Goal: Task Accomplishment & Management: Manage account settings

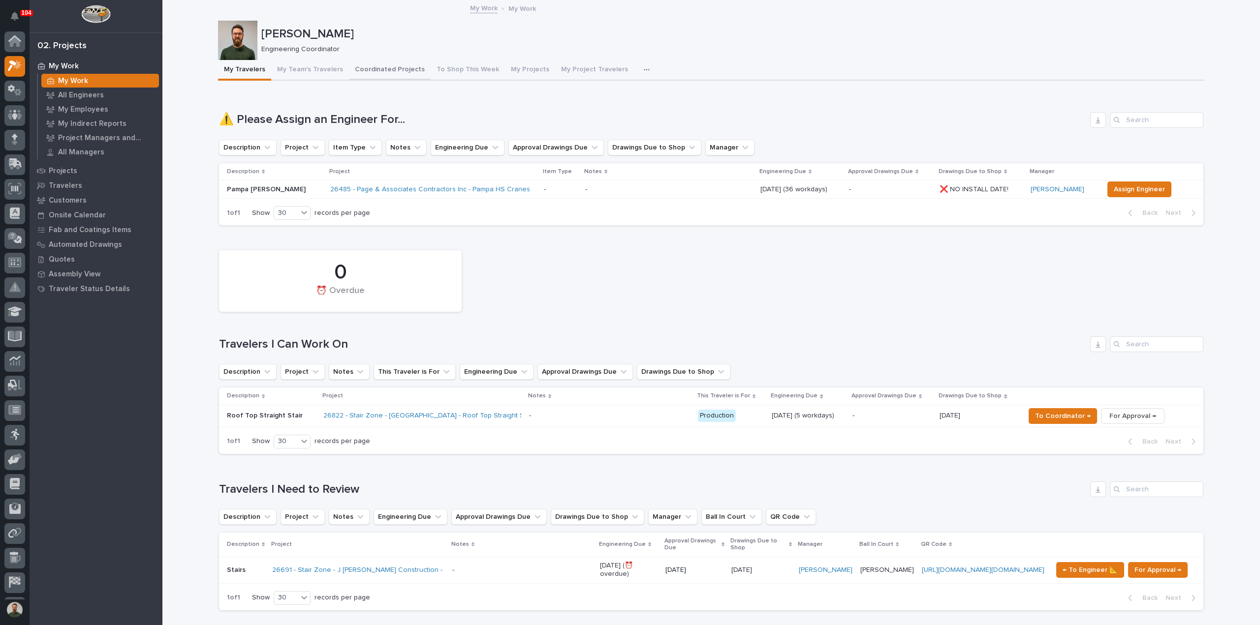
scroll to position [22, 0]
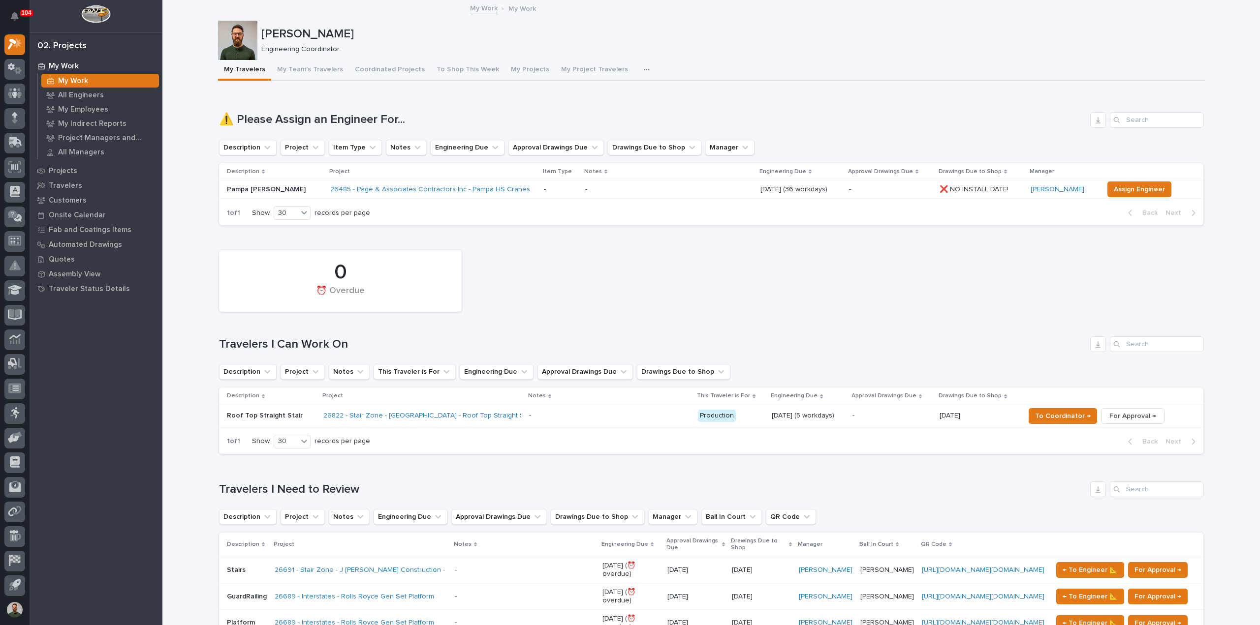
click at [317, 27] on p "[PERSON_NAME]" at bounding box center [730, 34] width 939 height 14
click at [317, 24] on div "Wynne Hochstetler Engineering Coordinator" at bounding box center [711, 40] width 987 height 39
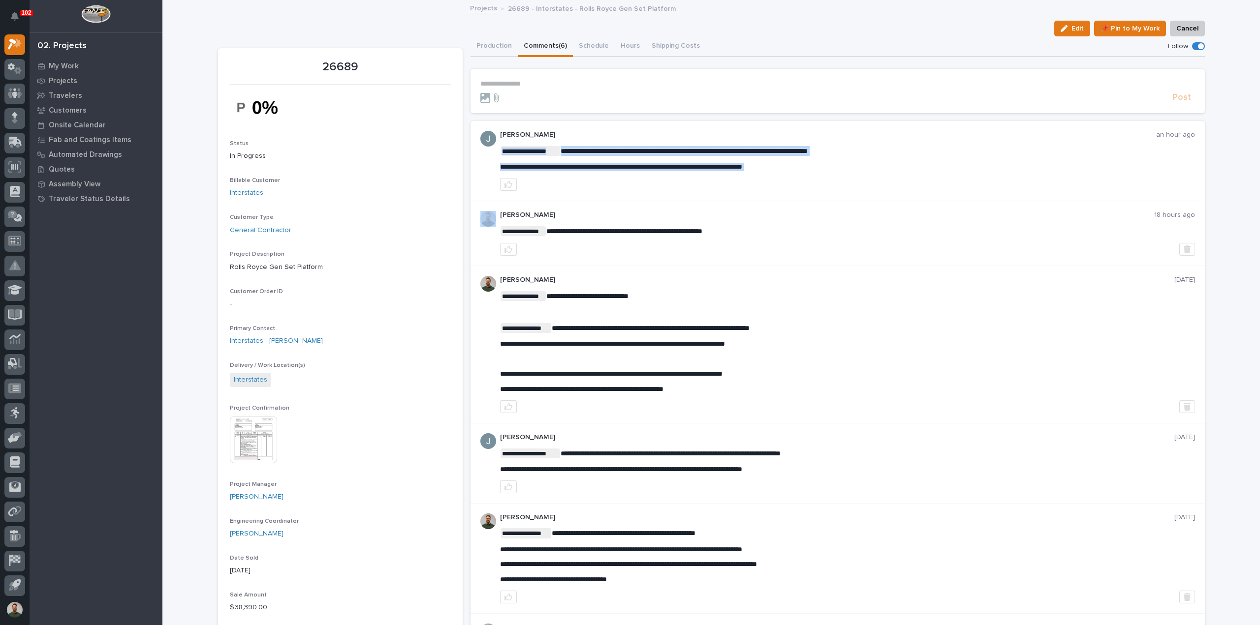
copy div "**********"
click at [825, 168] on p "**********" at bounding box center [847, 167] width 695 height 8
click at [903, 138] on p "[PERSON_NAME]" at bounding box center [828, 135] width 656 height 8
click at [640, 167] on span "**********" at bounding box center [621, 166] width 242 height 7
copy div "**********"
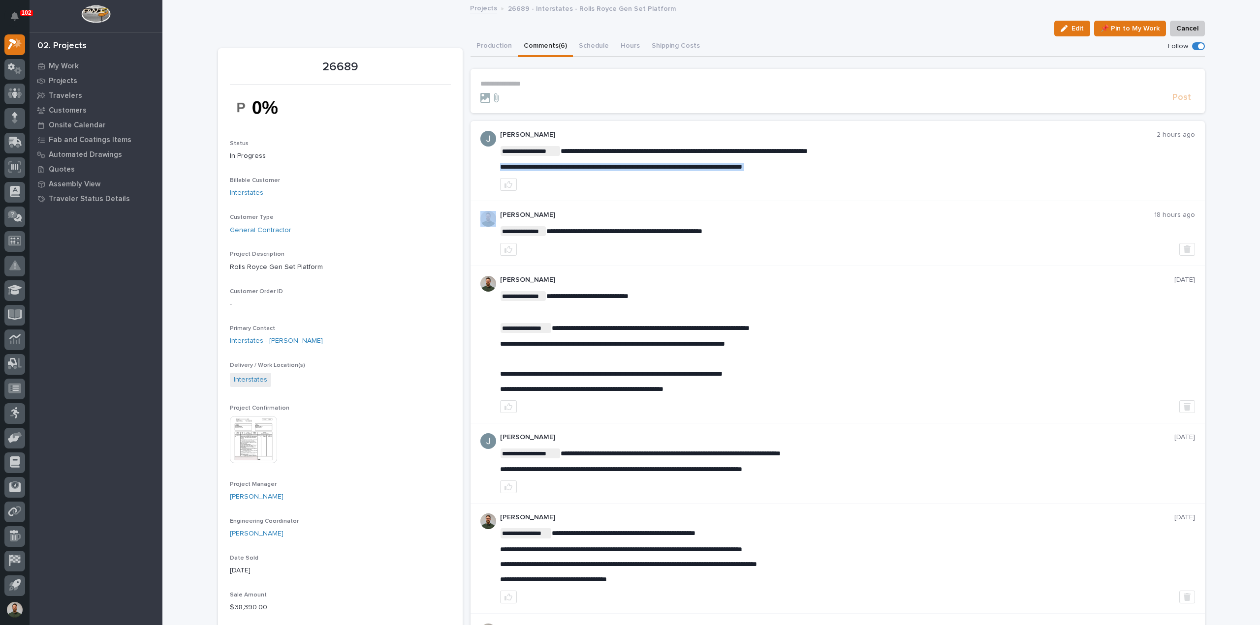
click at [766, 181] on div at bounding box center [847, 184] width 695 height 13
click at [583, 81] on p "**********" at bounding box center [837, 84] width 715 height 8
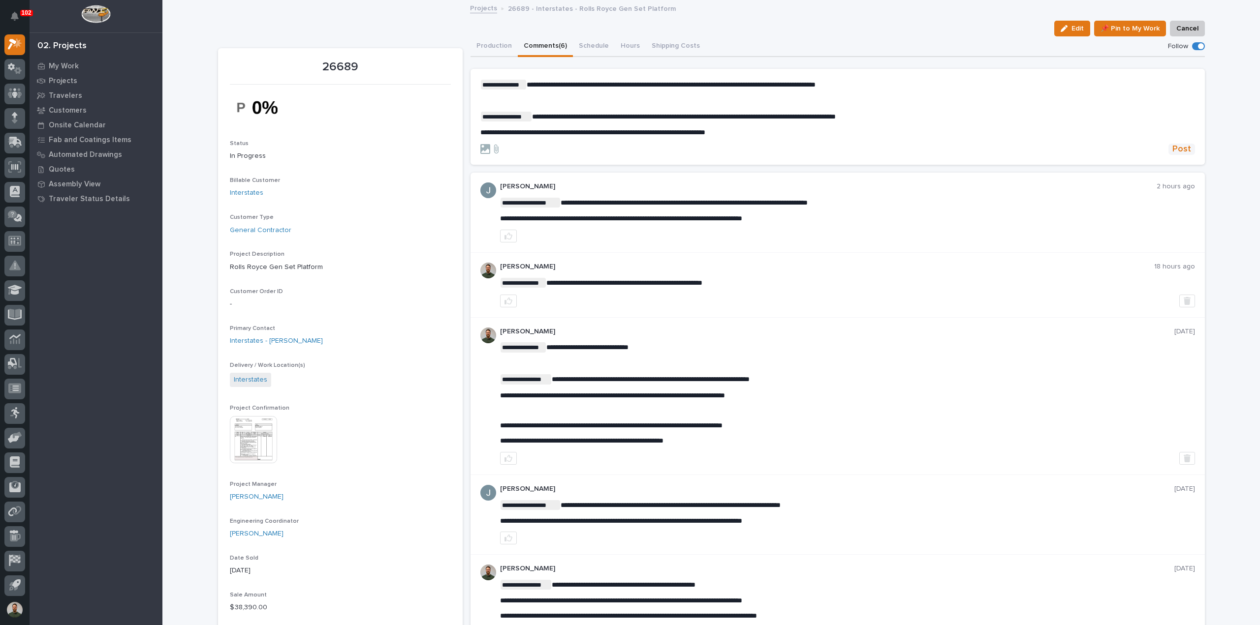
click at [1187, 151] on button "Post" at bounding box center [1181, 149] width 27 height 11
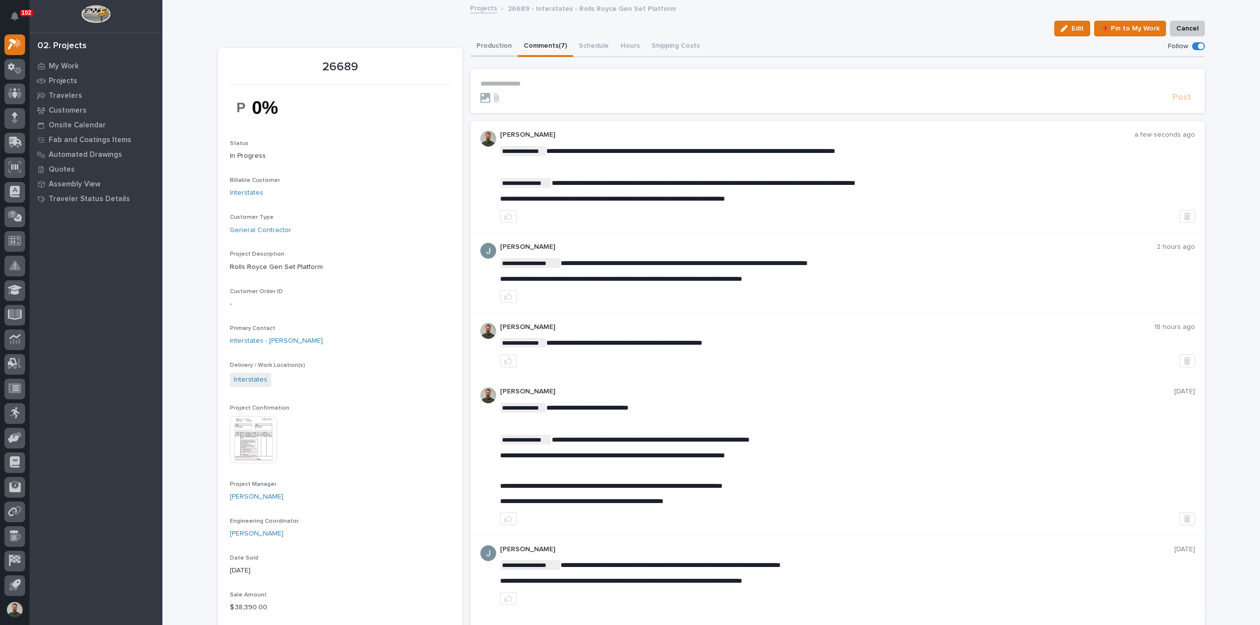
click at [475, 45] on button "Production" at bounding box center [493, 46] width 47 height 21
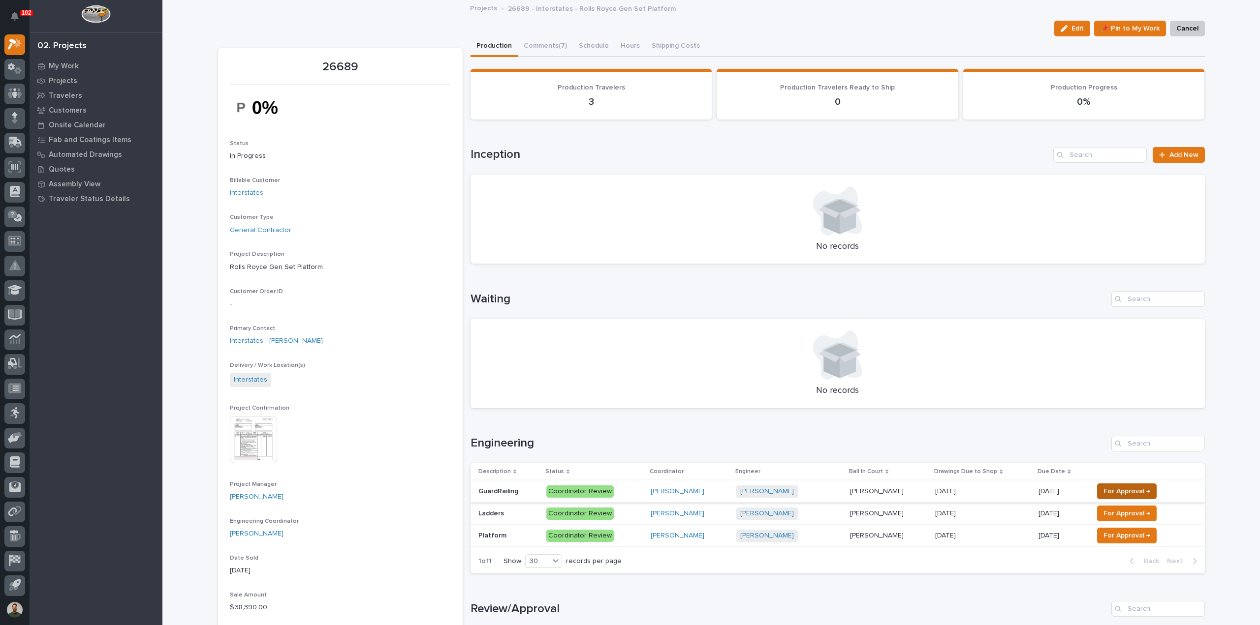
click at [1103, 490] on span "For Approval →" at bounding box center [1126, 492] width 47 height 12
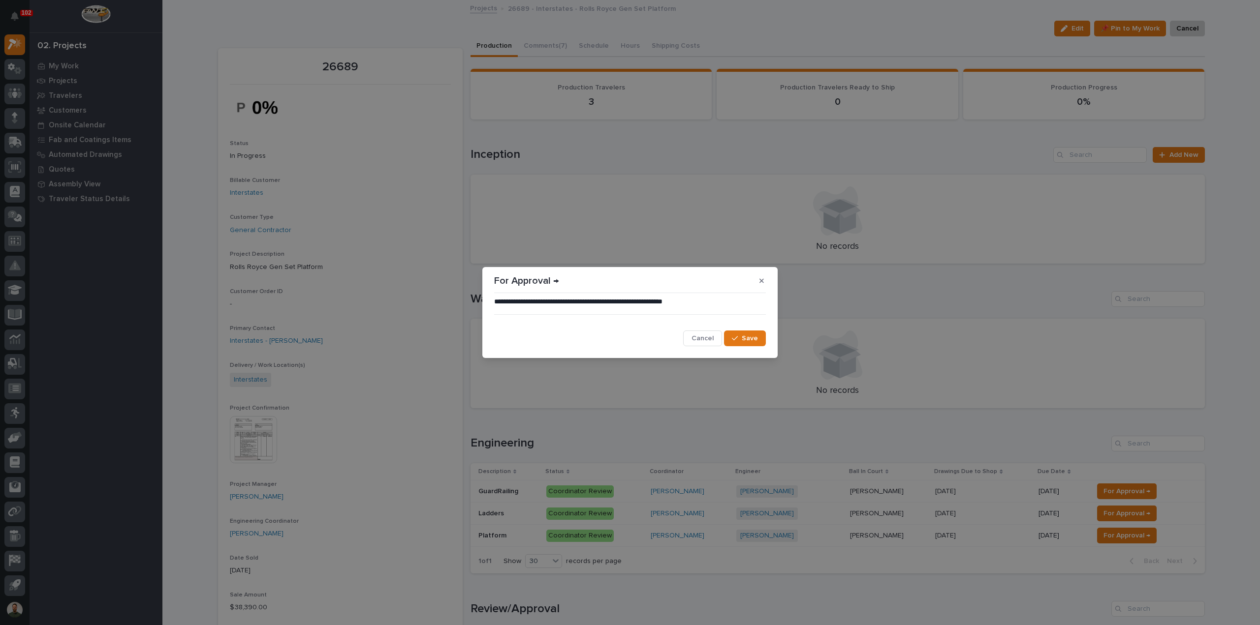
click at [750, 338] on span "Save" at bounding box center [750, 338] width 16 height 9
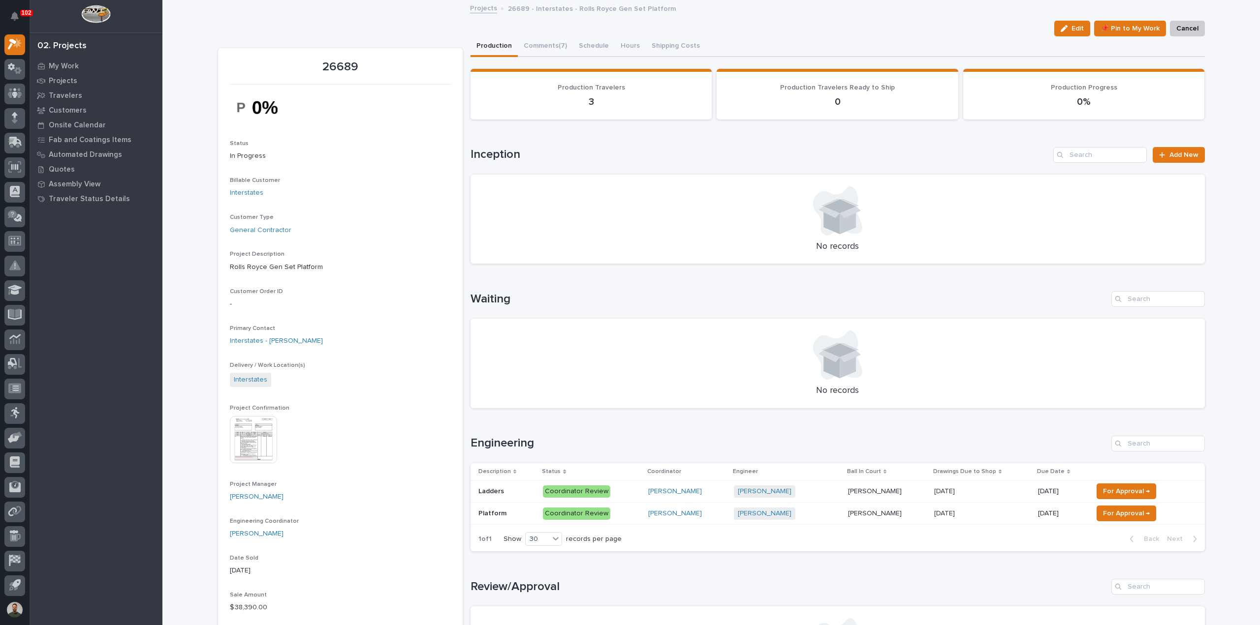
click at [1121, 489] on span "For Approval →" at bounding box center [1126, 492] width 47 height 12
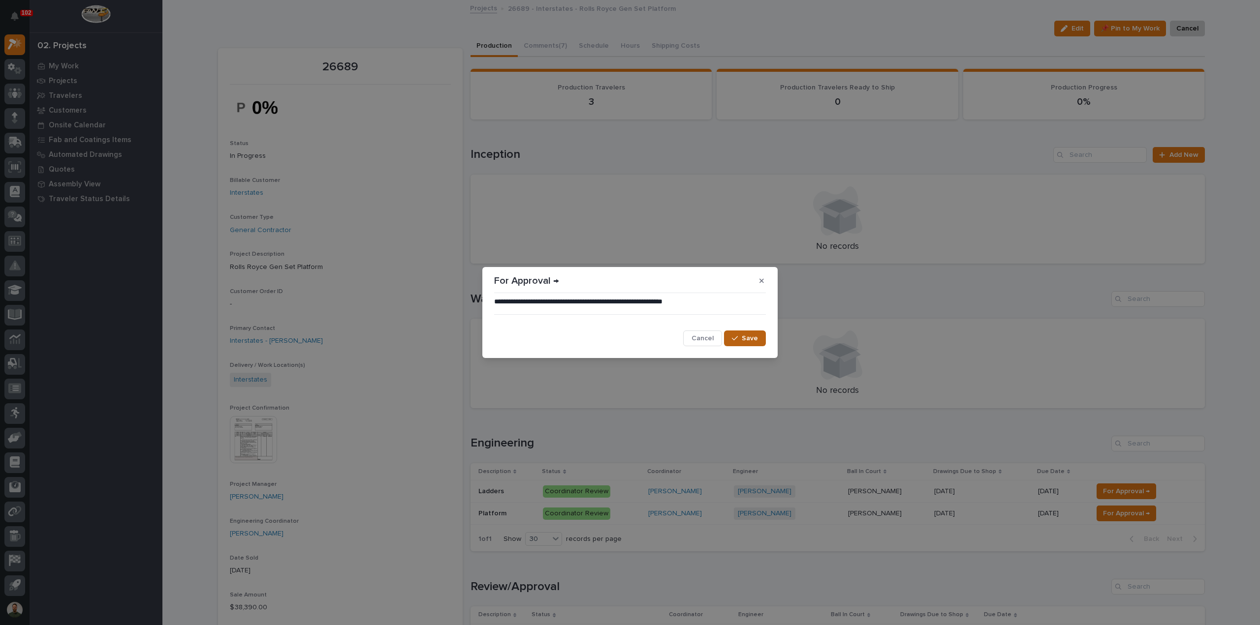
drag, startPoint x: 754, startPoint y: 338, endPoint x: 760, endPoint y: 342, distance: 6.7
click at [754, 338] on span "Save" at bounding box center [750, 338] width 16 height 9
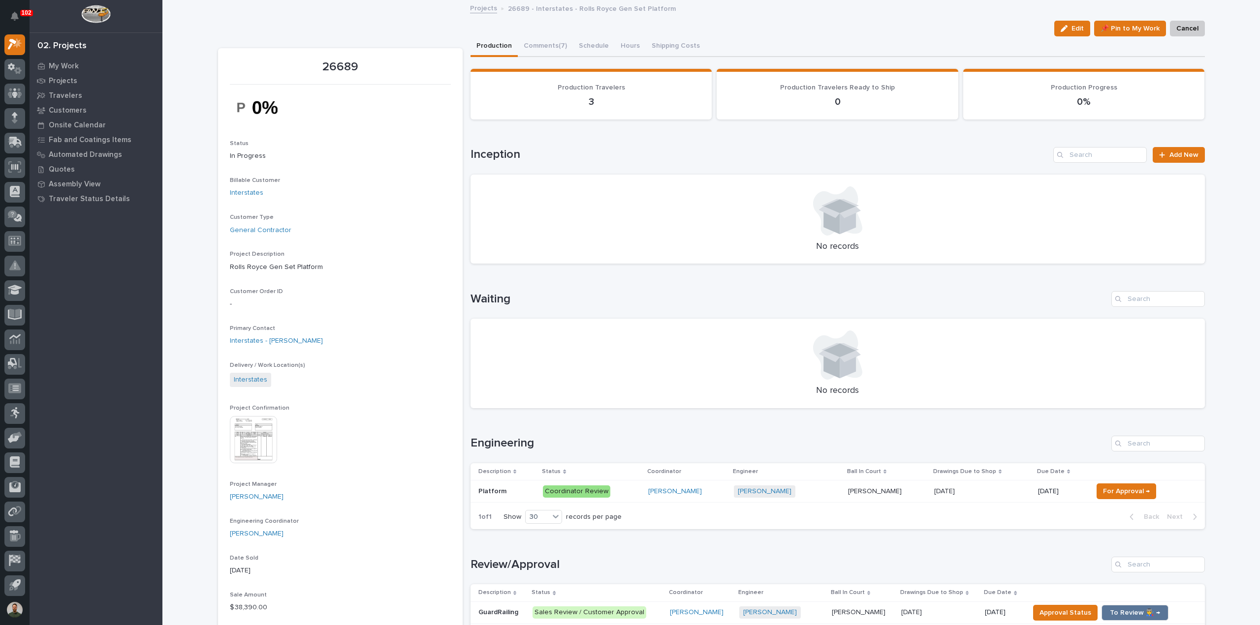
click at [1122, 492] on span "For Approval →" at bounding box center [1126, 492] width 47 height 12
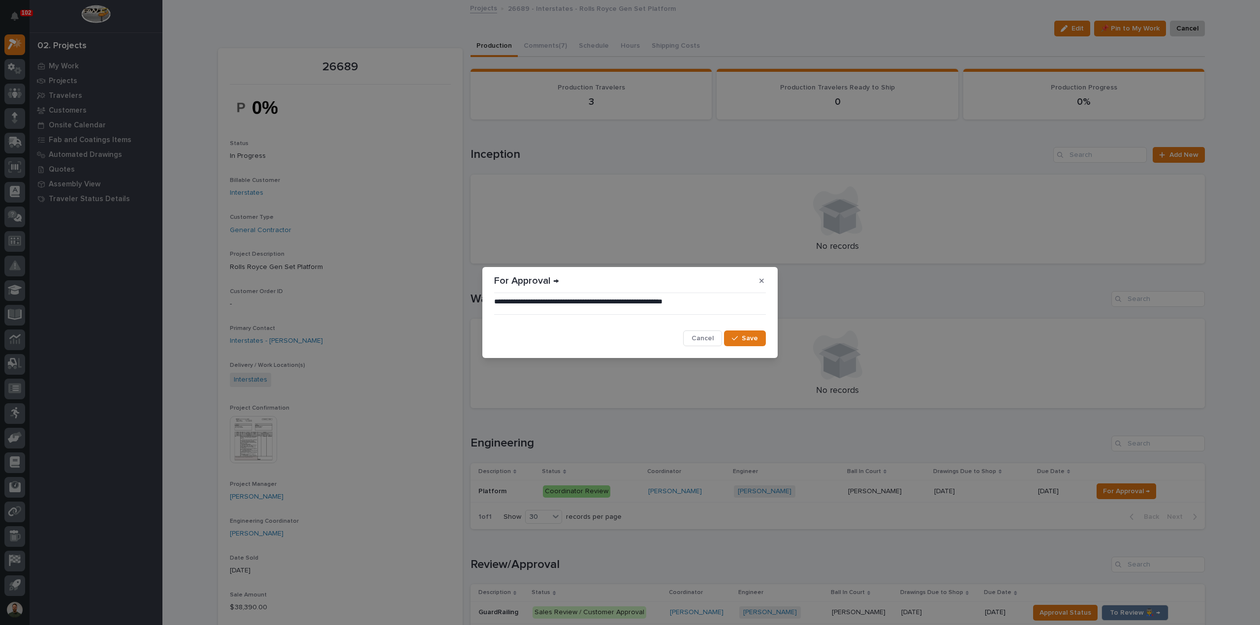
click at [757, 336] on span "Save" at bounding box center [750, 338] width 16 height 9
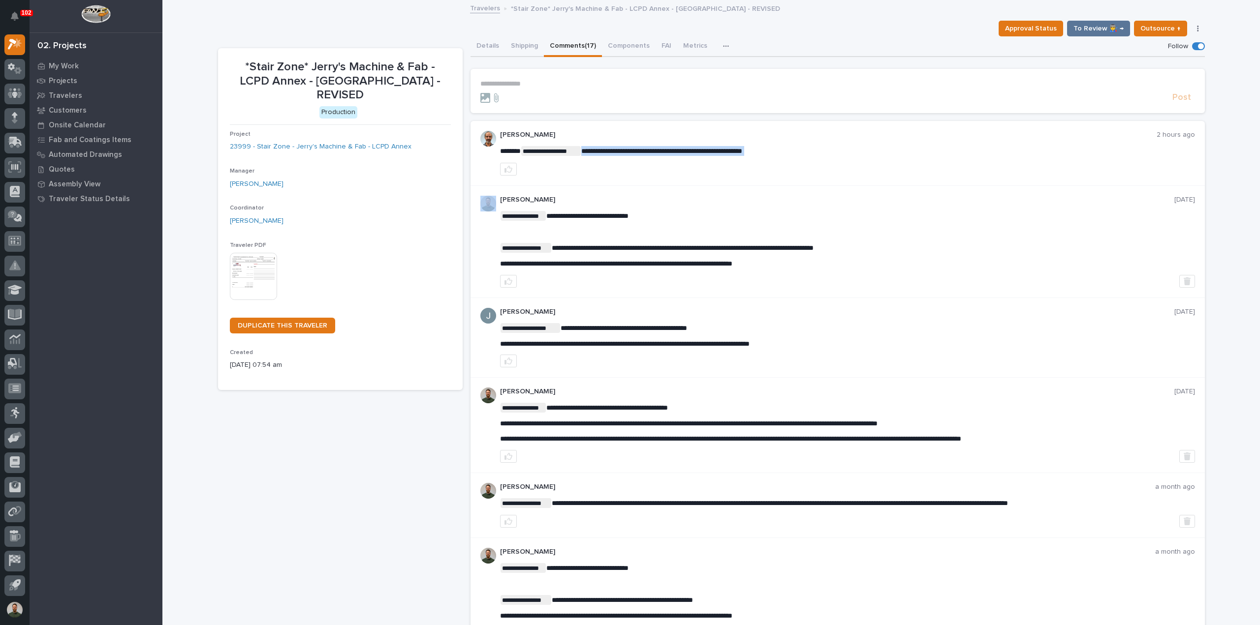
click at [687, 148] on span "**********" at bounding box center [661, 151] width 161 height 7
click at [677, 171] on div at bounding box center [847, 169] width 695 height 13
click at [476, 47] on button "Details" at bounding box center [487, 46] width 34 height 21
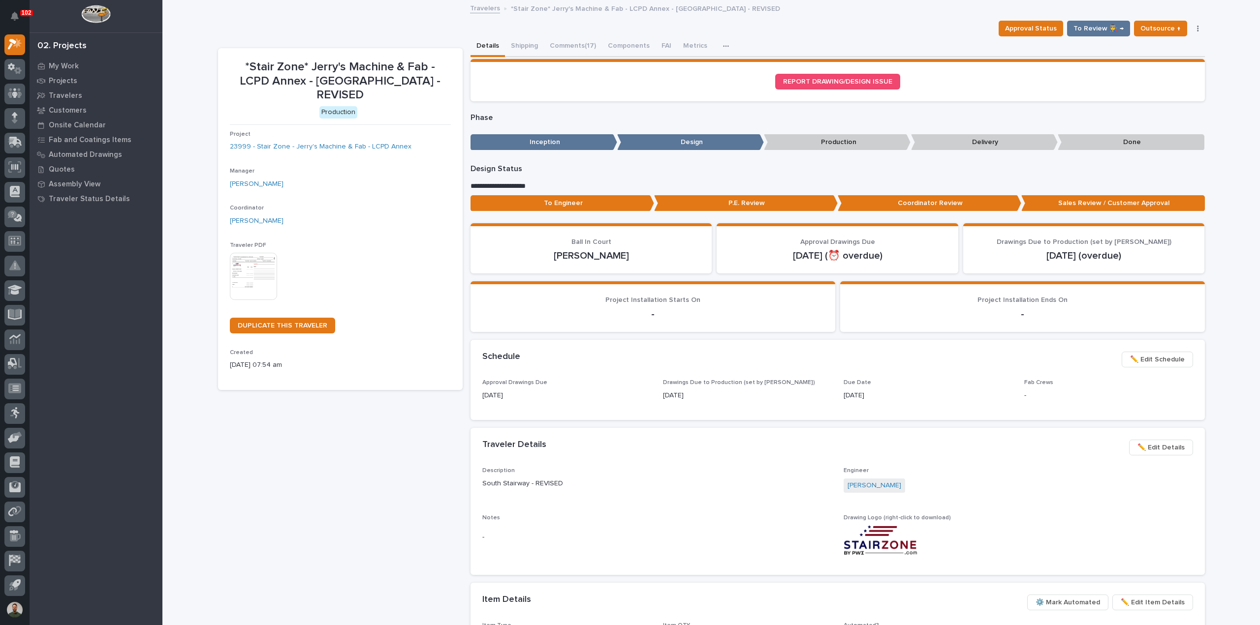
click at [880, 211] on p "Coordinator Review" at bounding box center [930, 203] width 184 height 16
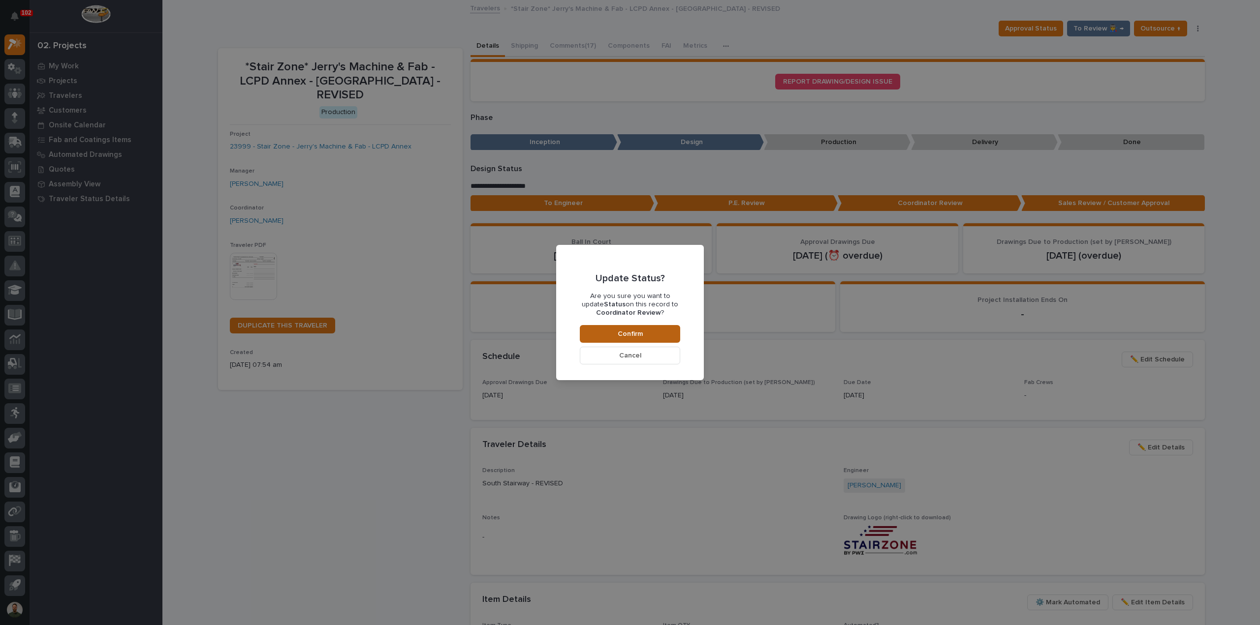
click at [657, 335] on button "Confirm" at bounding box center [630, 334] width 100 height 18
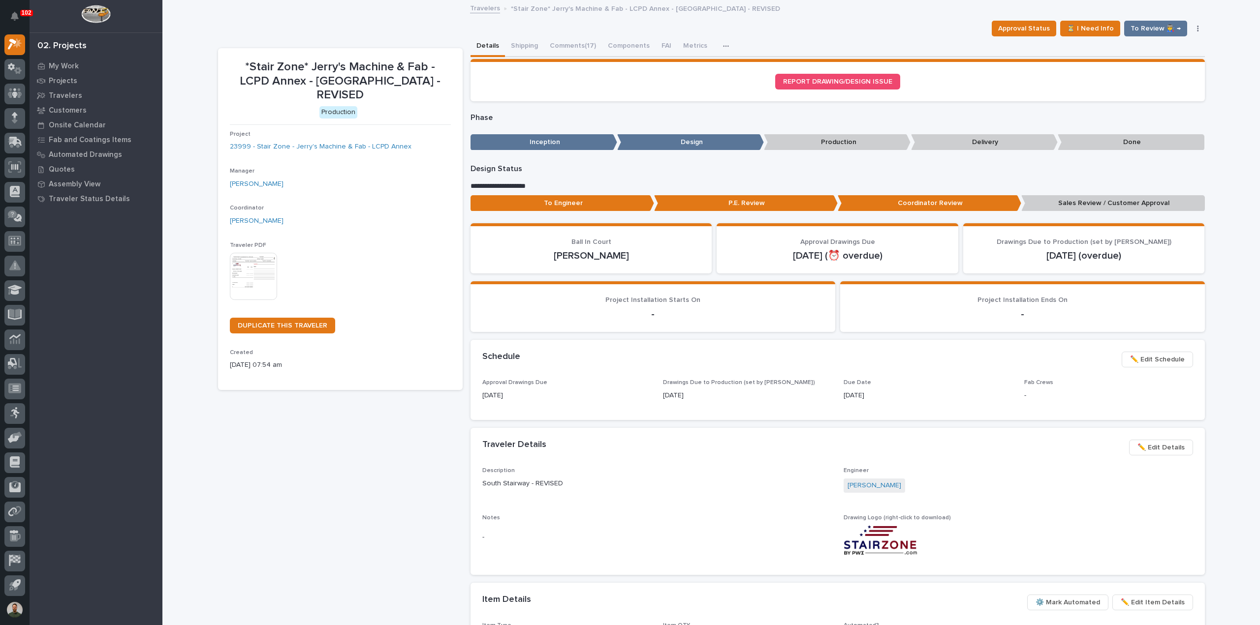
click at [572, 41] on button "Comments (17)" at bounding box center [573, 46] width 58 height 21
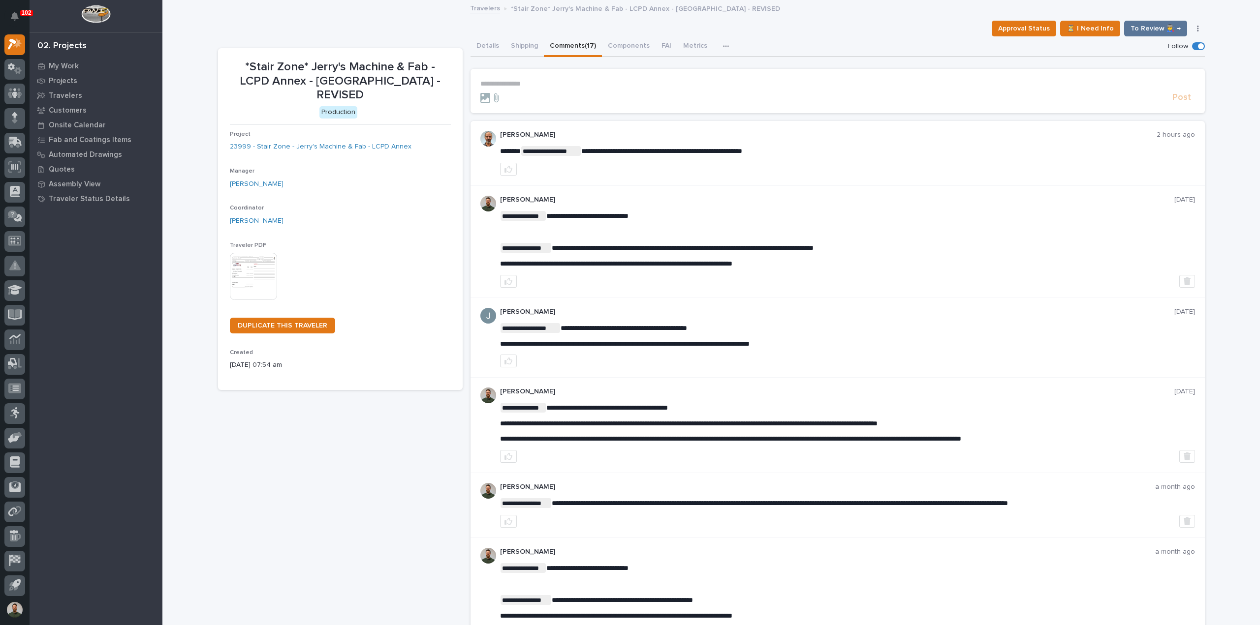
click at [536, 91] on form "**********" at bounding box center [837, 92] width 715 height 24
click at [537, 84] on p "**********" at bounding box center [837, 84] width 715 height 8
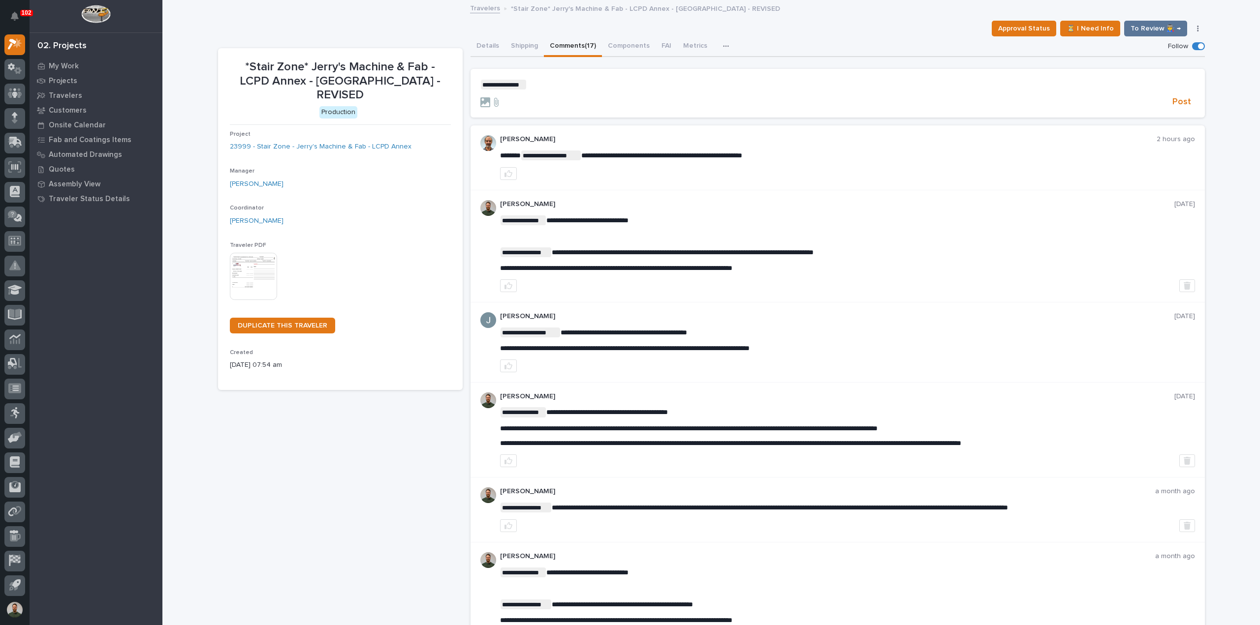
click at [573, 83] on p "**********" at bounding box center [837, 85] width 715 height 10
click at [480, 102] on icon at bounding box center [485, 102] width 10 height 10
click at [480, 97] on input "file" at bounding box center [480, 97] width 0 height 0
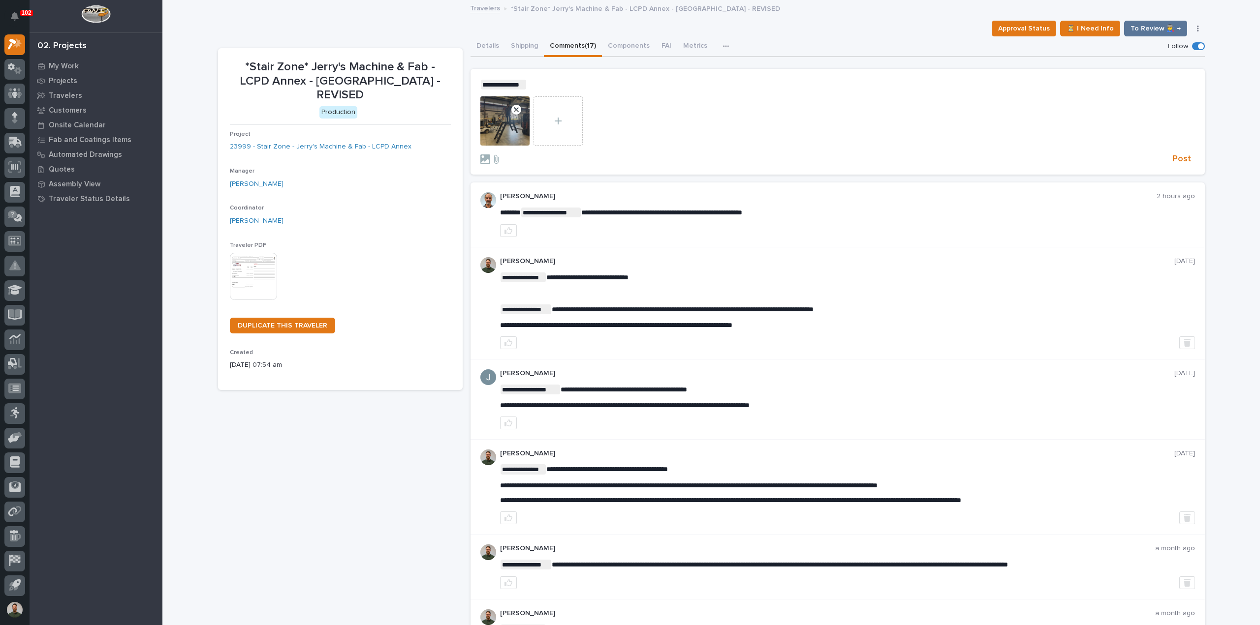
click at [515, 109] on use at bounding box center [516, 110] width 10 height 10
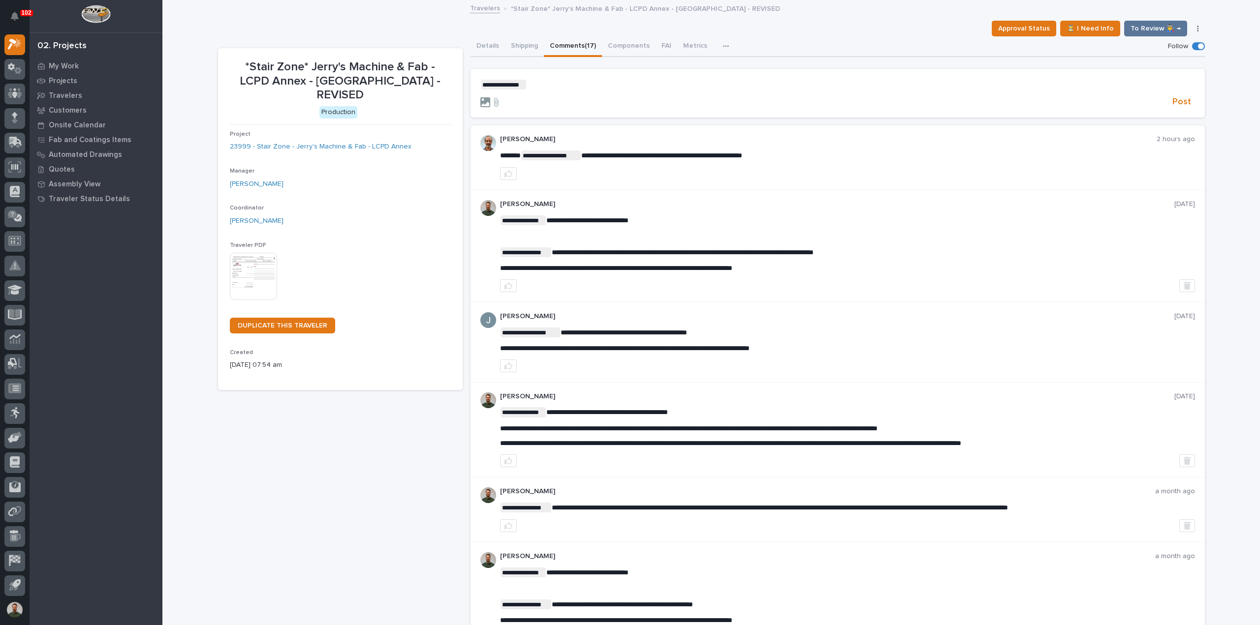
click at [483, 103] on icon at bounding box center [485, 102] width 10 height 10
click at [481, 101] on icon at bounding box center [485, 102] width 10 height 10
click at [480, 97] on input "file" at bounding box center [480, 97] width 0 height 0
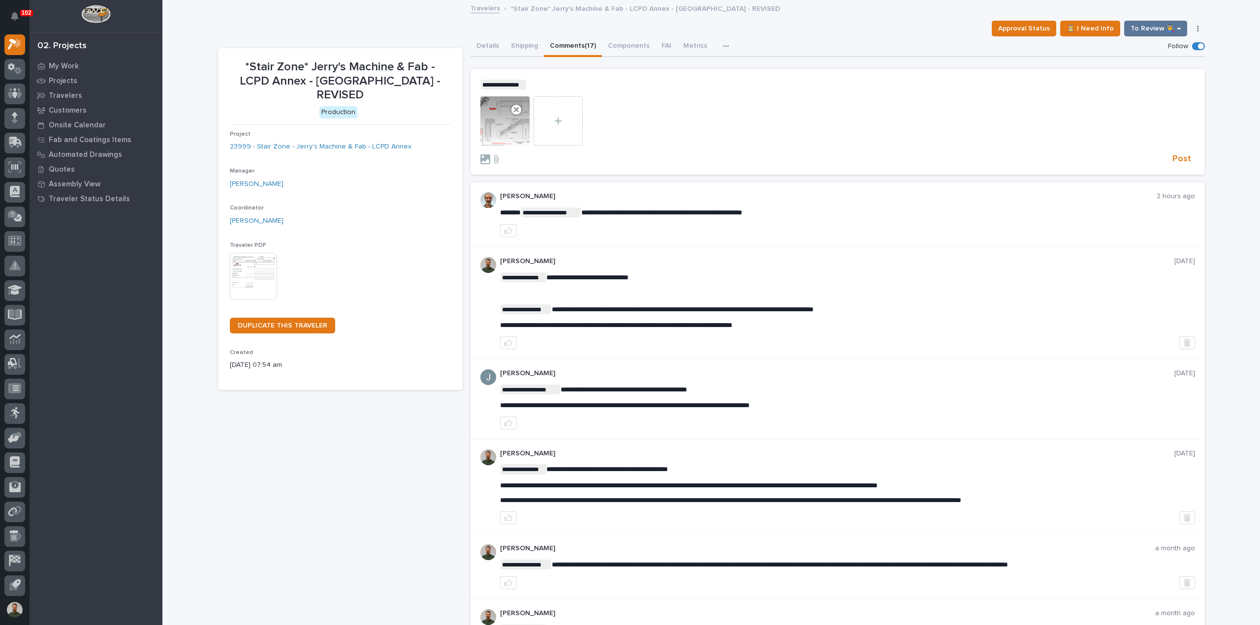
click at [590, 77] on section "**********" at bounding box center [837, 122] width 734 height 106
click at [590, 82] on p "**********" at bounding box center [837, 85] width 715 height 10
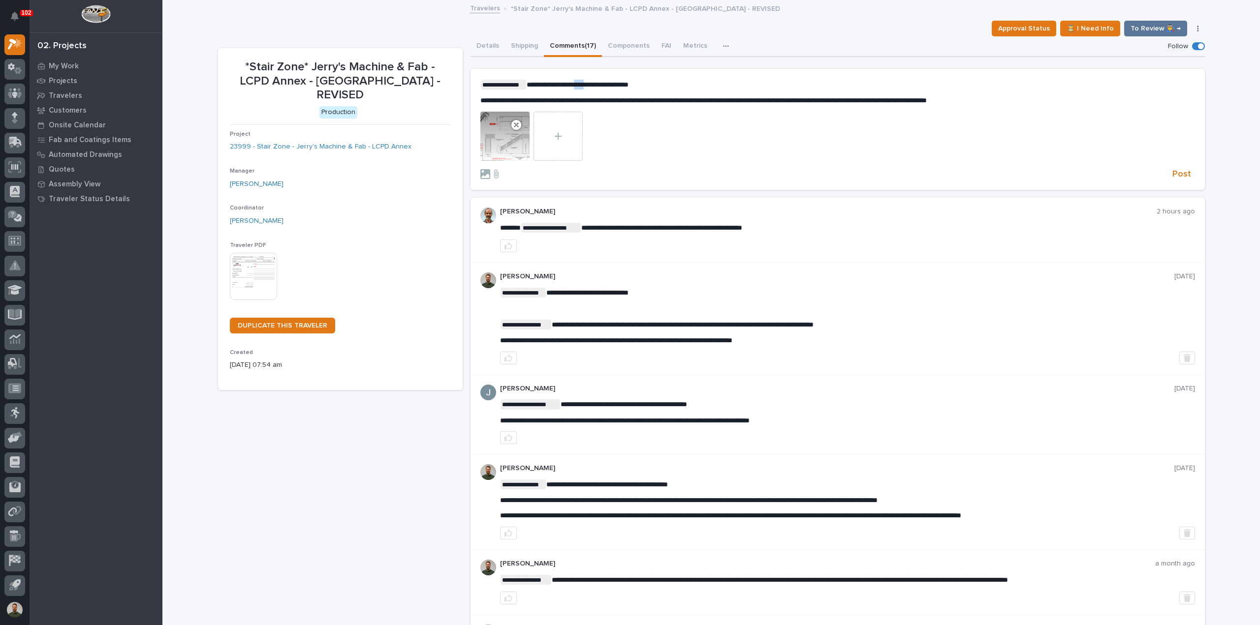
drag, startPoint x: 596, startPoint y: 83, endPoint x: 583, endPoint y: 88, distance: 14.0
click at [583, 88] on p "**********" at bounding box center [837, 85] width 715 height 10
click at [1178, 177] on span "Post" at bounding box center [1181, 174] width 19 height 11
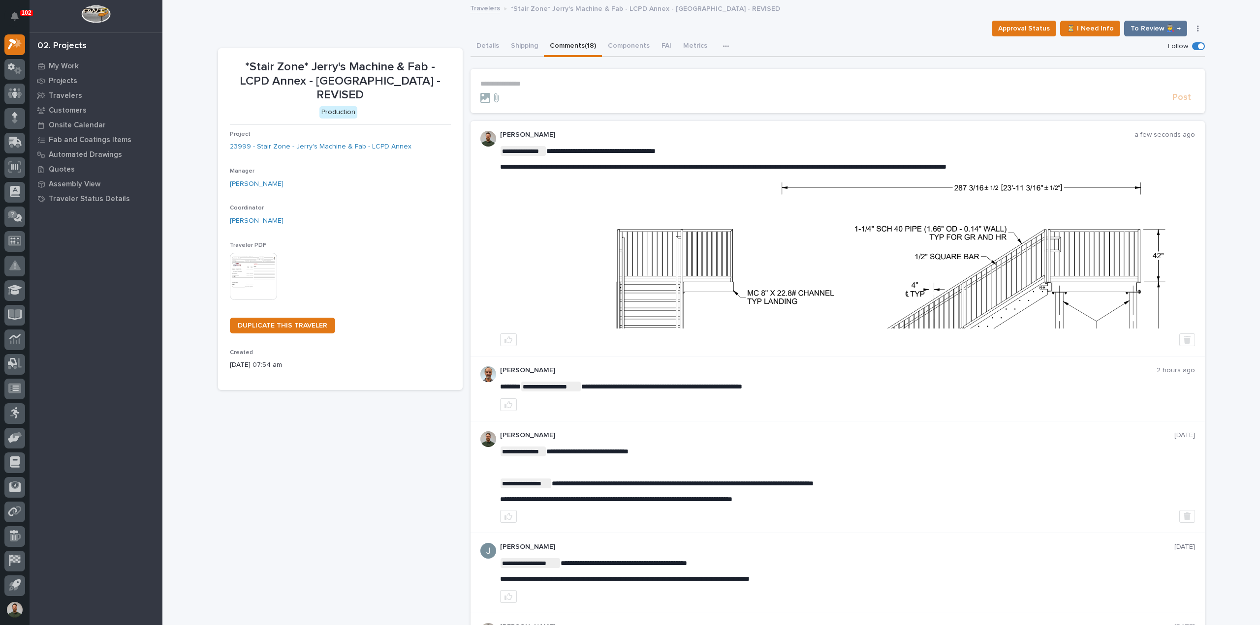
click at [694, 270] on img at bounding box center [846, 256] width 693 height 146
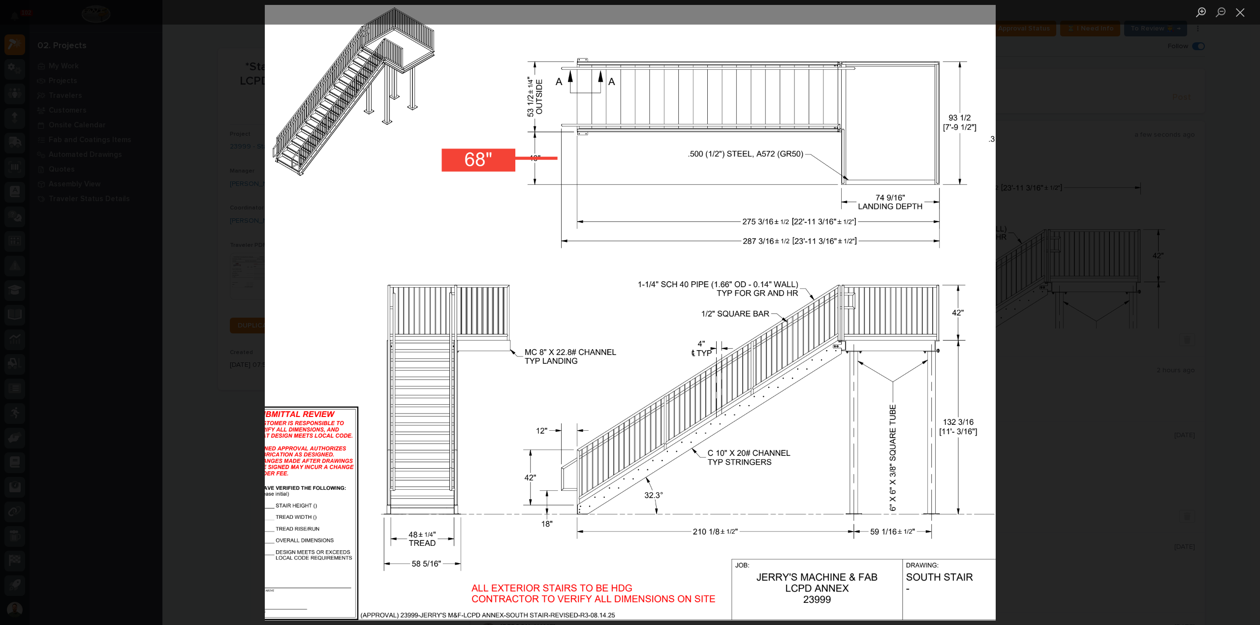
click at [1089, 204] on div "Lightbox" at bounding box center [630, 312] width 1260 height 625
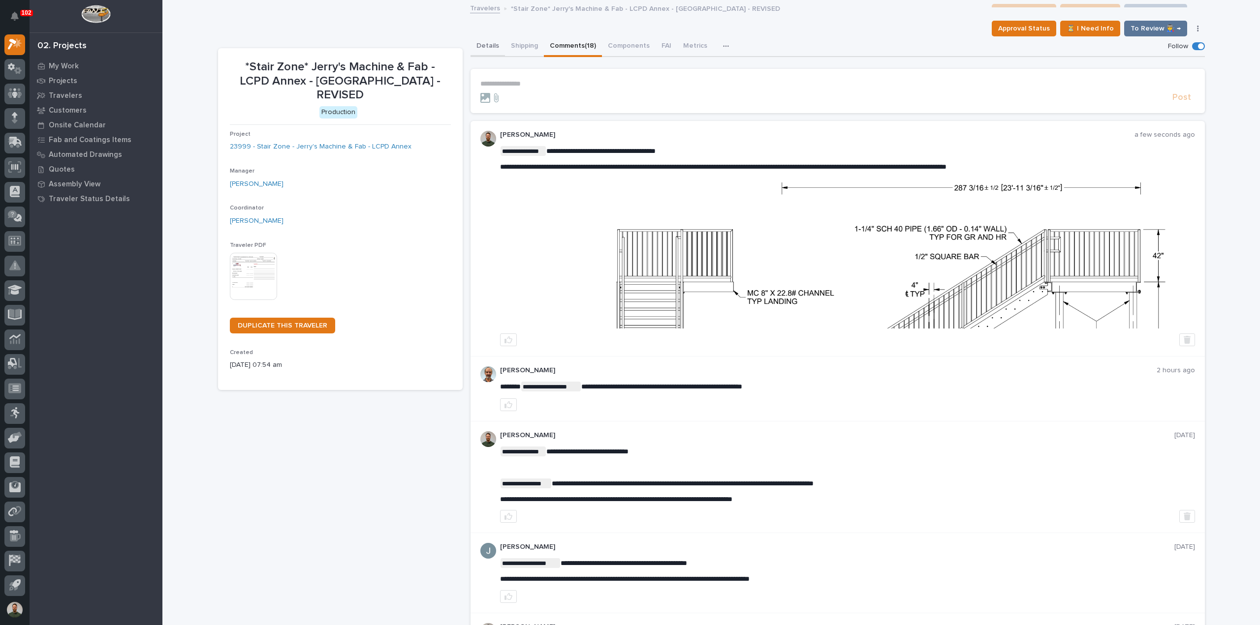
click at [489, 42] on button "Details" at bounding box center [487, 46] width 34 height 21
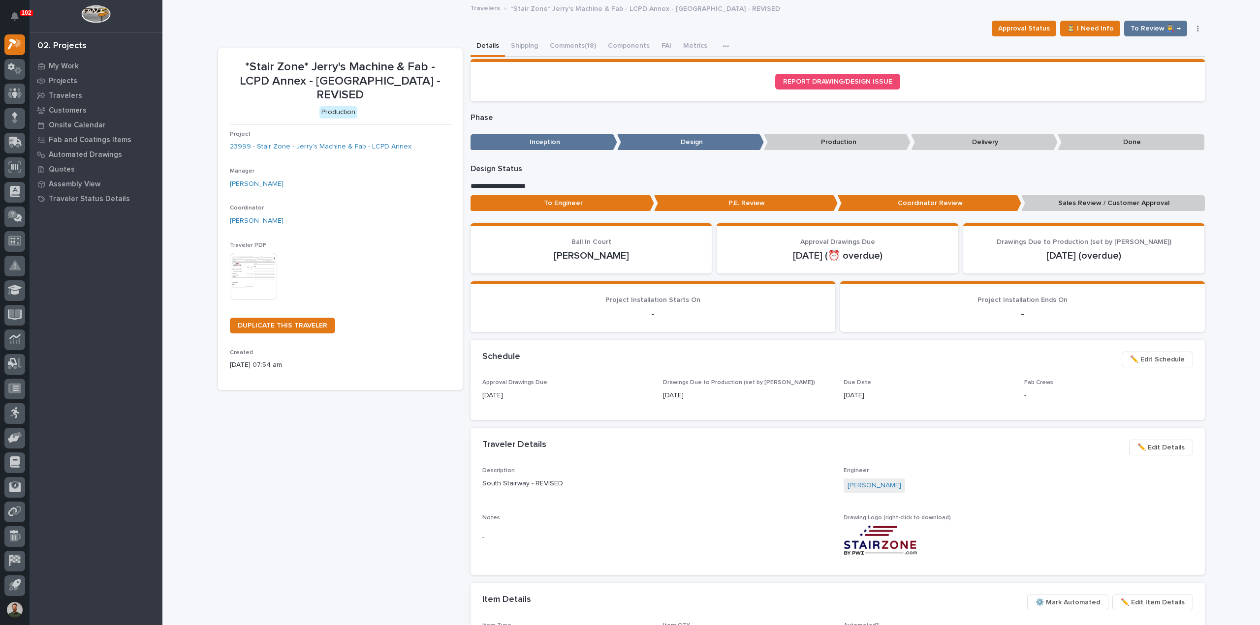
click at [543, 206] on p "To Engineer" at bounding box center [562, 203] width 184 height 16
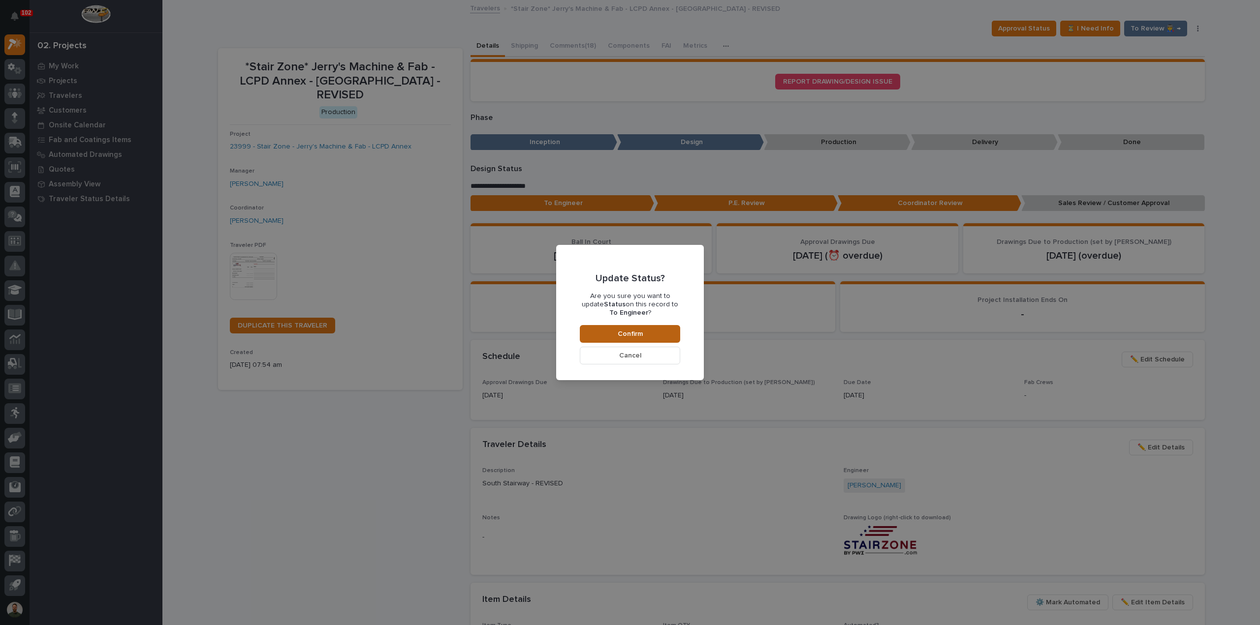
click at [636, 339] on button "Confirm" at bounding box center [630, 334] width 100 height 18
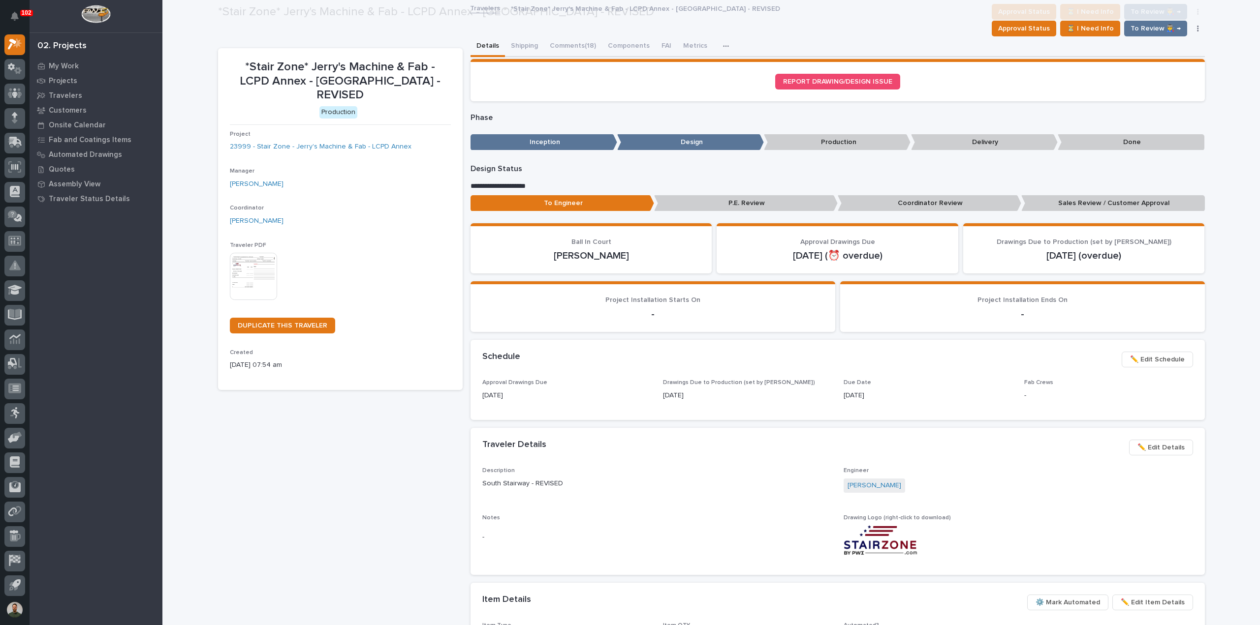
scroll to position [59, 0]
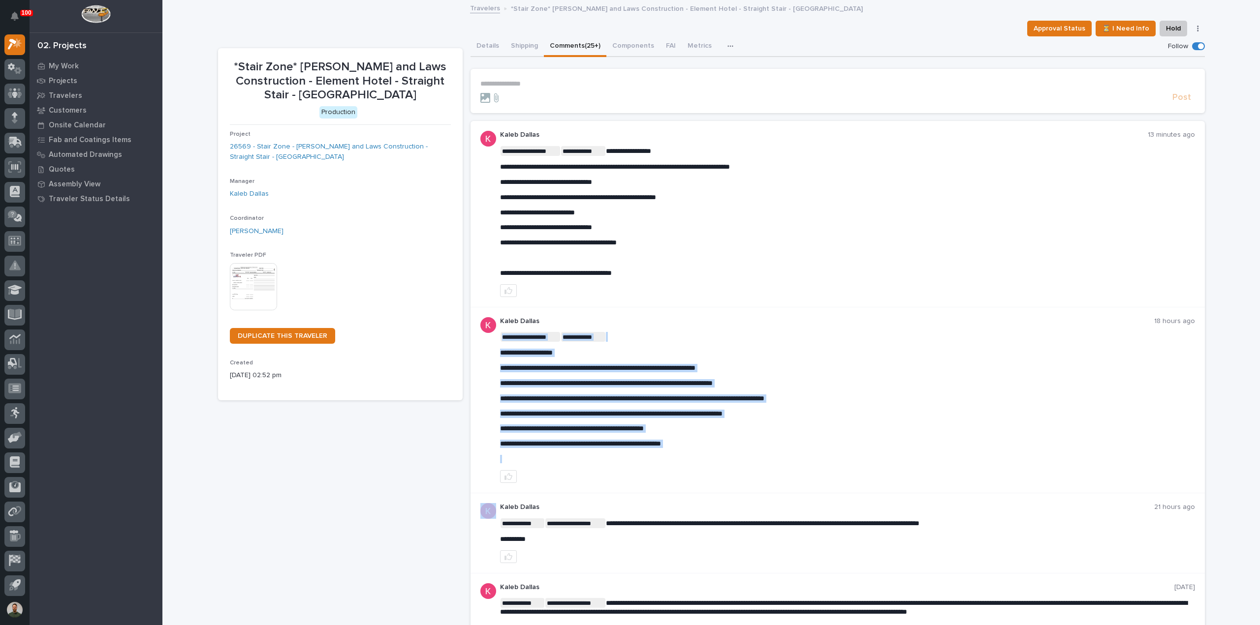
drag, startPoint x: 704, startPoint y: 436, endPoint x: 776, endPoint y: 486, distance: 87.4
click at [775, 486] on div "**********" at bounding box center [837, 401] width 734 height 186
click at [762, 462] on p "﻿" at bounding box center [847, 459] width 695 height 8
click at [751, 445] on p "**********" at bounding box center [847, 444] width 695 height 8
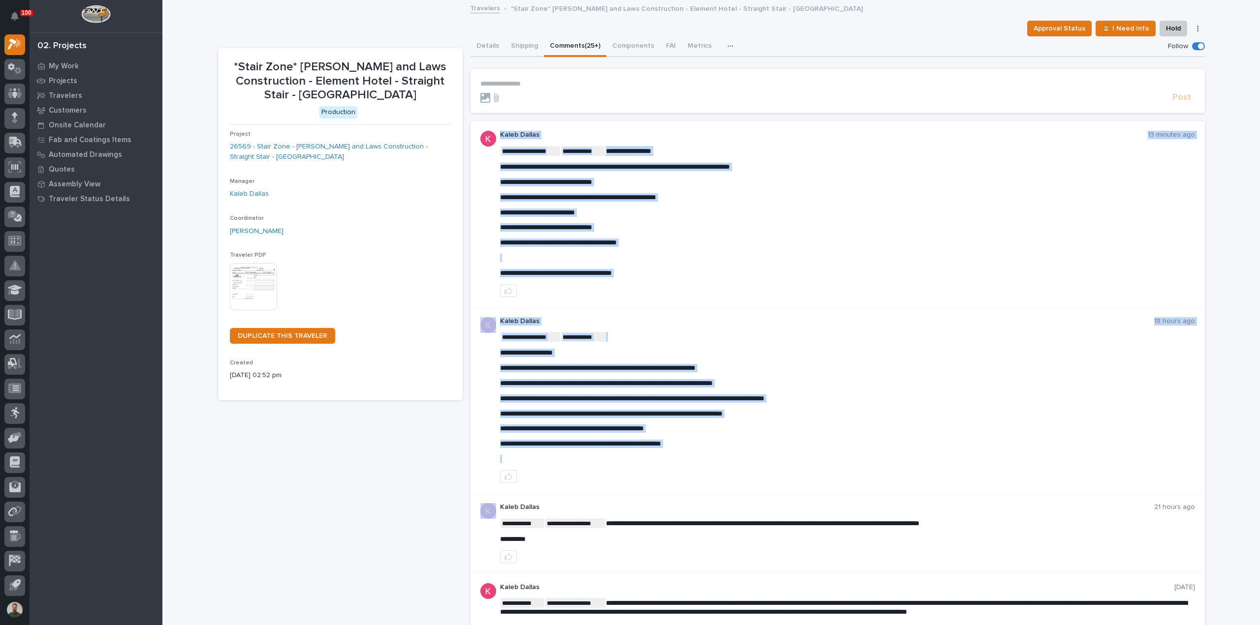
drag, startPoint x: 700, startPoint y: 435, endPoint x: 765, endPoint y: 460, distance: 69.5
click at [760, 452] on div "**********" at bounding box center [847, 397] width 695 height 131
click at [759, 451] on div "**********" at bounding box center [847, 397] width 695 height 131
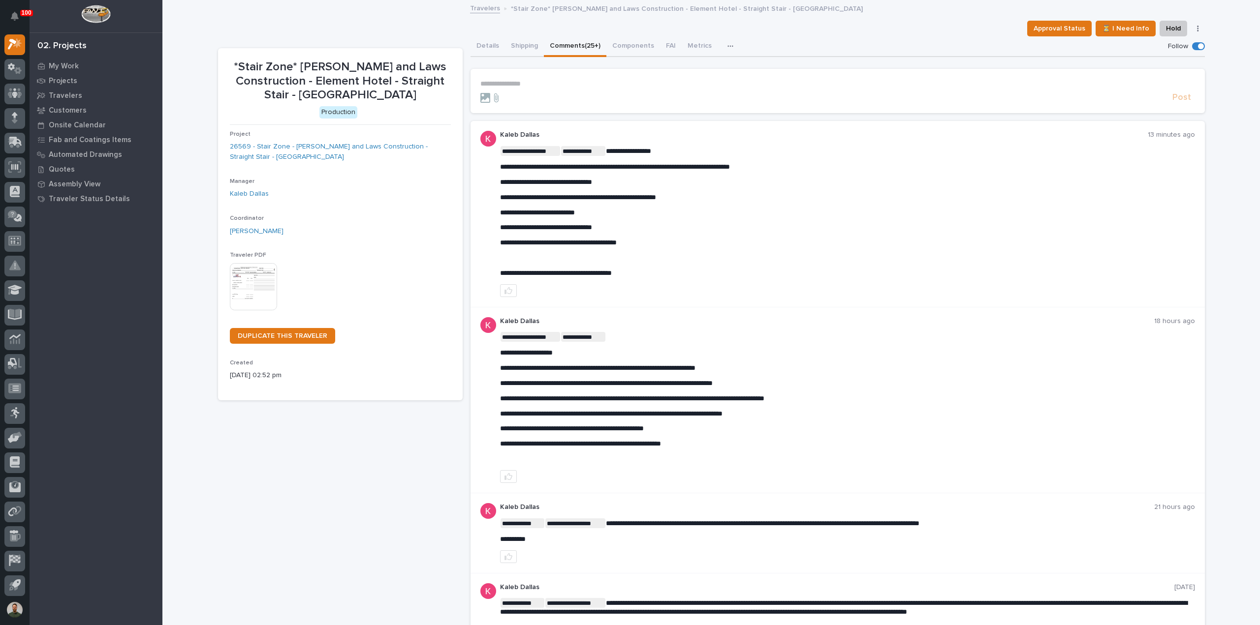
drag, startPoint x: 723, startPoint y: 449, endPoint x: 736, endPoint y: 457, distance: 14.6
click at [736, 457] on div "**********" at bounding box center [847, 397] width 695 height 131
click at [730, 443] on p "**********" at bounding box center [847, 444] width 695 height 8
drag, startPoint x: 728, startPoint y: 445, endPoint x: 759, endPoint y: 449, distance: 30.8
click at [759, 449] on div "**********" at bounding box center [847, 397] width 695 height 131
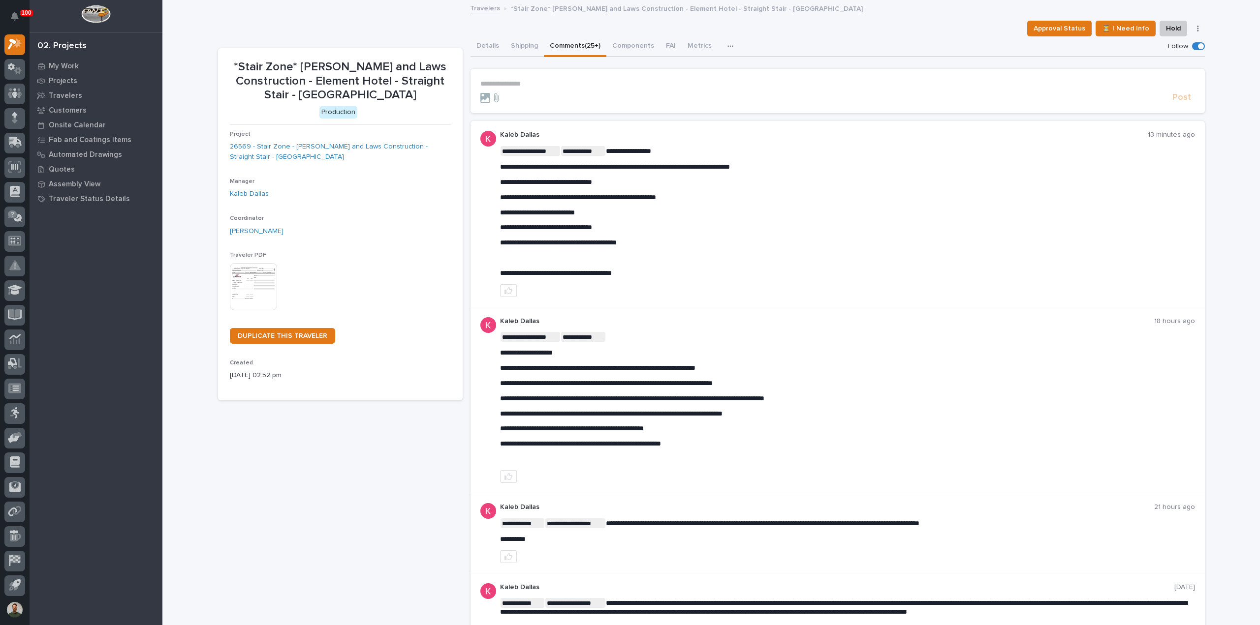
click at [758, 435] on div "**********" at bounding box center [847, 397] width 695 height 131
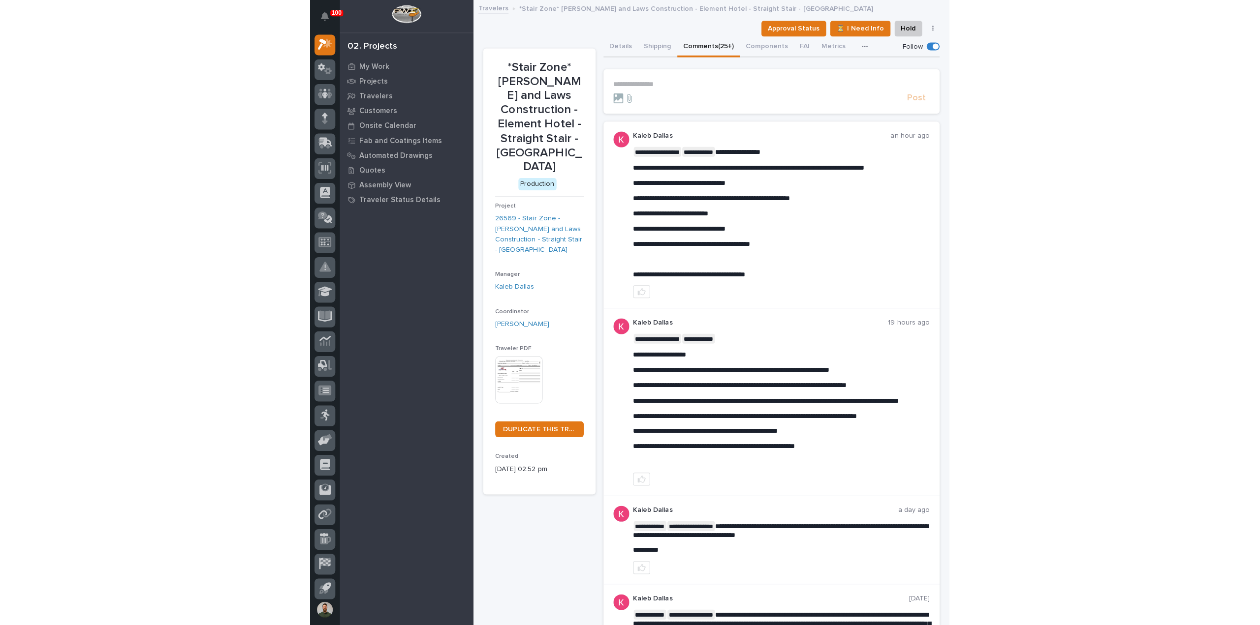
scroll to position [22, 0]
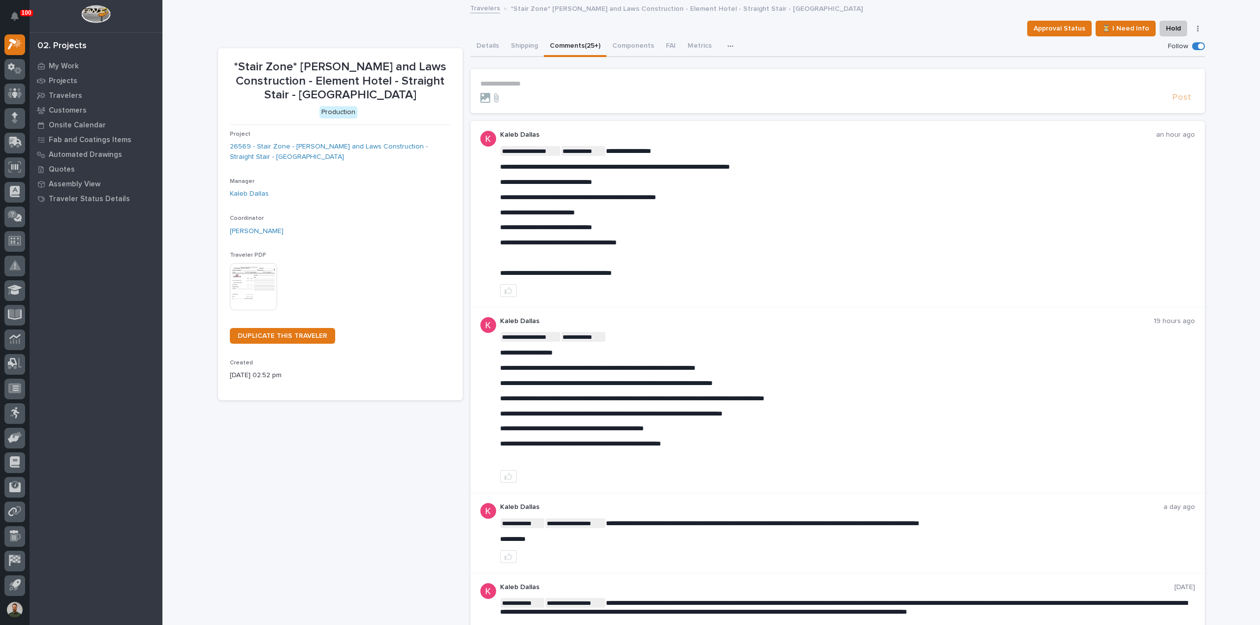
click at [887, 9] on div "Travelers *Stair Zone* Pinkerton and Laws Construction - Element Hotel - Straig…" at bounding box center [711, 9] width 492 height 14
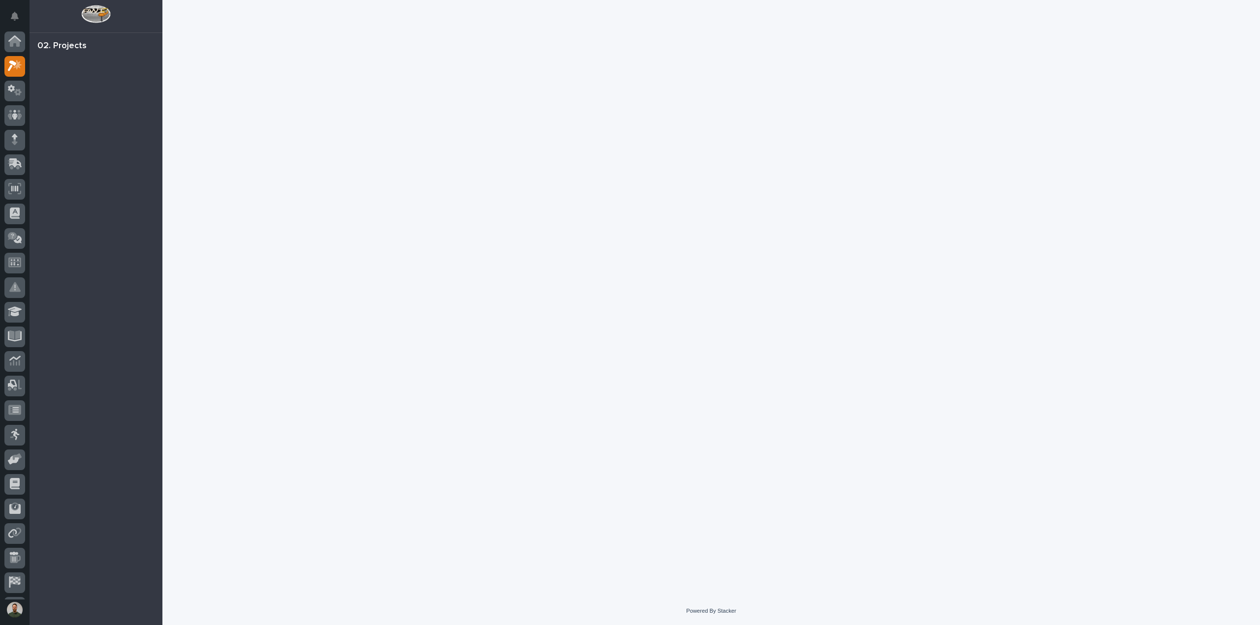
scroll to position [22, 0]
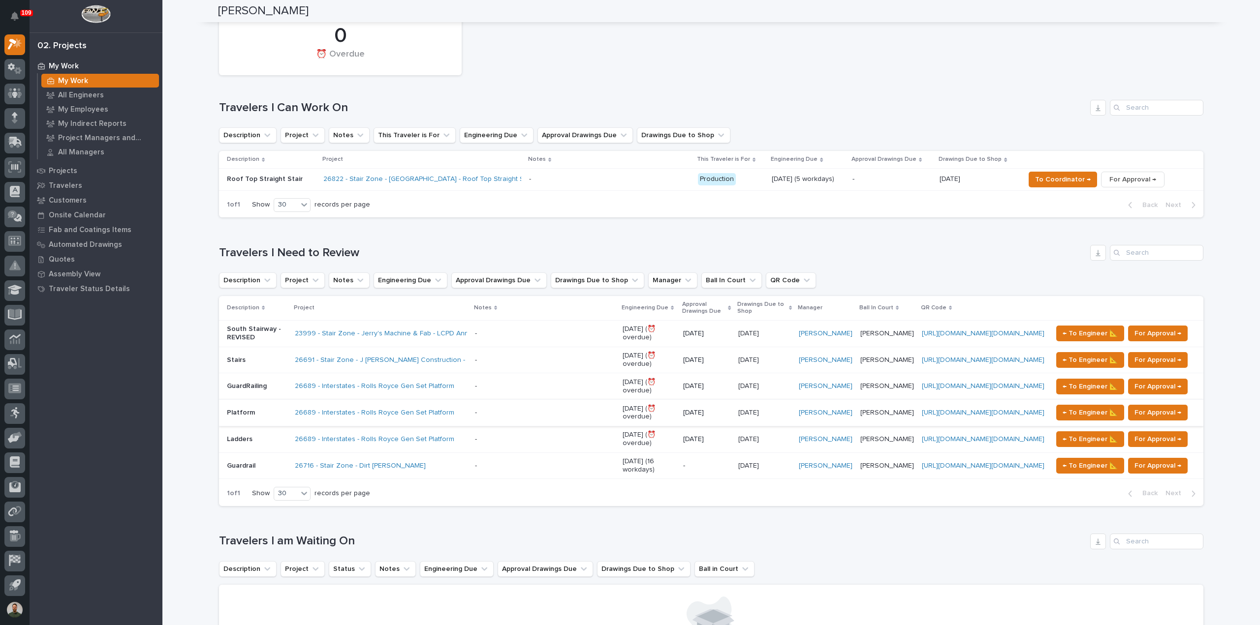
scroll to position [262, 0]
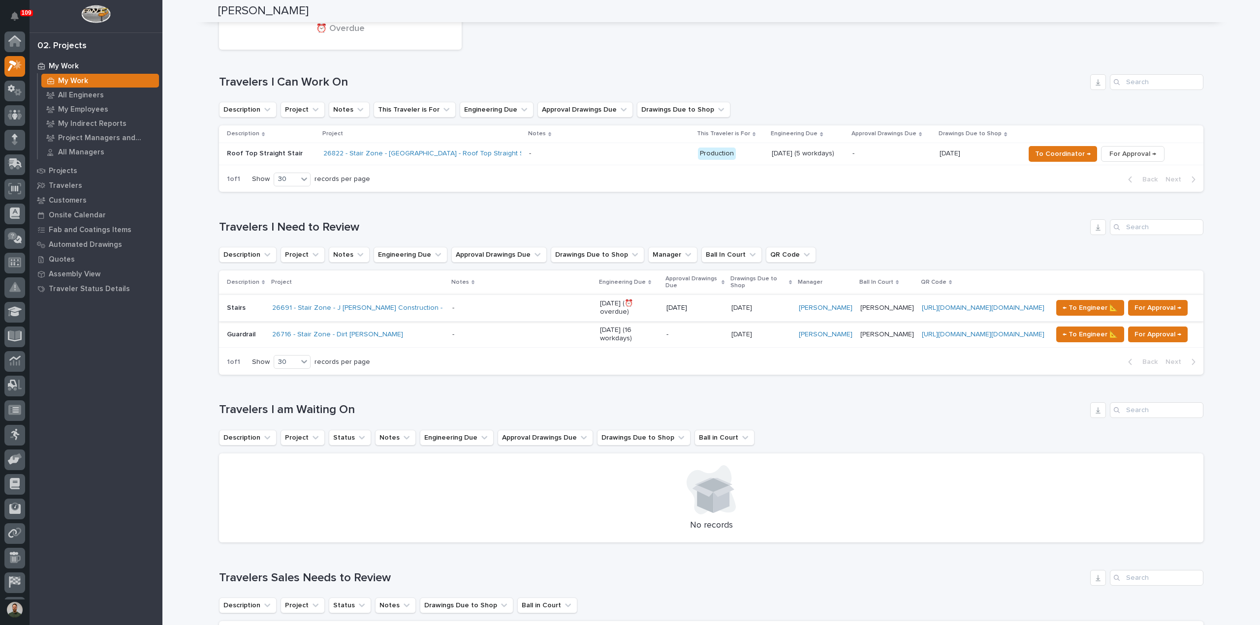
scroll to position [22, 0]
click at [378, 306] on link "26691 - Stair Zone - J Benton Construction - LRI Warehouse" at bounding box center [382, 308] width 220 height 8
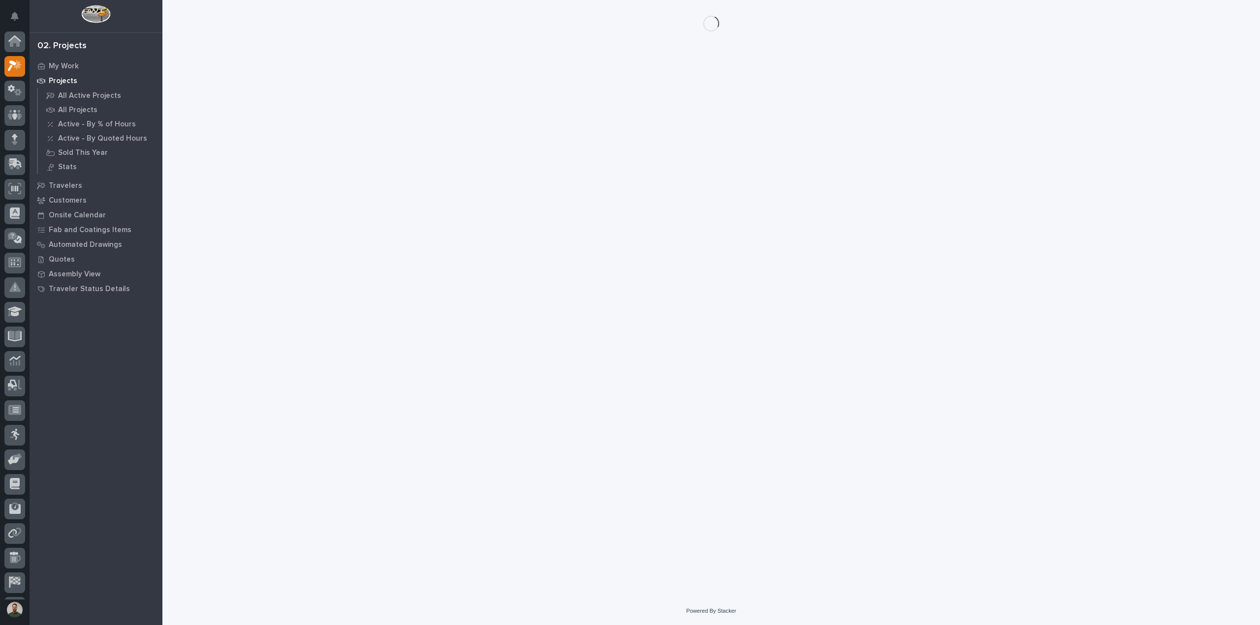
scroll to position [22, 0]
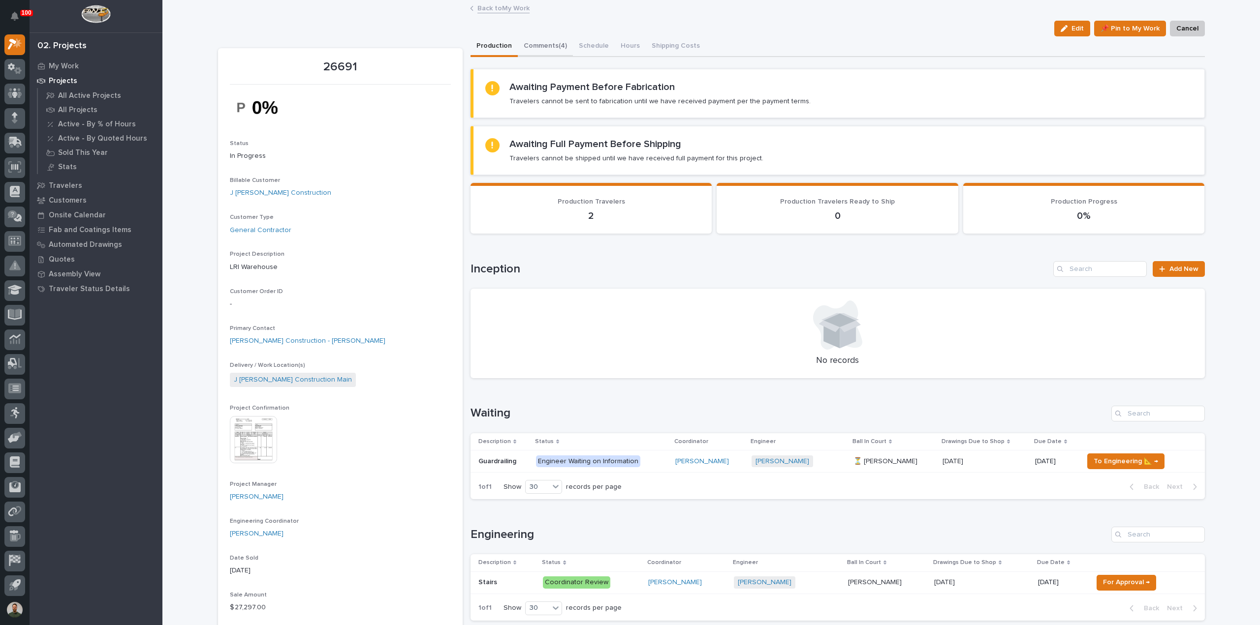
click at [547, 51] on button "Comments (4)" at bounding box center [545, 46] width 55 height 21
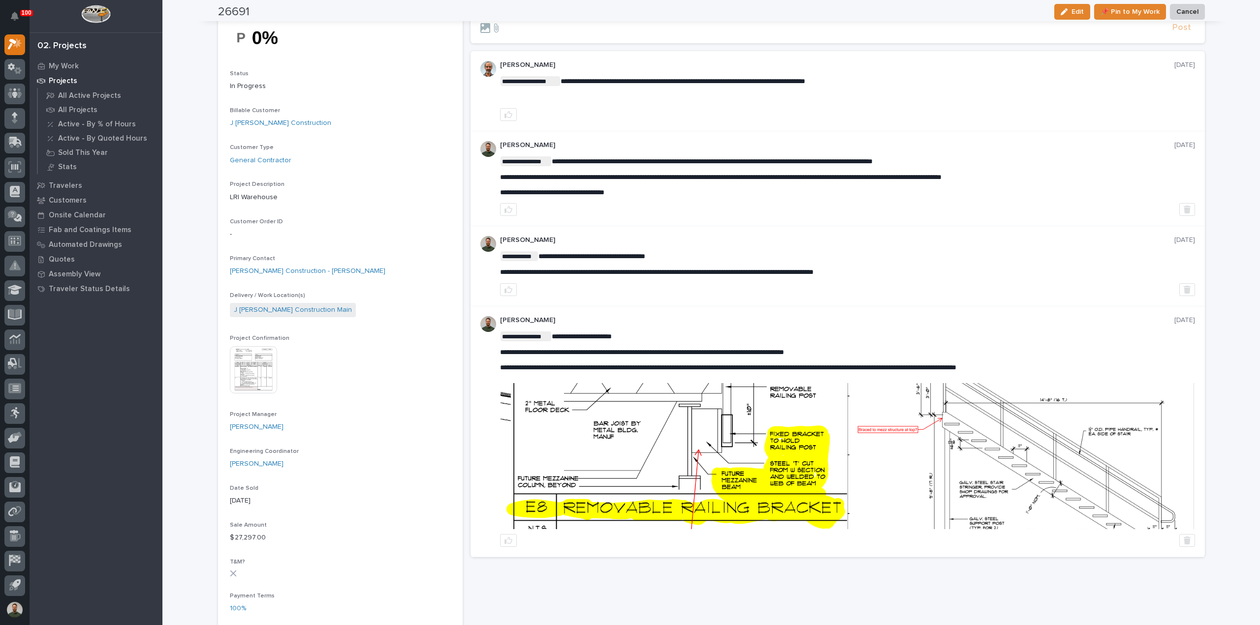
scroll to position [131, 0]
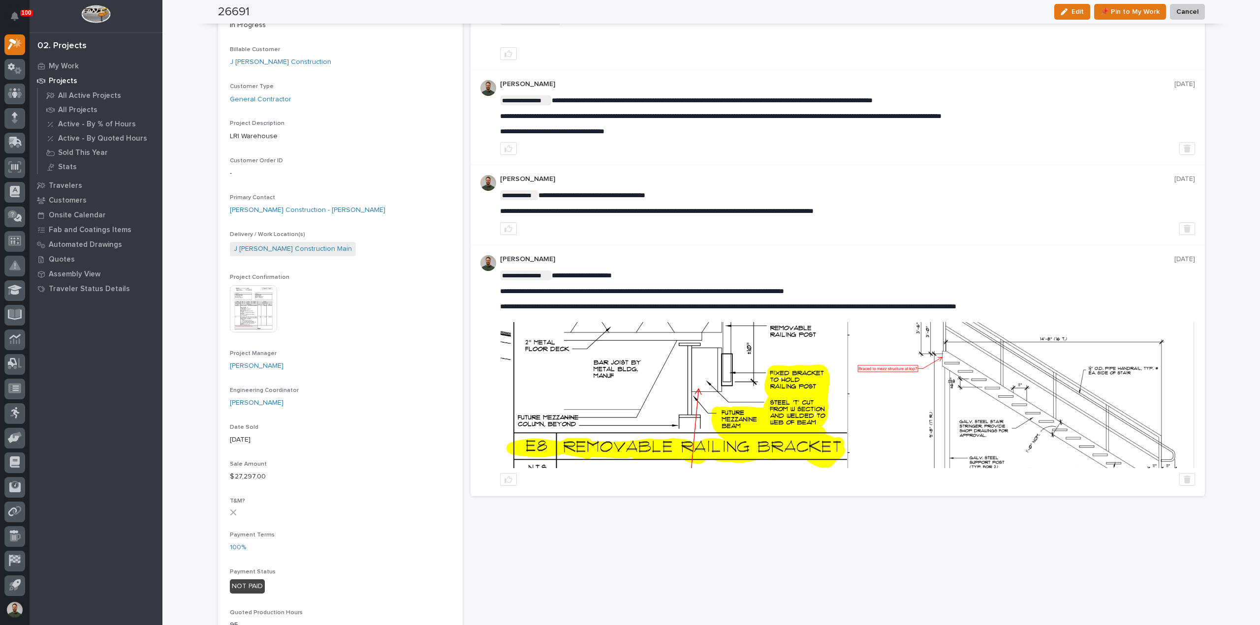
click at [905, 381] on img at bounding box center [1020, 395] width 346 height 146
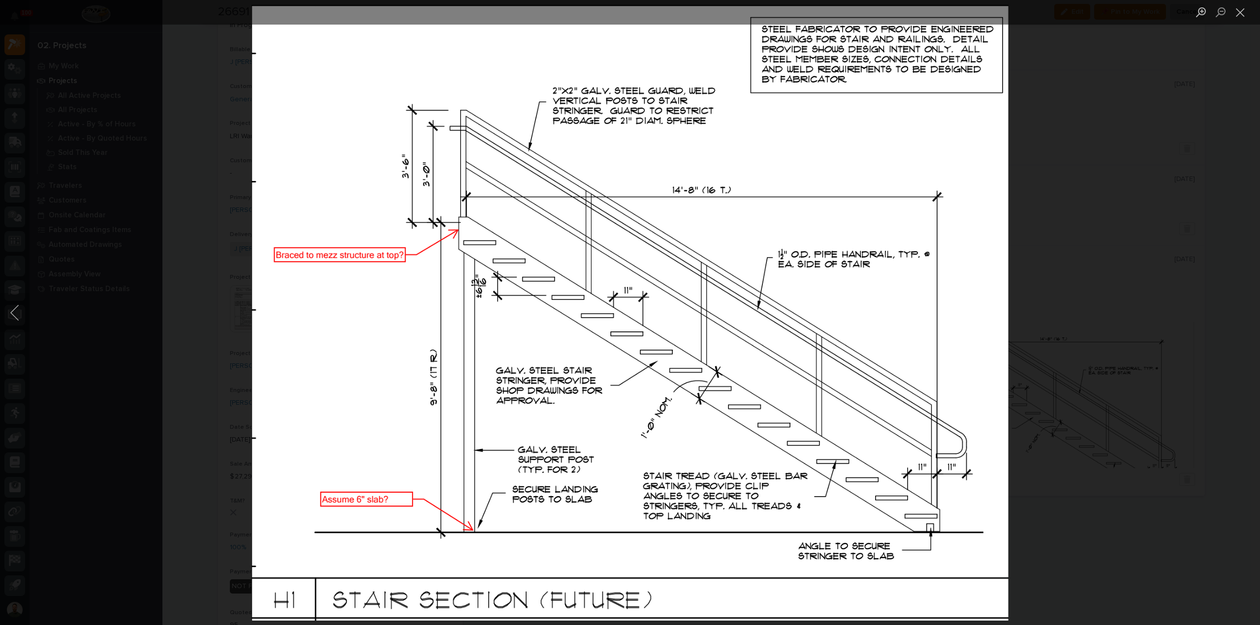
click at [1050, 241] on div "Lightbox" at bounding box center [630, 312] width 1260 height 625
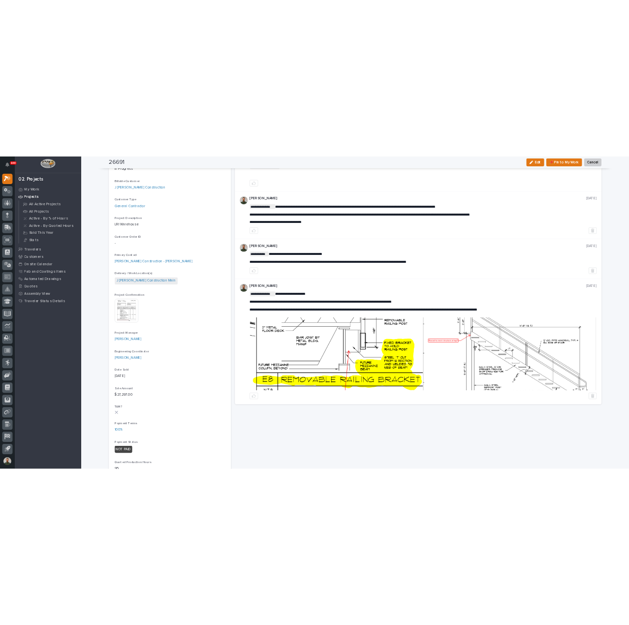
scroll to position [68, 0]
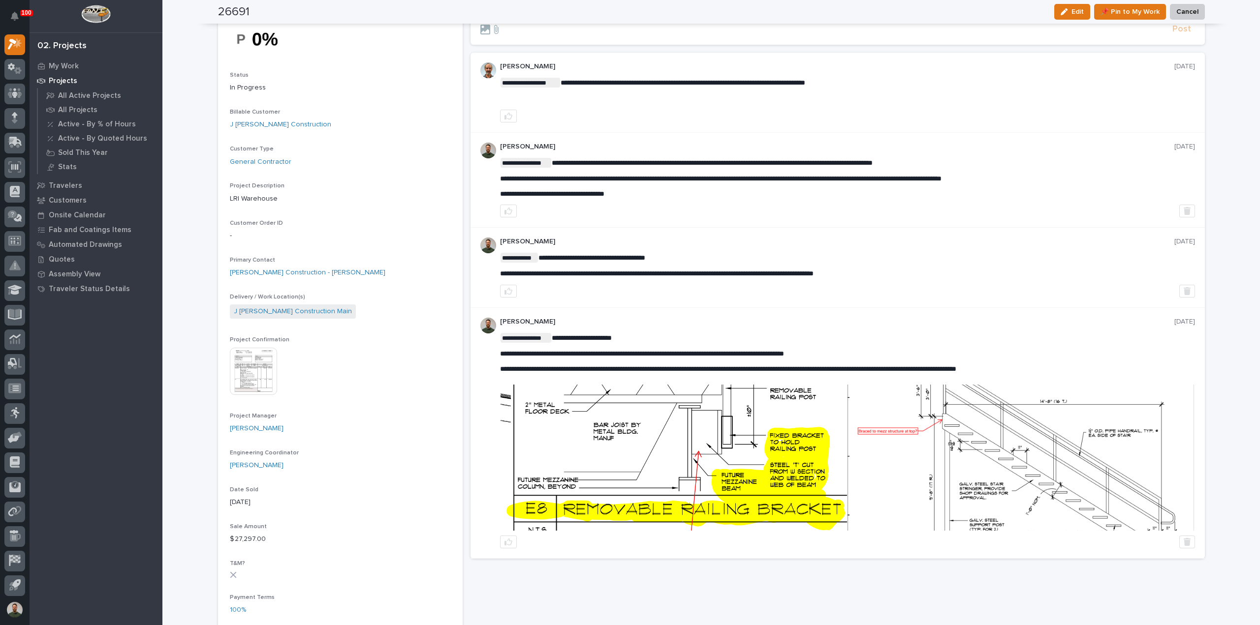
click at [817, 447] on img at bounding box center [673, 458] width 346 height 146
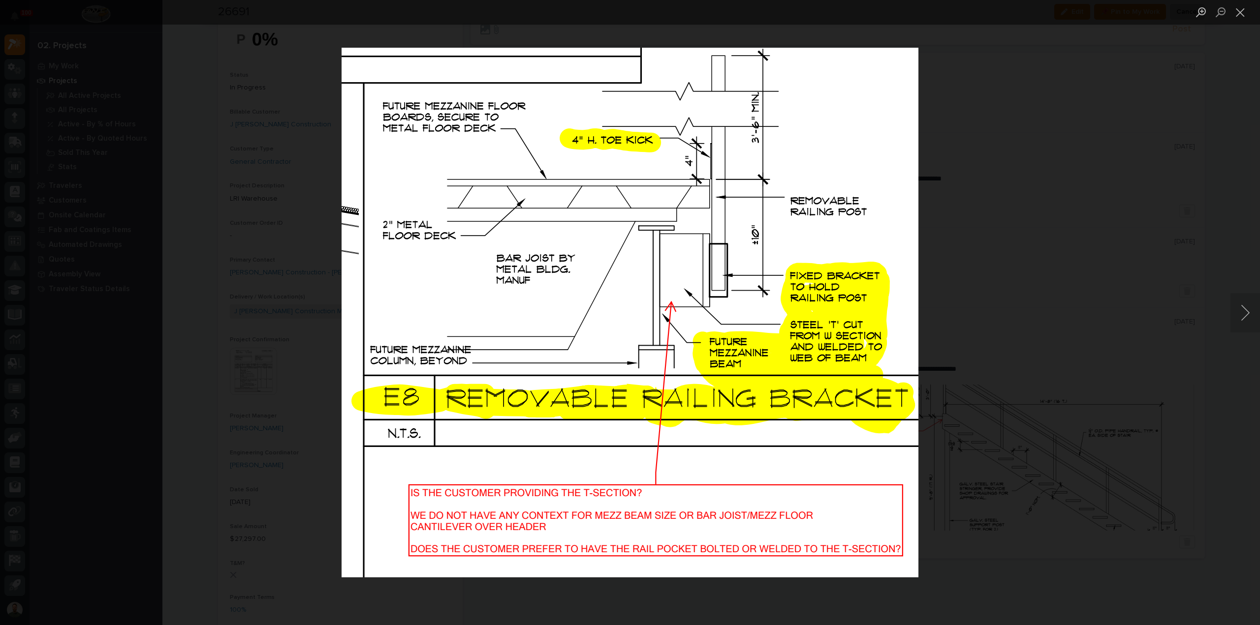
drag, startPoint x: 1148, startPoint y: 235, endPoint x: 1137, endPoint y: 247, distance: 16.0
click at [1145, 237] on div "Lightbox" at bounding box center [630, 312] width 1260 height 625
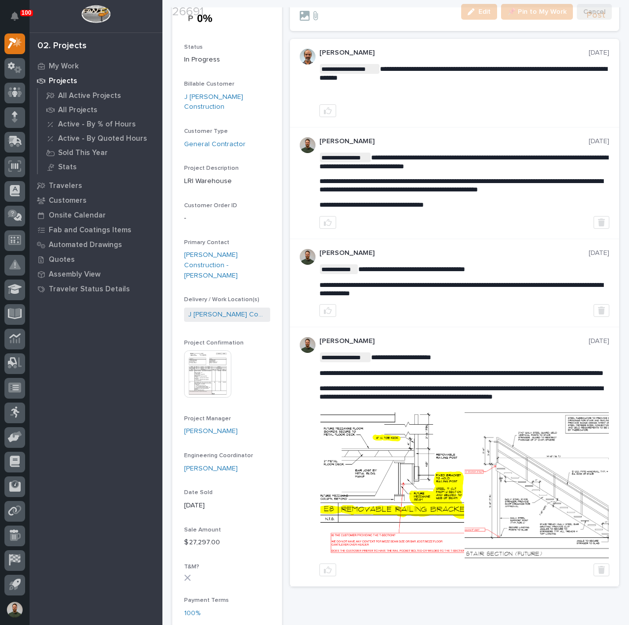
scroll to position [197, 0]
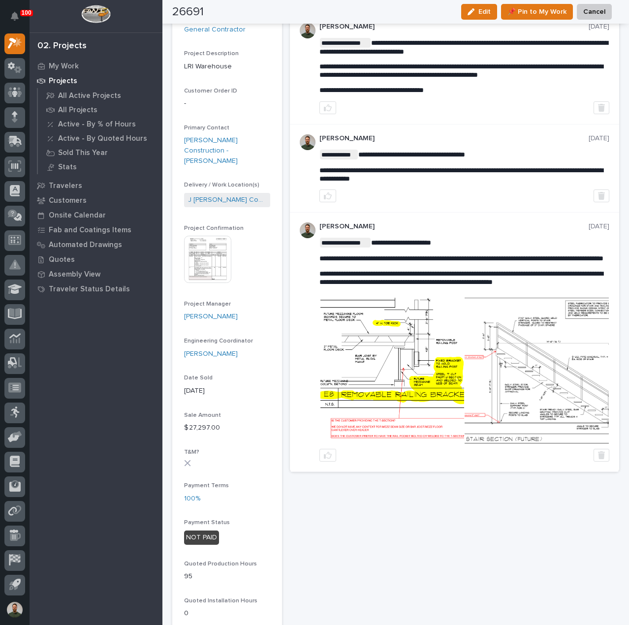
click at [381, 405] on img at bounding box center [392, 371] width 144 height 146
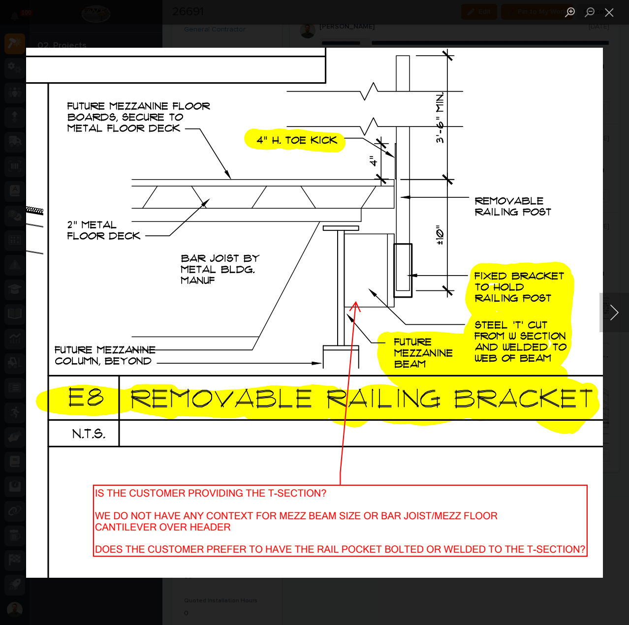
click at [610, 316] on button "Next image" at bounding box center [614, 312] width 30 height 39
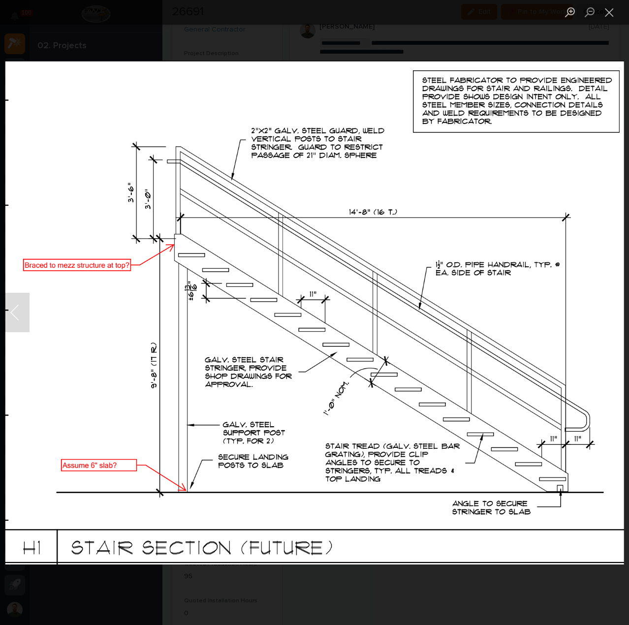
scroll to position [68, 0]
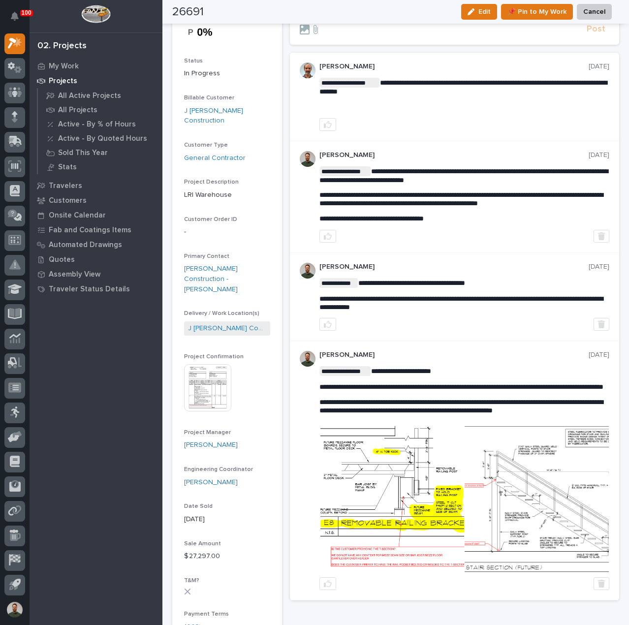
click at [505, 485] on img at bounding box center [537, 499] width 144 height 146
click at [395, 512] on img at bounding box center [392, 499] width 144 height 146
click at [372, 507] on img at bounding box center [392, 499] width 144 height 146
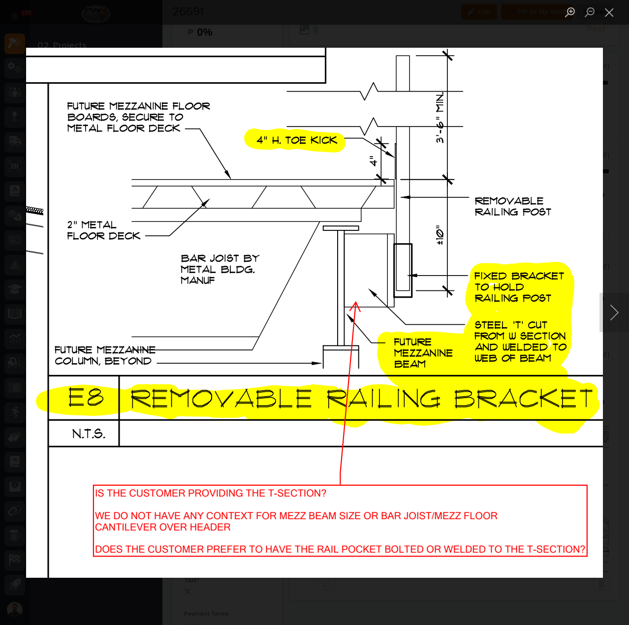
click at [364, 38] on div "Lightbox" at bounding box center [314, 312] width 629 height 625
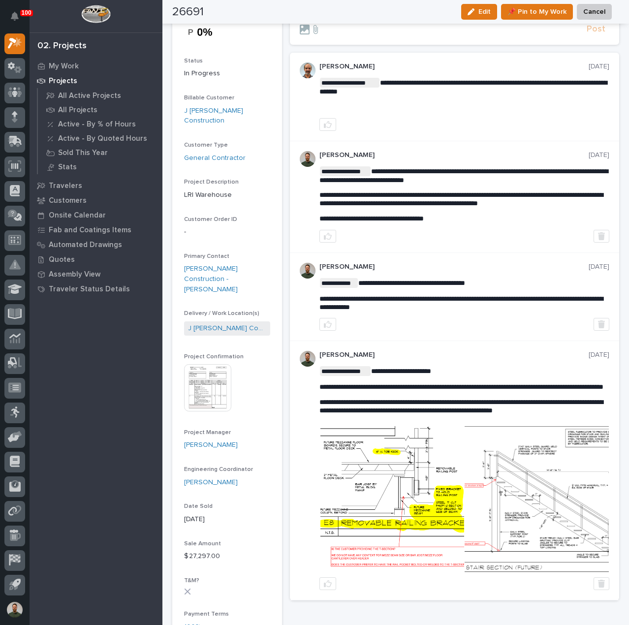
click at [325, 160] on div "**********" at bounding box center [464, 197] width 290 height 92
drag, startPoint x: 65, startPoint y: 79, endPoint x: 76, endPoint y: 79, distance: 10.8
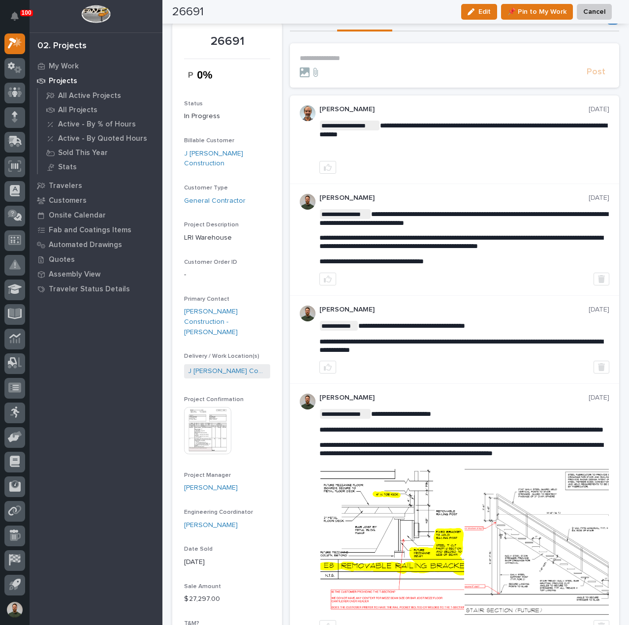
scroll to position [0, 0]
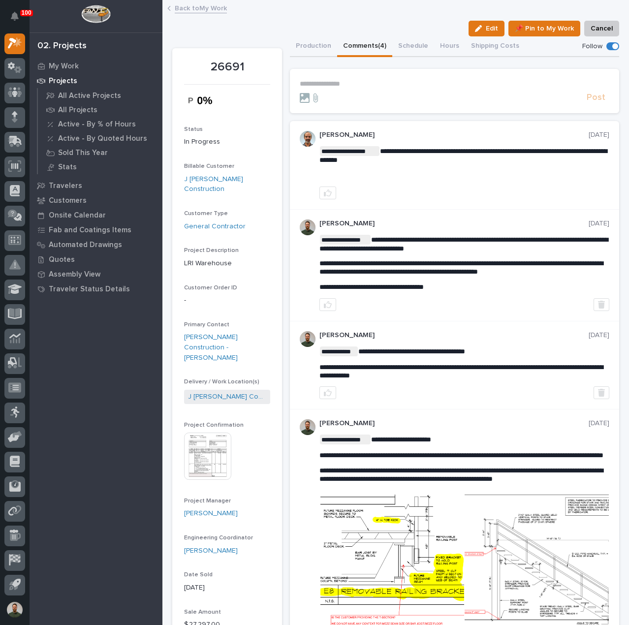
click at [349, 90] on form "**********" at bounding box center [455, 92] width 310 height 24
click at [350, 85] on p "**********" at bounding box center [455, 84] width 310 height 8
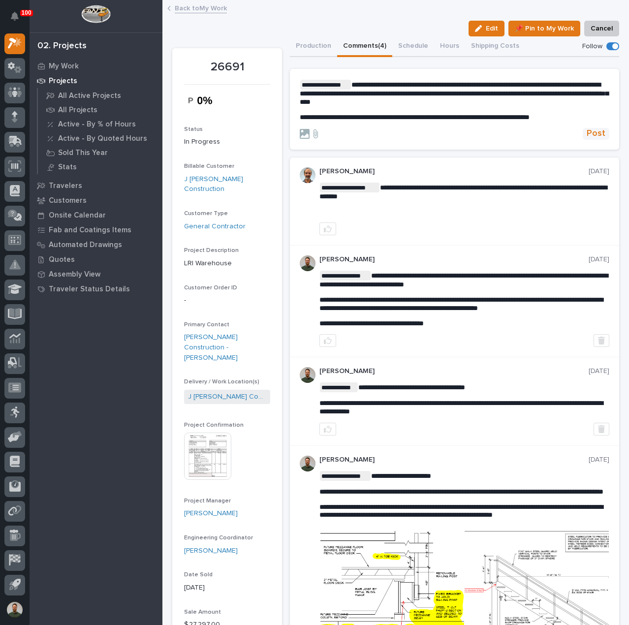
click at [587, 131] on span "Post" at bounding box center [596, 133] width 19 height 11
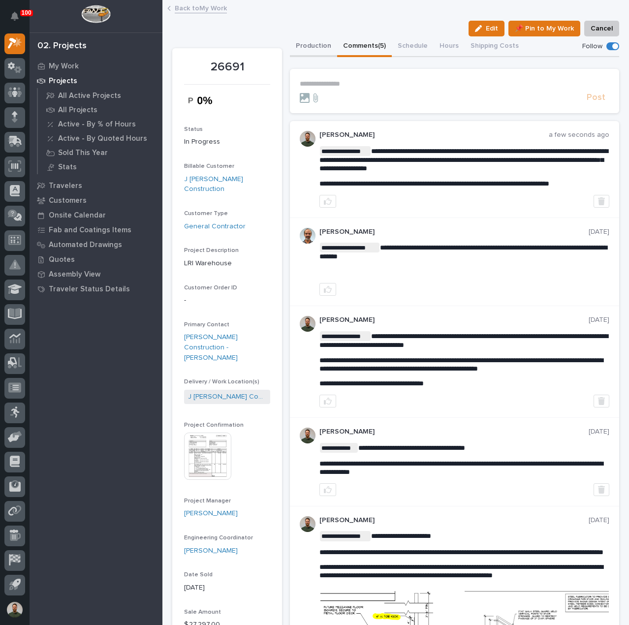
click at [307, 51] on button "Production" at bounding box center [313, 46] width 47 height 21
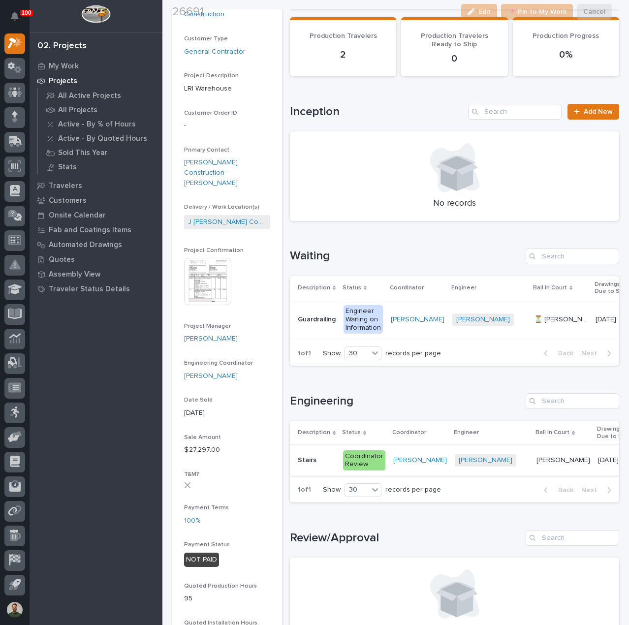
scroll to position [262, 0]
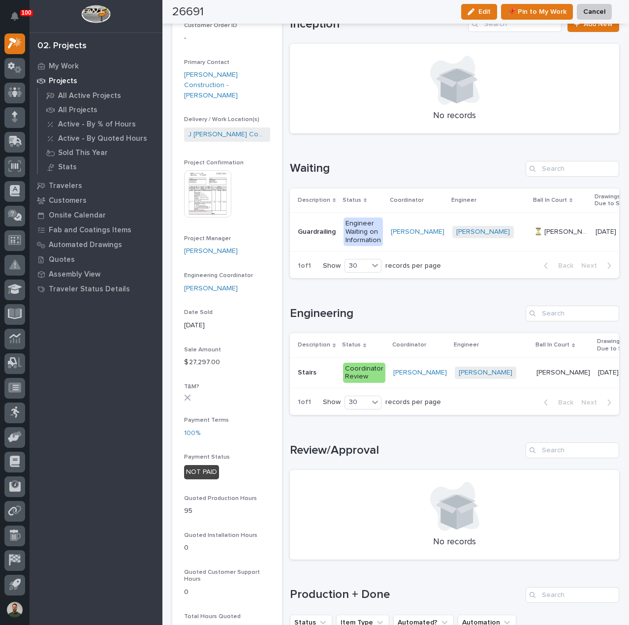
click at [301, 374] on p "Stairs" at bounding box center [308, 372] width 21 height 10
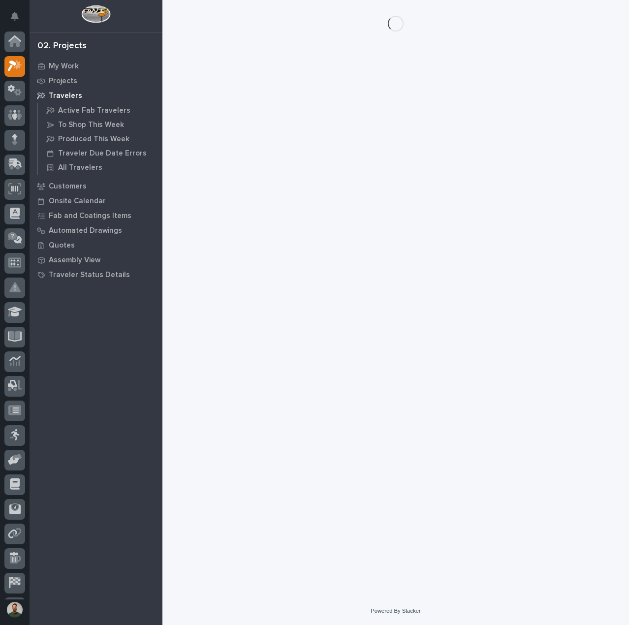
scroll to position [23, 0]
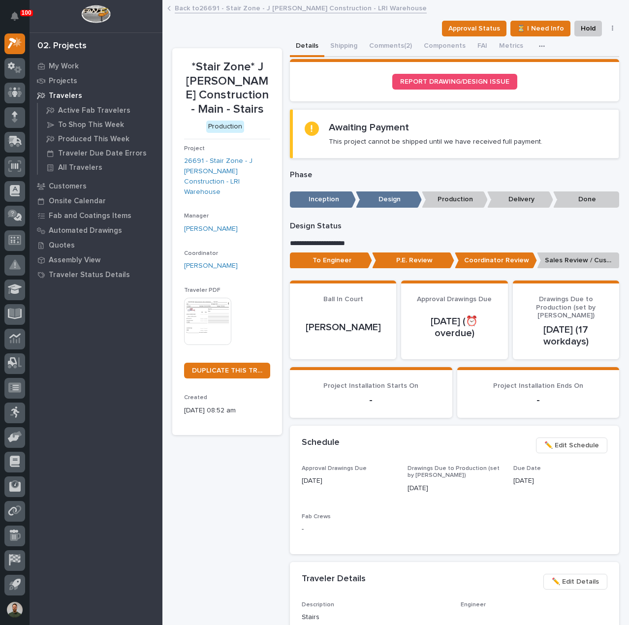
click at [566, 257] on p "Sales Review / Customer Approval" at bounding box center [578, 260] width 82 height 16
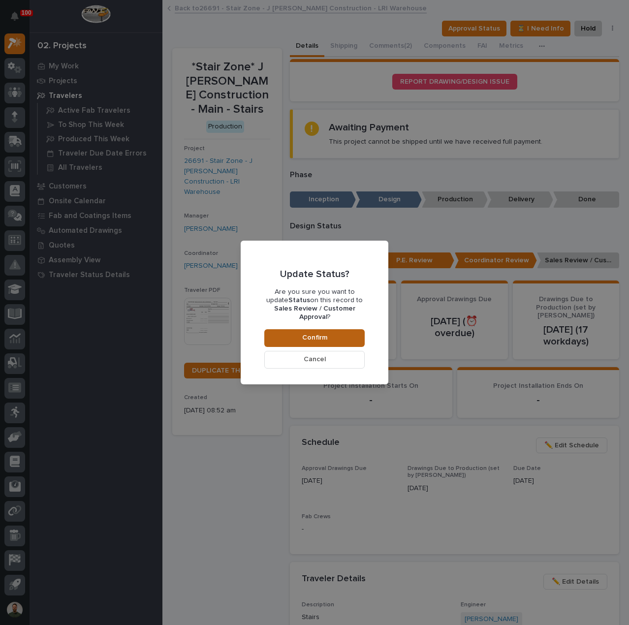
click at [332, 332] on button "Confirm" at bounding box center [314, 338] width 100 height 18
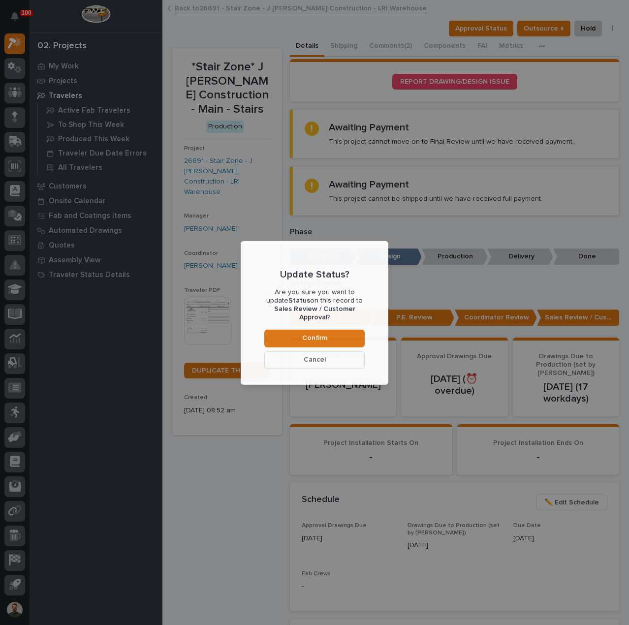
scroll to position [59, 0]
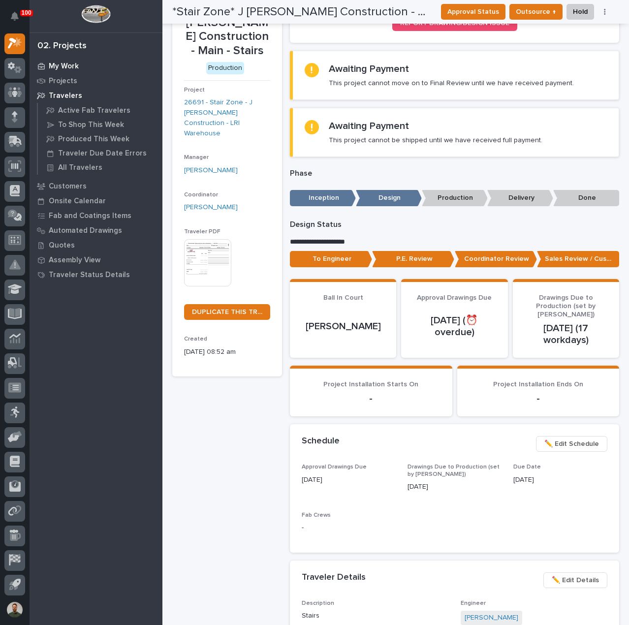
click at [50, 61] on div "My Work" at bounding box center [96, 66] width 128 height 14
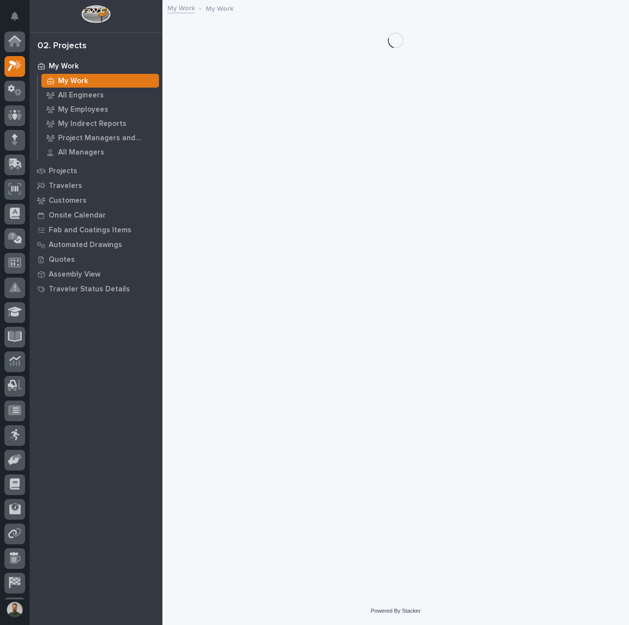
scroll to position [23, 0]
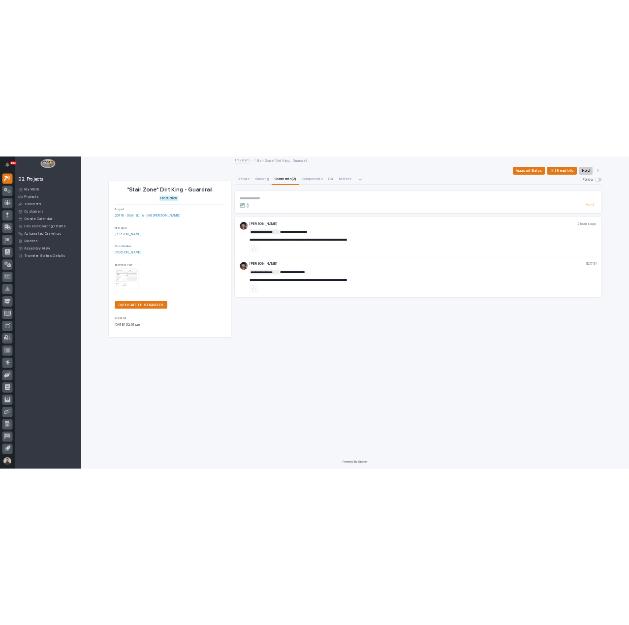
scroll to position [22, 0]
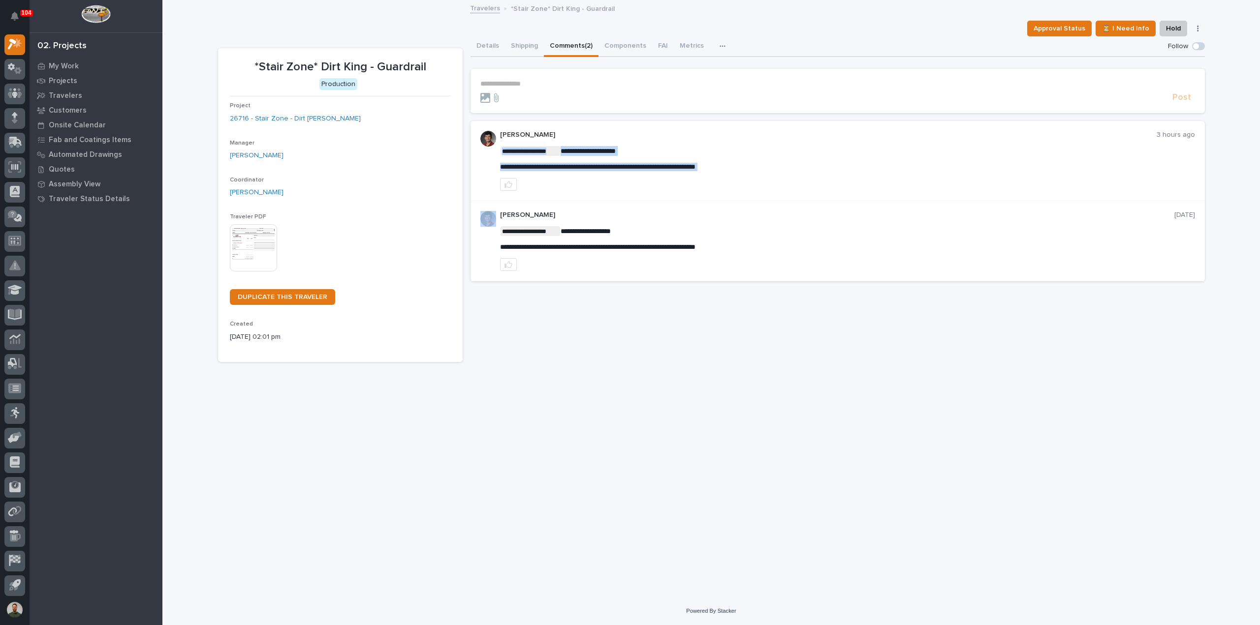
click at [523, 167] on span "**********" at bounding box center [597, 166] width 195 height 7
copy div "**********"
click at [628, 123] on div "**********" at bounding box center [837, 161] width 734 height 80
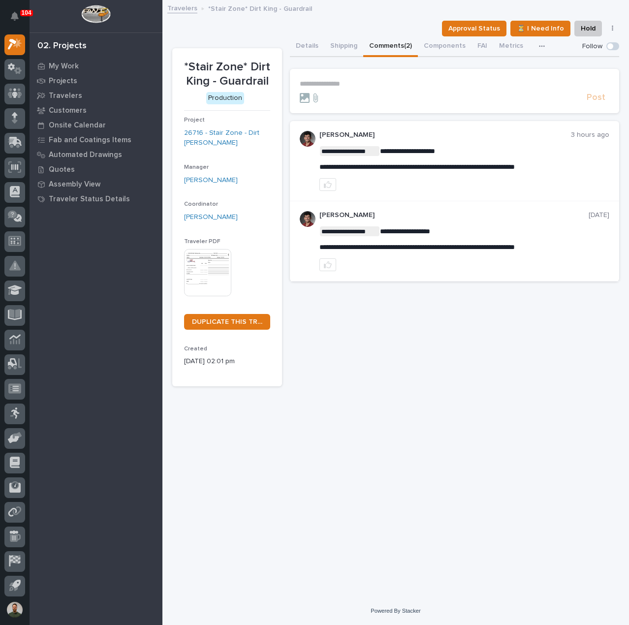
scroll to position [23, 0]
click at [329, 86] on p "**********" at bounding box center [455, 84] width 310 height 8
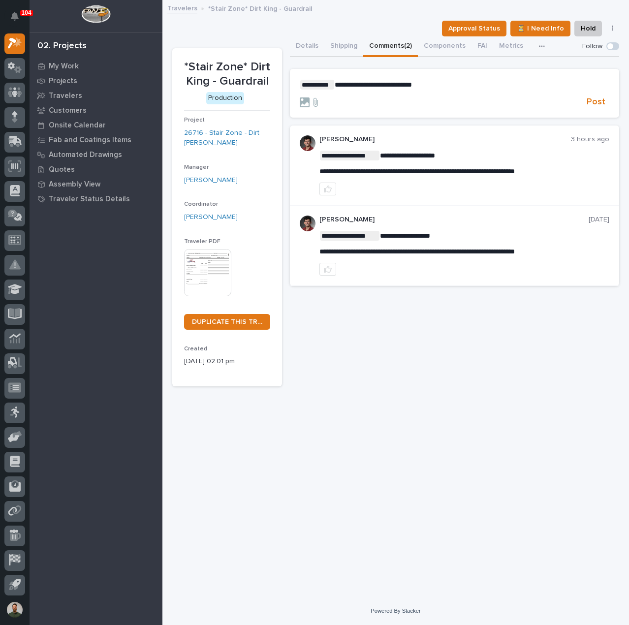
click at [304, 507] on div "**********" at bounding box center [395, 286] width 457 height 571
click at [382, 334] on div "**********" at bounding box center [454, 211] width 329 height 350
drag, startPoint x: 382, startPoint y: 334, endPoint x: 317, endPoint y: 358, distance: 69.7
click at [317, 358] on div "**********" at bounding box center [454, 211] width 329 height 350
drag, startPoint x: 346, startPoint y: 353, endPoint x: 319, endPoint y: 375, distance: 35.0
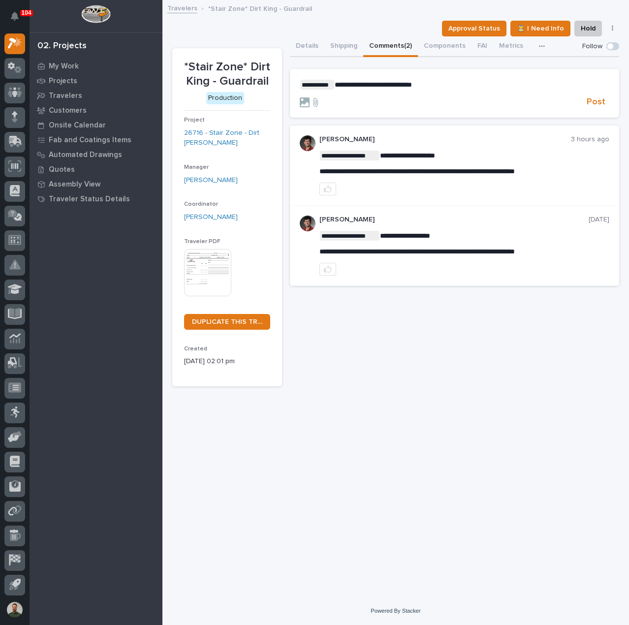
click at [319, 372] on div "**********" at bounding box center [454, 211] width 329 height 350
click at [394, 320] on div "**********" at bounding box center [454, 211] width 329 height 350
click at [280, 432] on div "**********" at bounding box center [395, 286] width 457 height 571
click at [440, 87] on p "**********" at bounding box center [455, 85] width 310 height 10
drag, startPoint x: 428, startPoint y: 84, endPoint x: 338, endPoint y: 89, distance: 90.2
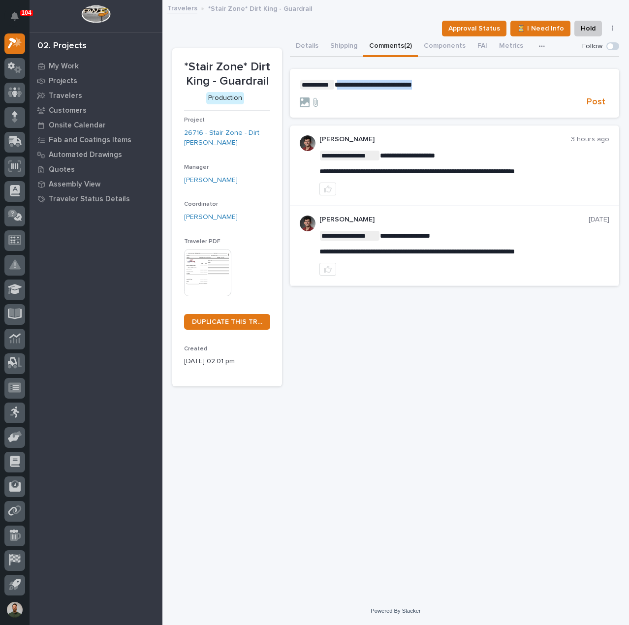
click at [338, 89] on p "**********" at bounding box center [455, 85] width 310 height 10
click at [594, 101] on span "Post" at bounding box center [596, 101] width 19 height 11
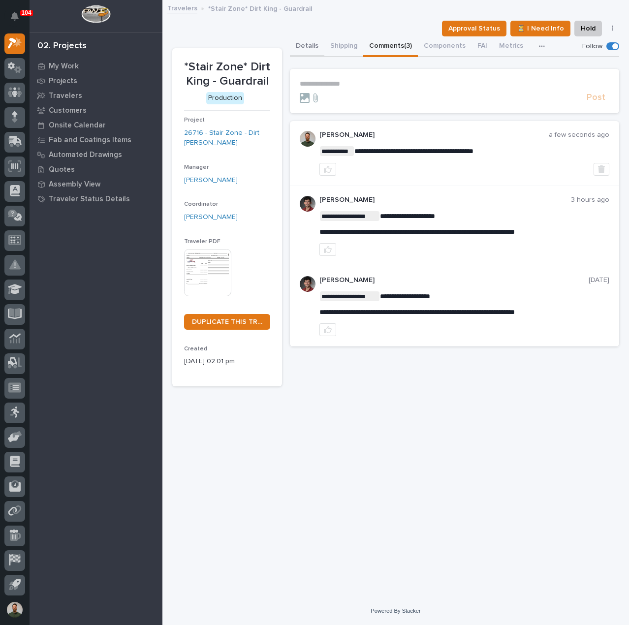
click at [306, 44] on button "Details" at bounding box center [307, 46] width 34 height 21
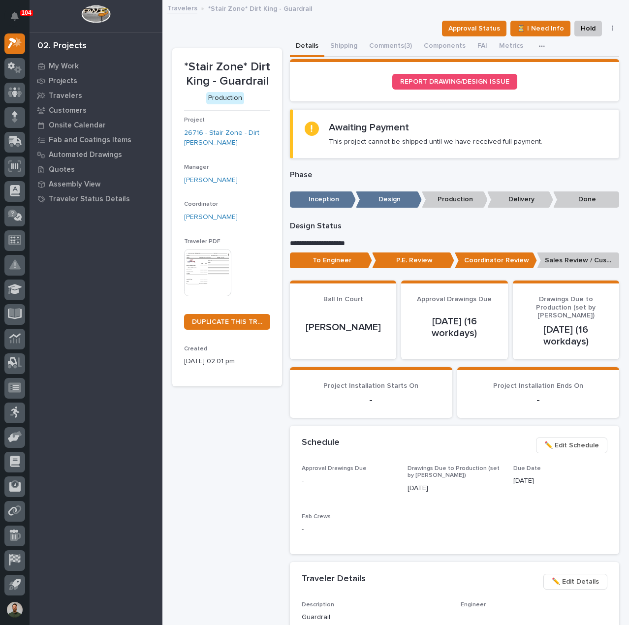
click at [351, 256] on p "To Engineer" at bounding box center [331, 260] width 82 height 16
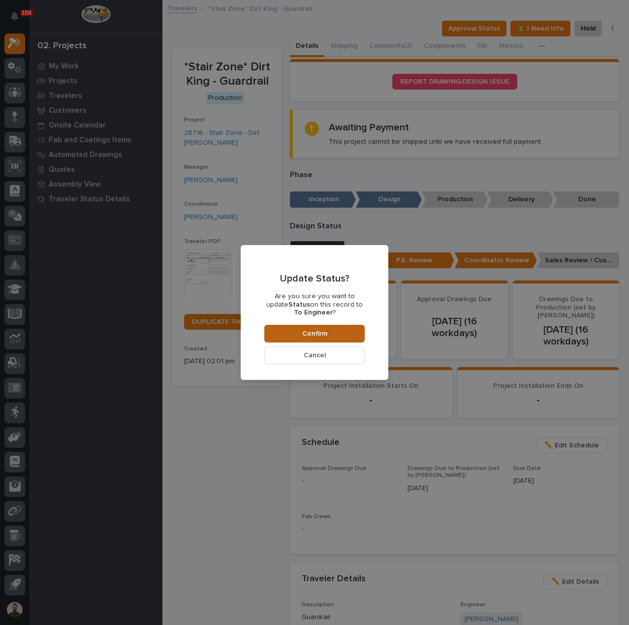
click at [353, 335] on button "Confirm" at bounding box center [314, 334] width 100 height 18
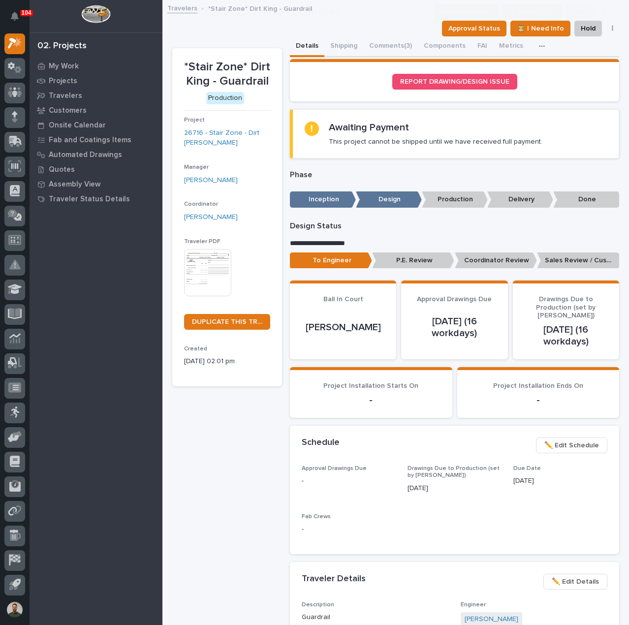
scroll to position [59, 0]
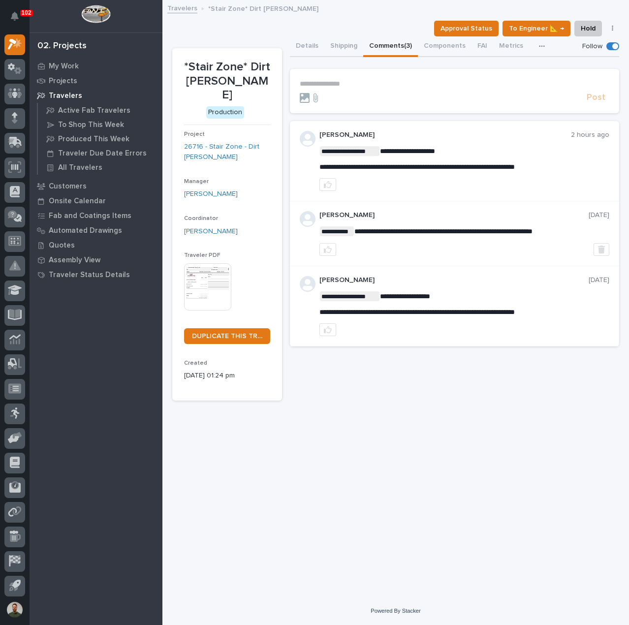
scroll to position [23, 0]
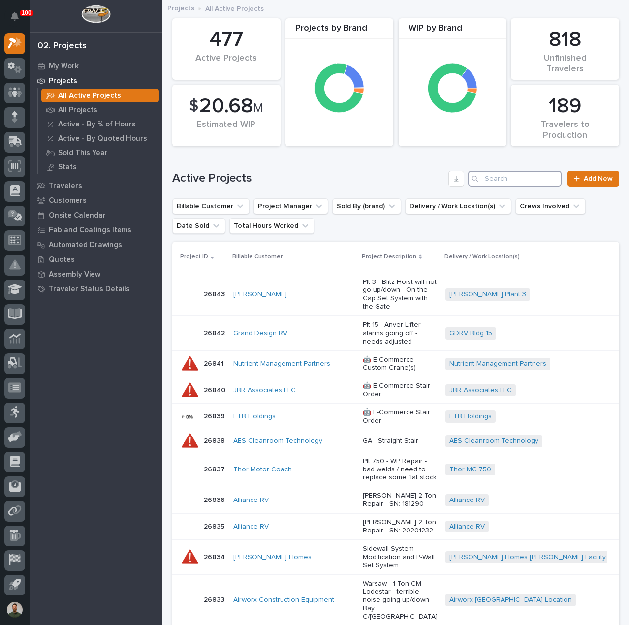
click at [493, 176] on input "Search" at bounding box center [514, 179] width 93 height 16
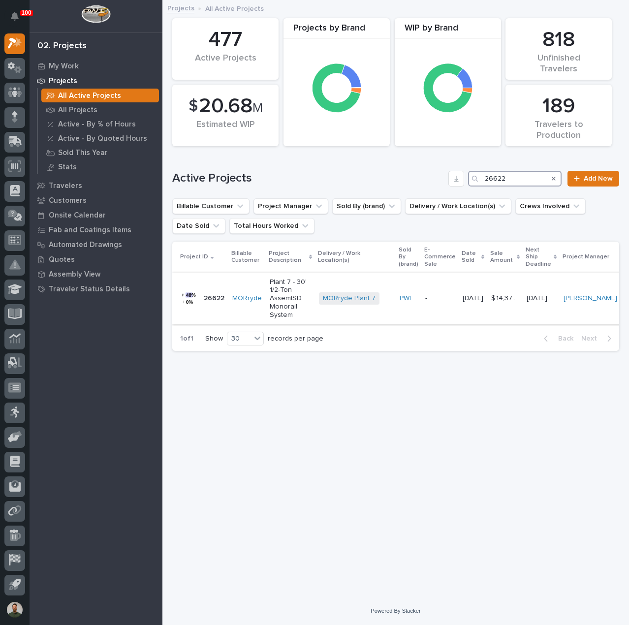
type input "26622"
click at [196, 302] on div at bounding box center [190, 299] width 20 height 20
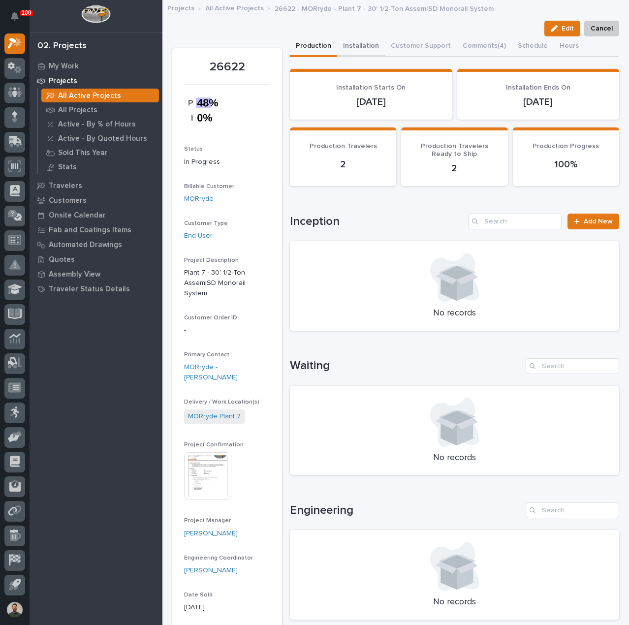
click at [365, 46] on button "Installation" at bounding box center [361, 46] width 48 height 21
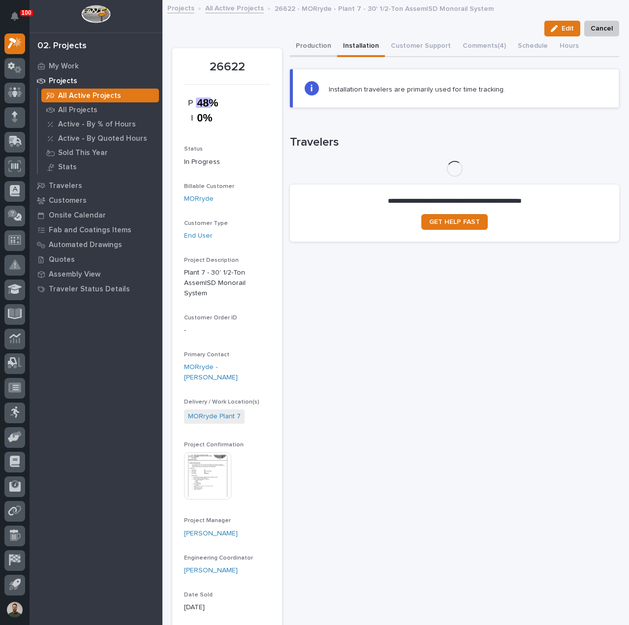
click at [307, 46] on button "Production" at bounding box center [313, 46] width 47 height 21
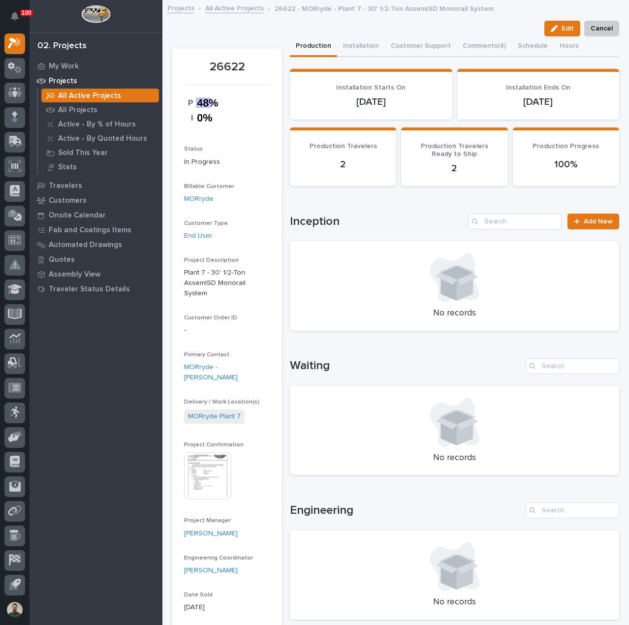
click at [315, 215] on h1 "Inception" at bounding box center [377, 222] width 174 height 14
drag, startPoint x: 316, startPoint y: 214, endPoint x: 323, endPoint y: 214, distance: 6.9
click at [320, 214] on div "Inception Add New" at bounding box center [454, 222] width 329 height 16
drag, startPoint x: 358, startPoint y: 215, endPoint x: 624, endPoint y: 261, distance: 270.2
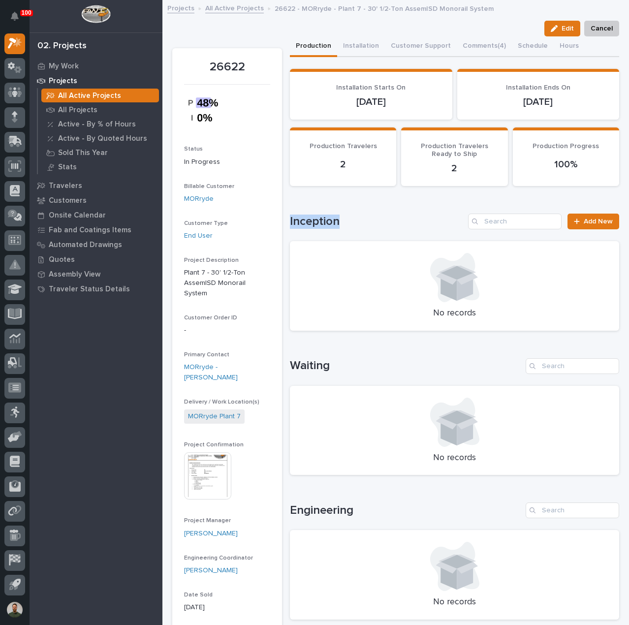
click at [358, 215] on h1 "Inception" at bounding box center [377, 222] width 174 height 14
click at [386, 5] on p "26622 - MORryde - Plant 7 - 30' 1/2-Ton AssemISD Monorail System" at bounding box center [384, 7] width 219 height 11
drag, startPoint x: 381, startPoint y: 19, endPoint x: 409, endPoint y: 5, distance: 31.7
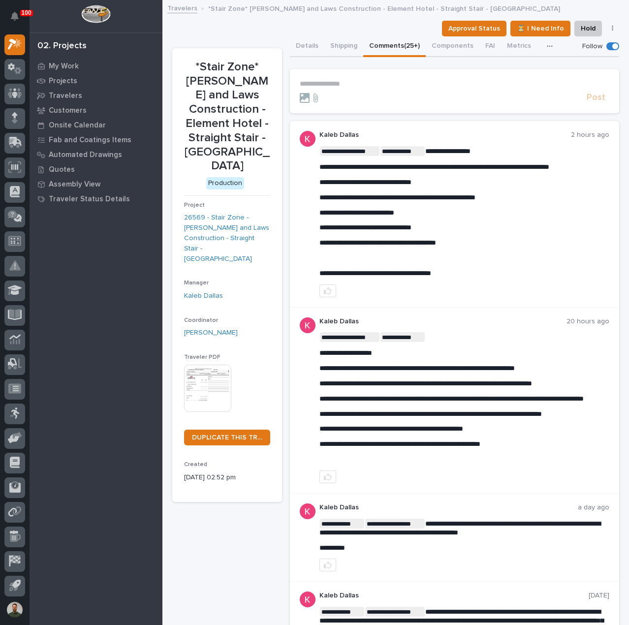
scroll to position [23, 0]
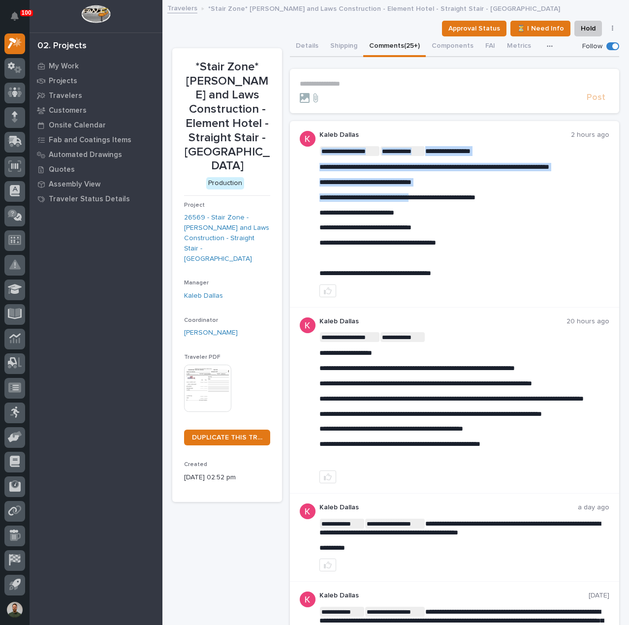
drag, startPoint x: 450, startPoint y: 252, endPoint x: 448, endPoint y: 198, distance: 54.2
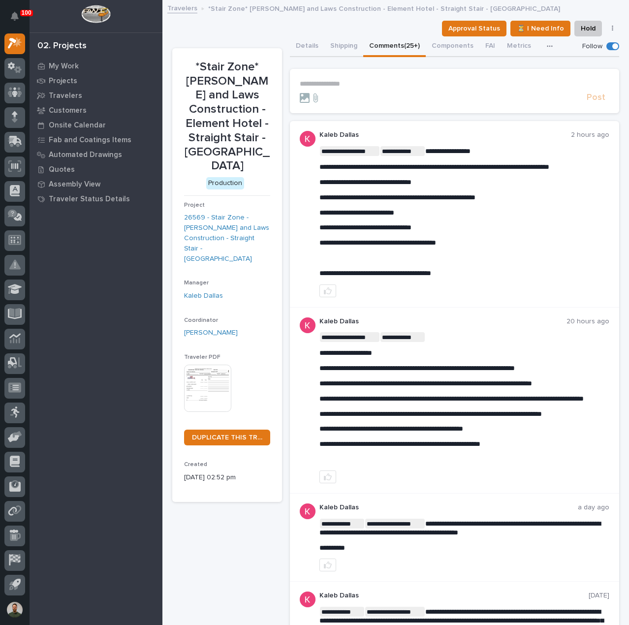
click at [476, 212] on p "**********" at bounding box center [464, 213] width 290 height 8
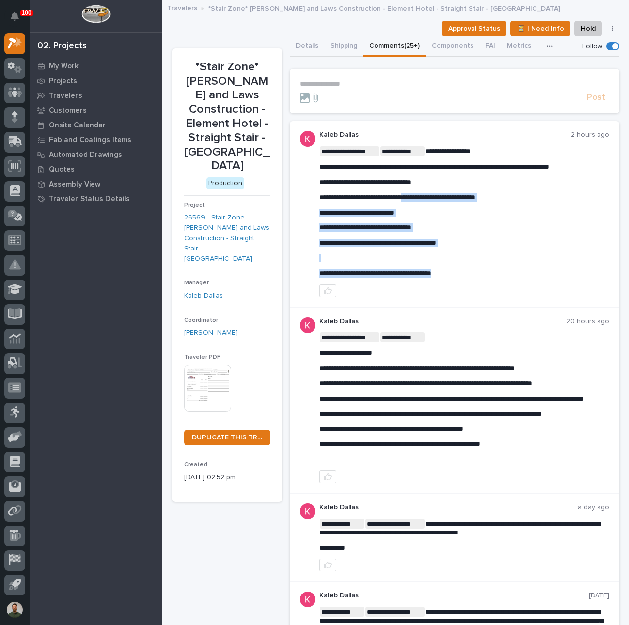
drag, startPoint x: 498, startPoint y: 272, endPoint x: 421, endPoint y: 190, distance: 112.1
click at [421, 190] on div "**********" at bounding box center [464, 211] width 290 height 131
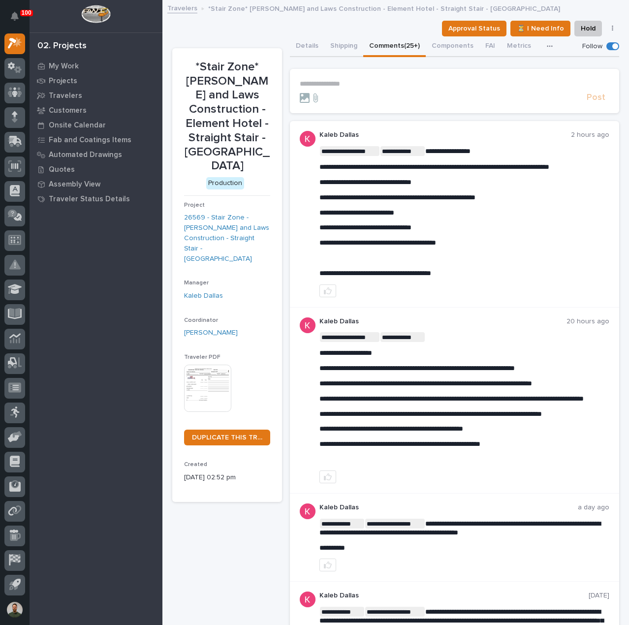
click at [497, 256] on p "﻿" at bounding box center [464, 258] width 290 height 8
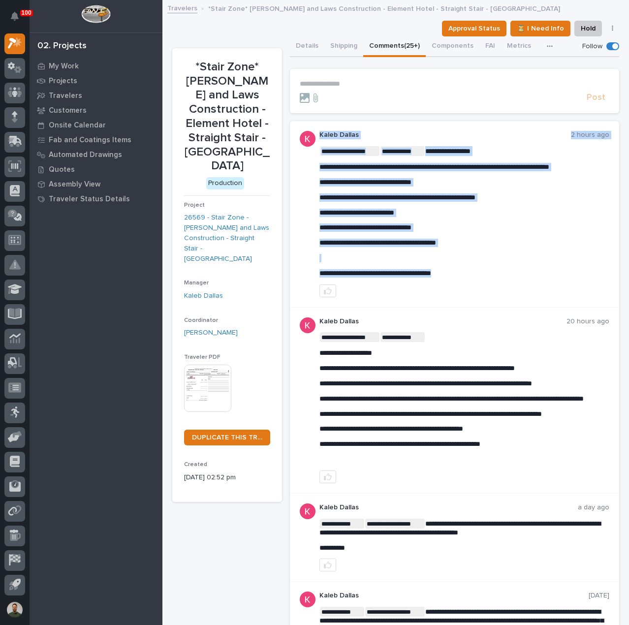
drag, startPoint x: 476, startPoint y: 268, endPoint x: 480, endPoint y: 275, distance: 7.7
click at [494, 255] on p "﻿" at bounding box center [464, 258] width 290 height 8
click at [495, 265] on div "**********" at bounding box center [464, 211] width 290 height 131
drag, startPoint x: 472, startPoint y: 275, endPoint x: 505, endPoint y: 250, distance: 41.5
click at [505, 250] on div "**********" at bounding box center [464, 211] width 290 height 131
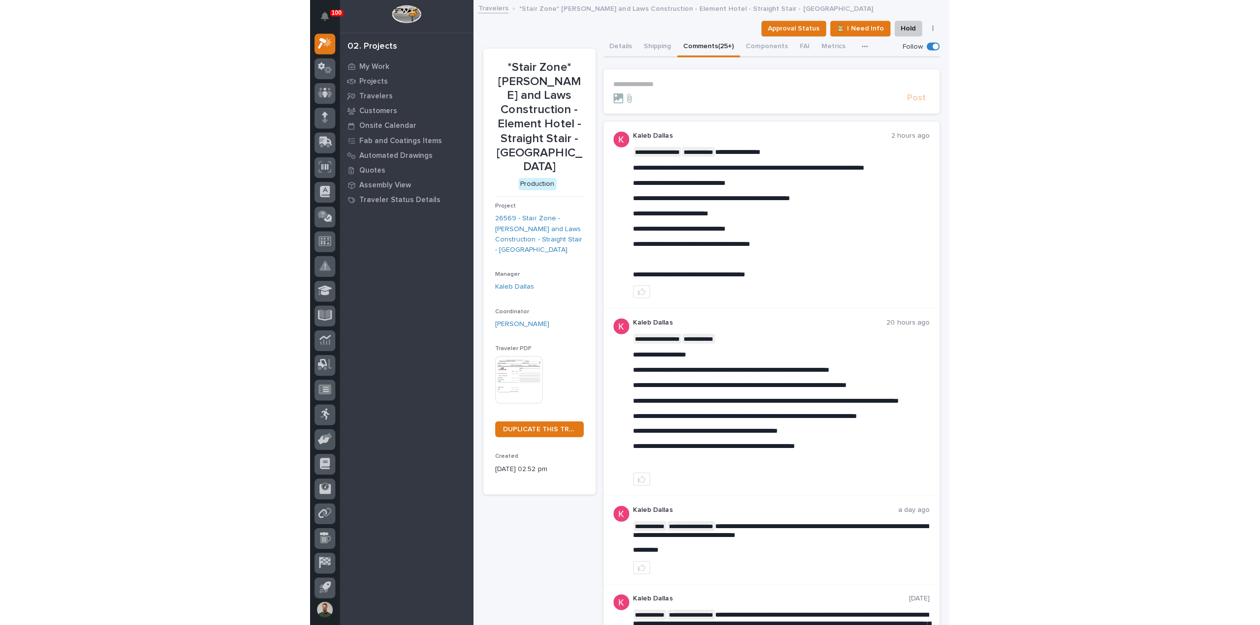
scroll to position [22, 0]
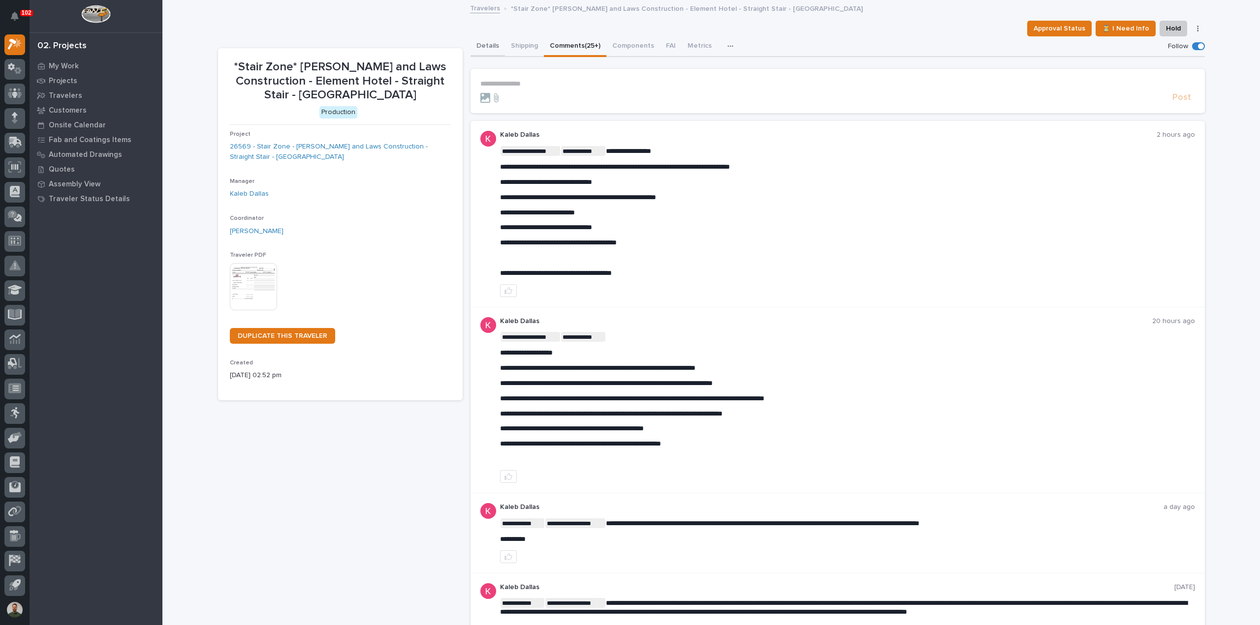
click at [486, 50] on button "Details" at bounding box center [487, 46] width 34 height 21
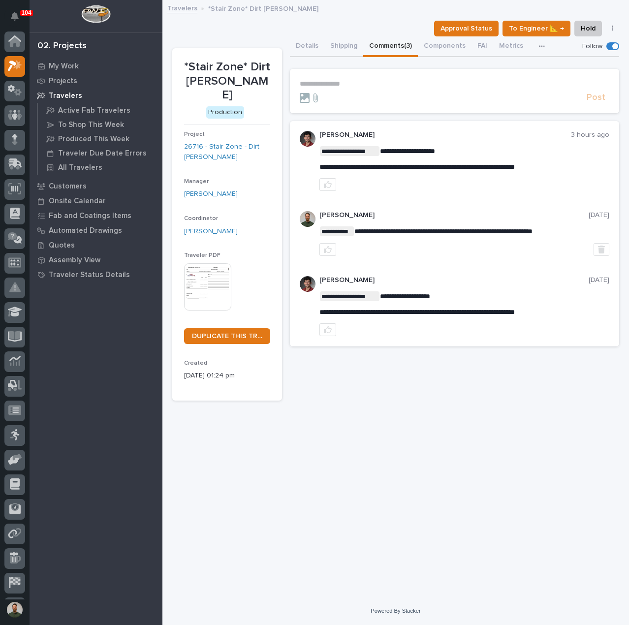
scroll to position [23, 0]
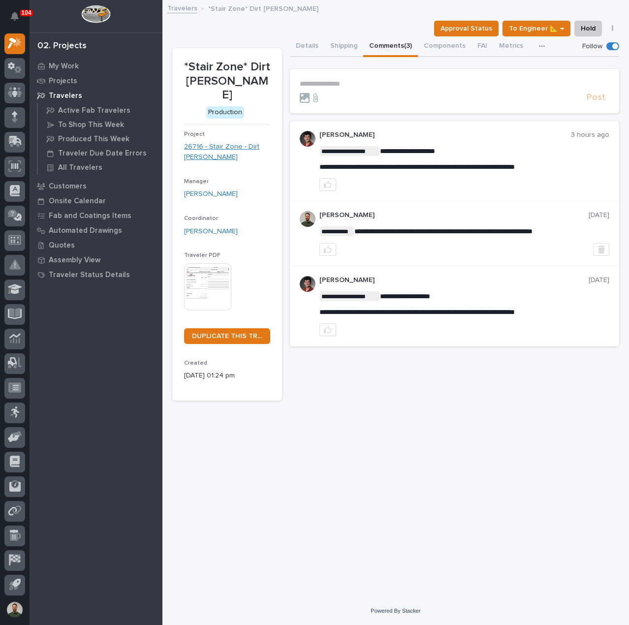
click at [226, 142] on link "26716 - Stair Zone - Dirt [PERSON_NAME]" at bounding box center [227, 152] width 86 height 21
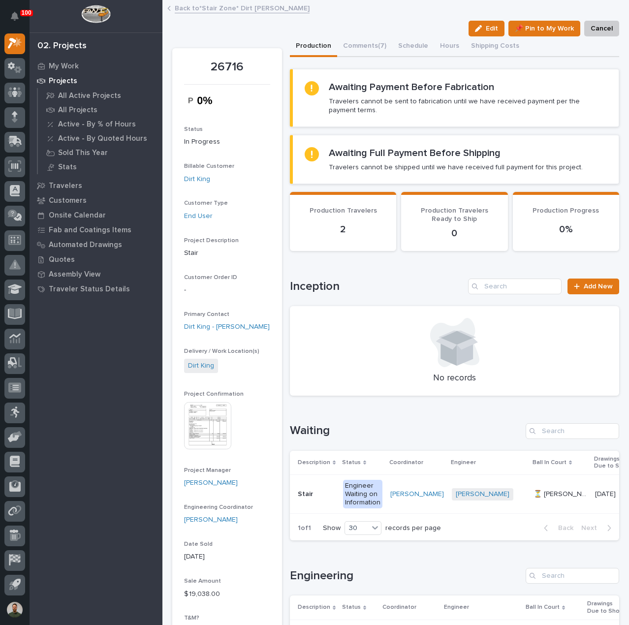
click at [307, 494] on p "Stair" at bounding box center [306, 493] width 17 height 10
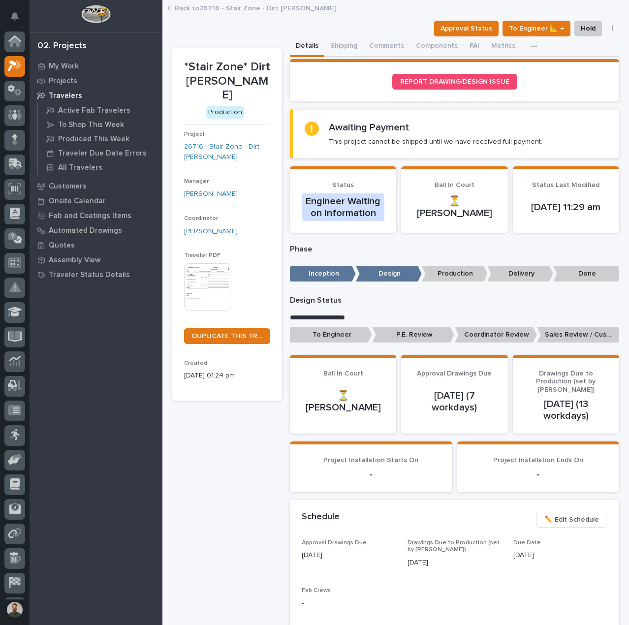
scroll to position [23, 0]
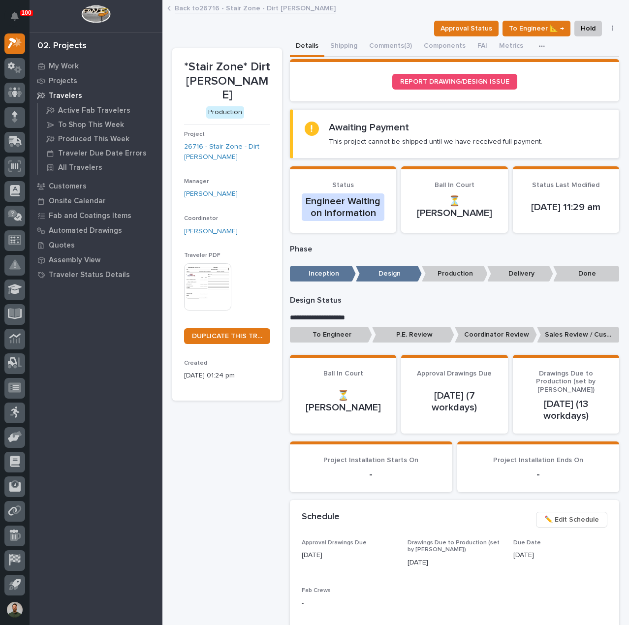
click at [497, 335] on p "Coordinator Review" at bounding box center [496, 335] width 82 height 16
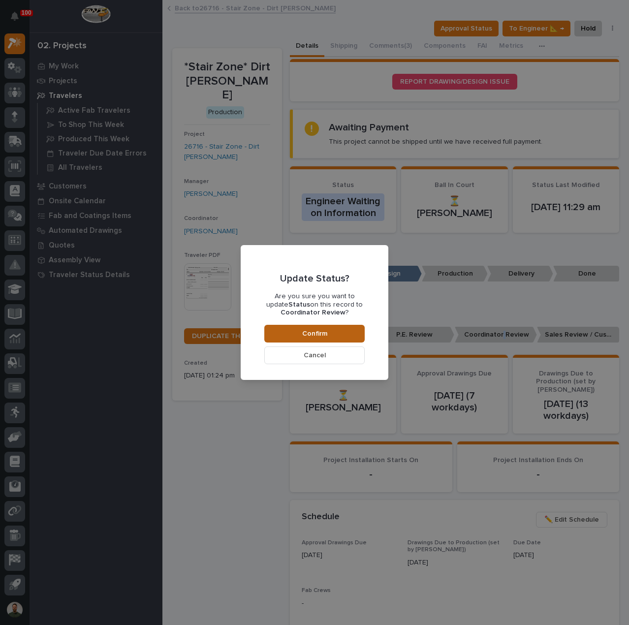
click at [321, 327] on button "Confirm" at bounding box center [314, 334] width 100 height 18
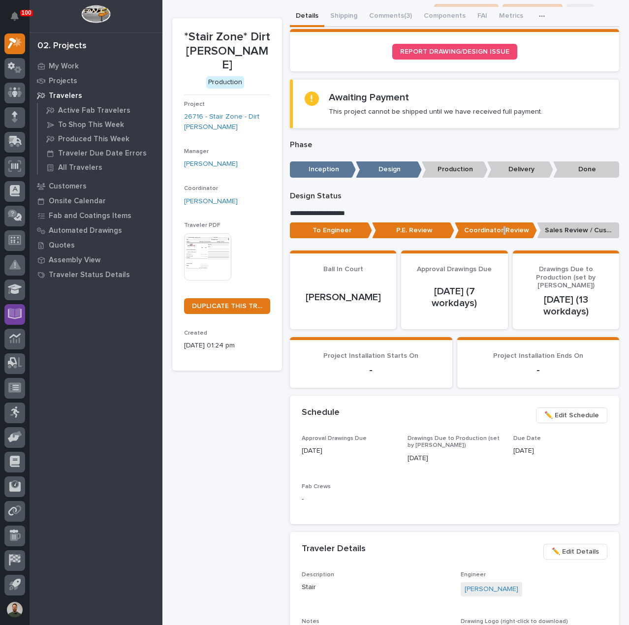
scroll to position [28, 0]
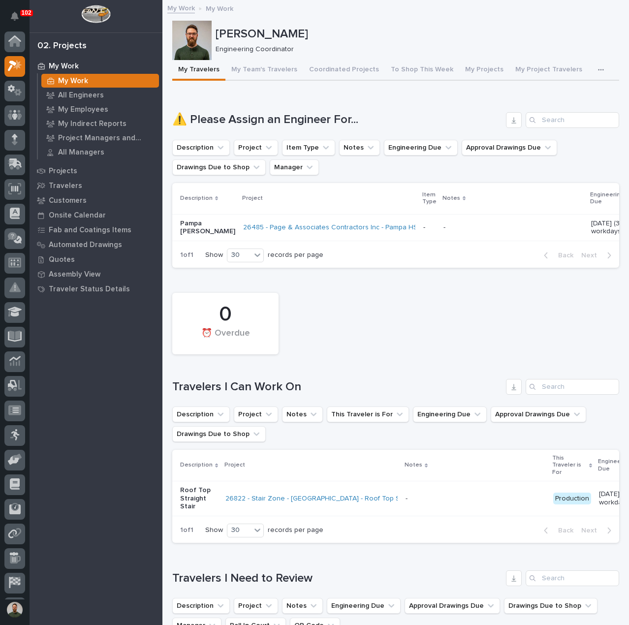
scroll to position [23, 0]
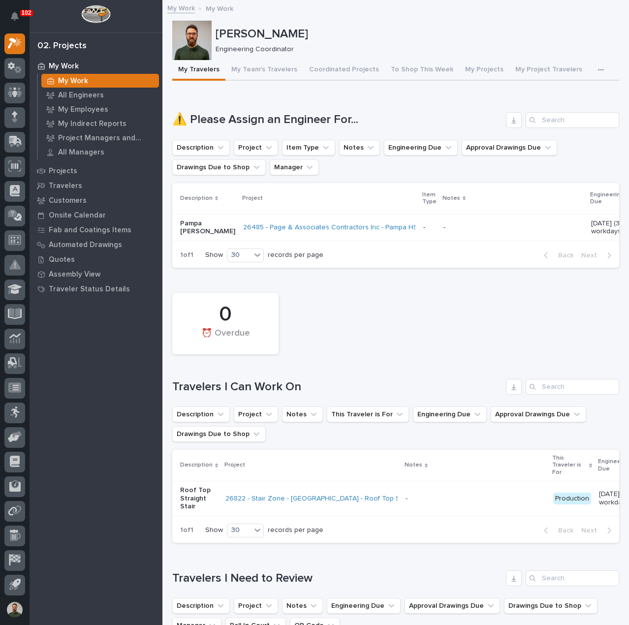
click at [244, 101] on div "Loading... Saving… ⚠️ Please Assign an Engineer For... Description Project Item…" at bounding box center [395, 184] width 447 height 183
click at [239, 223] on td "26485 - Page & Associates Contractors Inc - Pampa HS Cranes" at bounding box center [329, 227] width 180 height 27
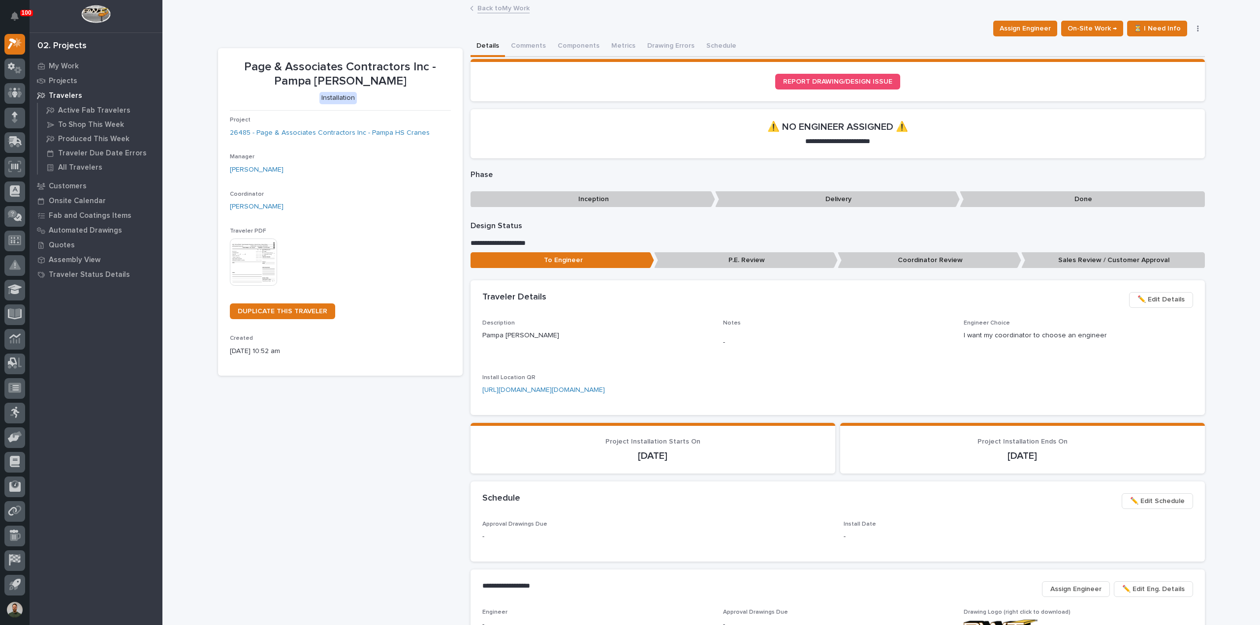
scroll to position [22, 0]
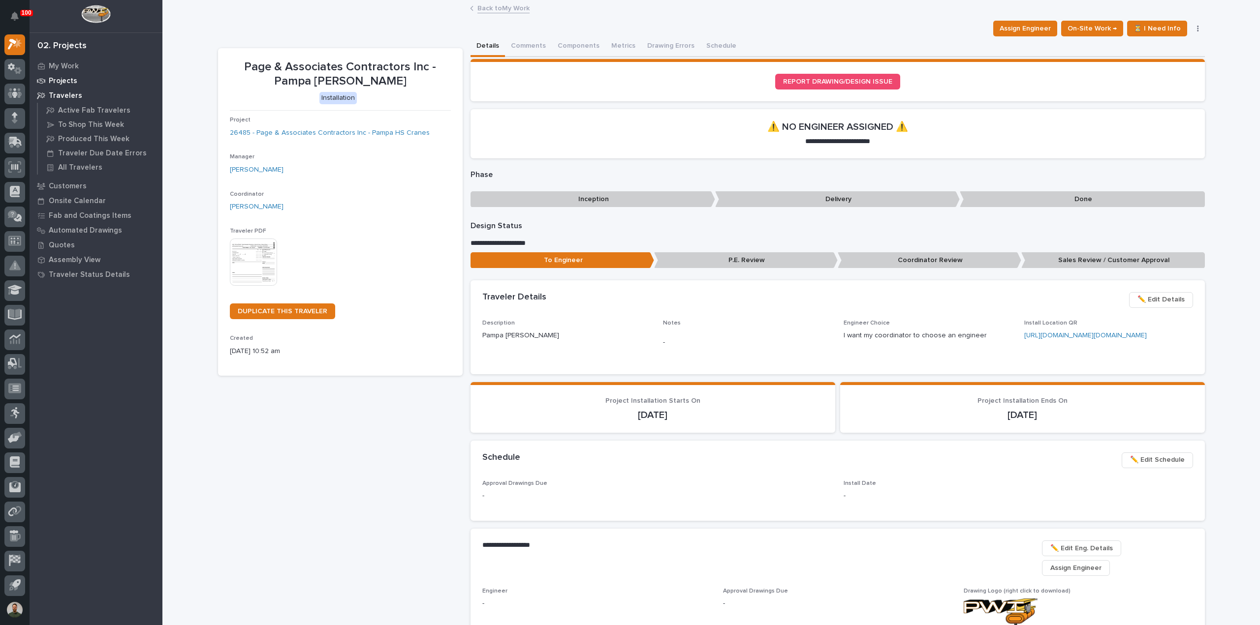
click at [54, 79] on p "Projects" at bounding box center [63, 81] width 29 height 9
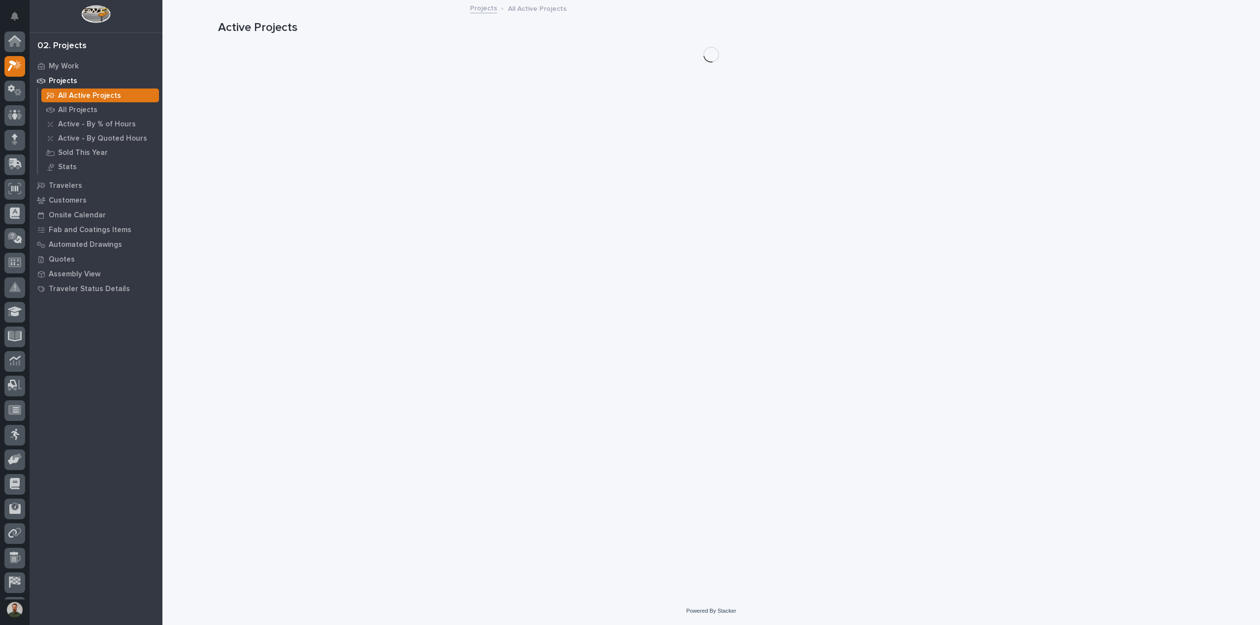
scroll to position [22, 0]
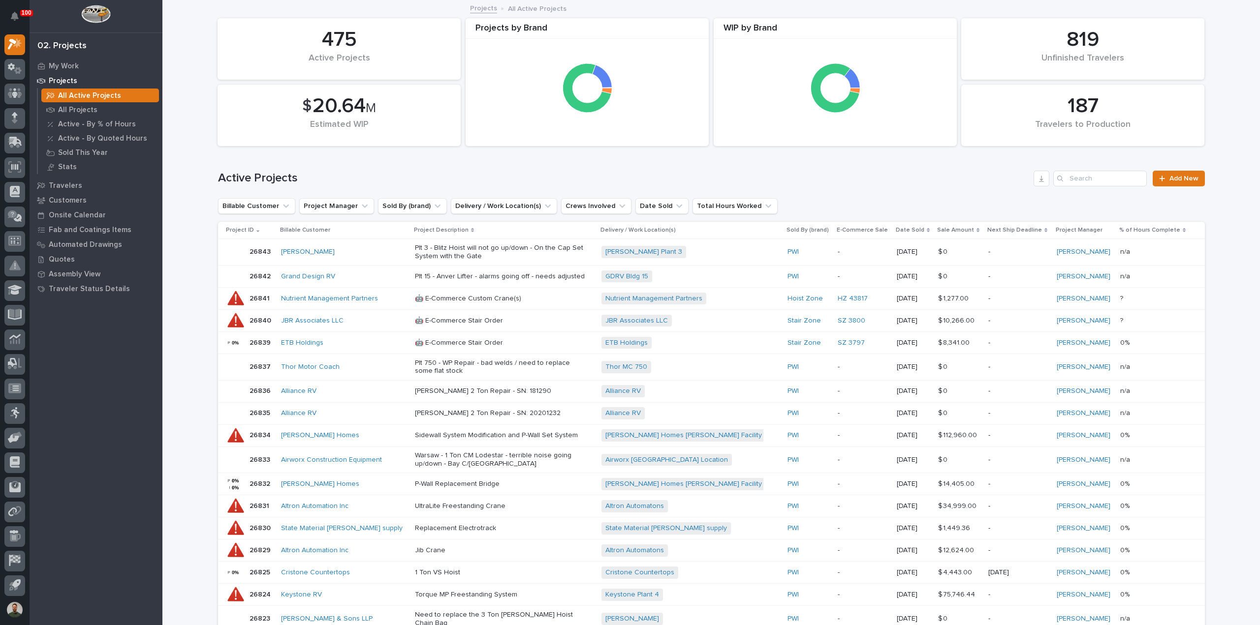
click at [628, 175] on div "Search" at bounding box center [1061, 179] width 16 height 16
click at [628, 178] on input "Search" at bounding box center [1099, 179] width 93 height 16
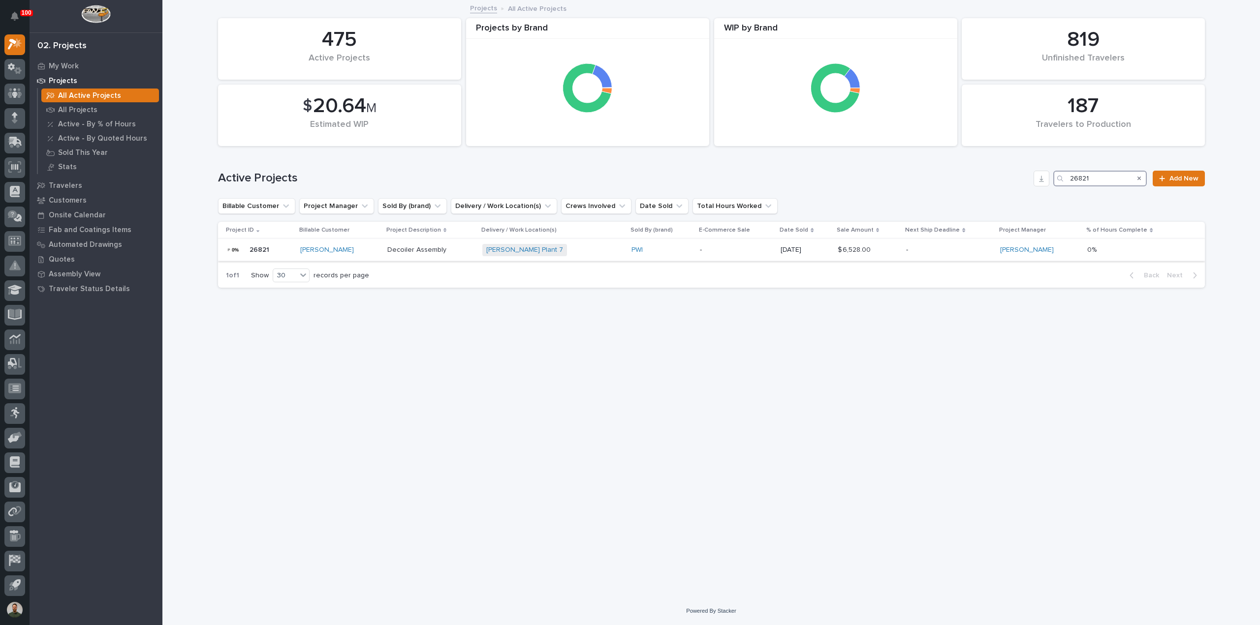
type input "26821"
click at [265, 253] on p "26821" at bounding box center [260, 249] width 22 height 10
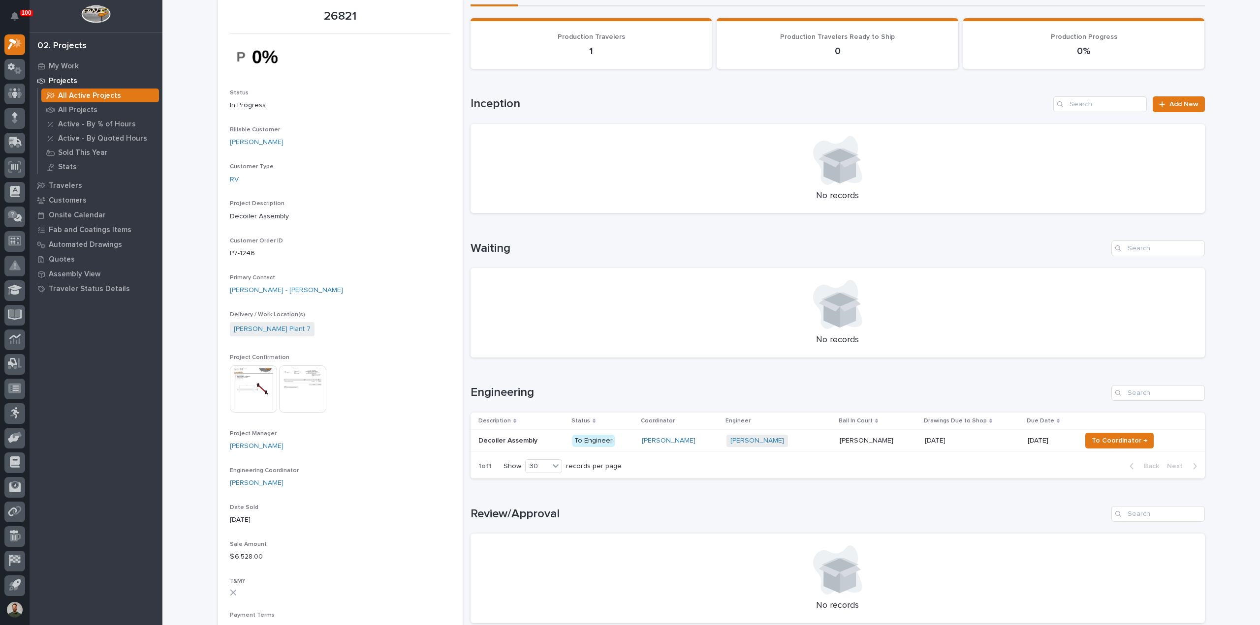
scroll to position [65, 0]
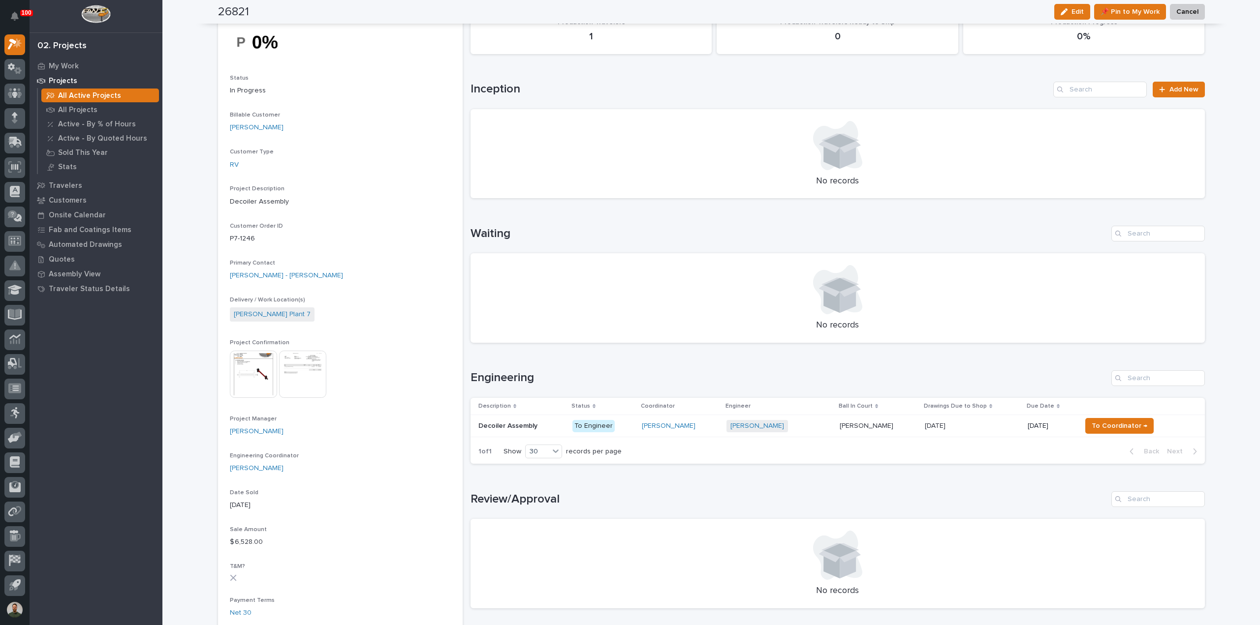
click at [540, 424] on p at bounding box center [521, 426] width 86 height 8
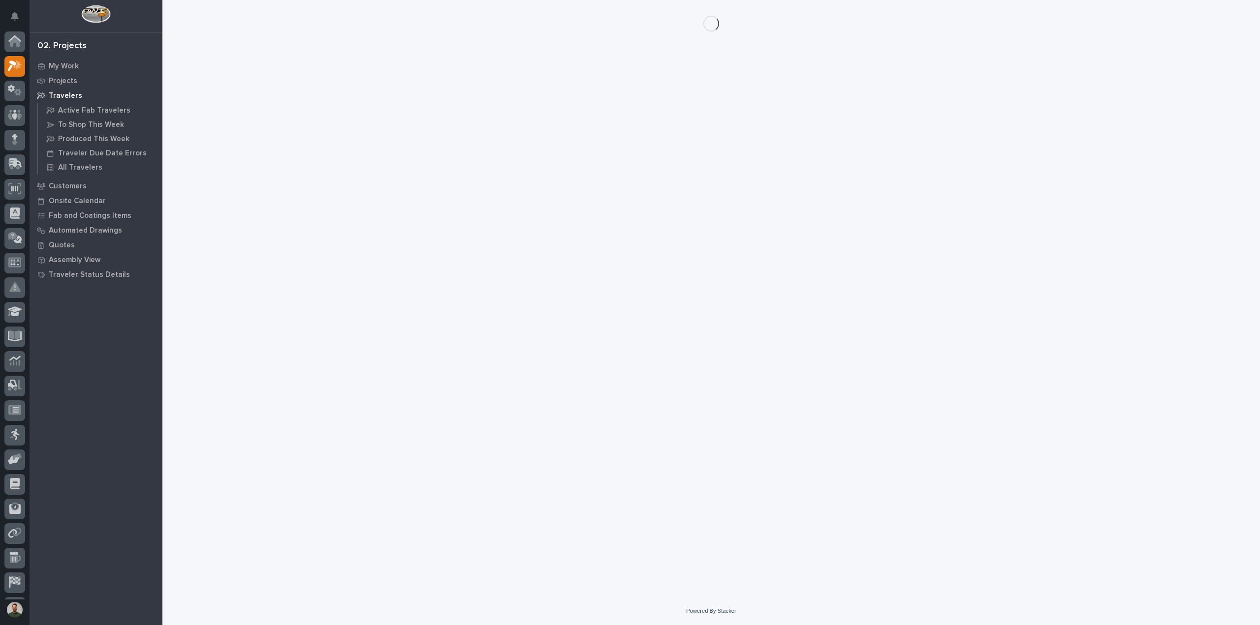
scroll to position [22, 0]
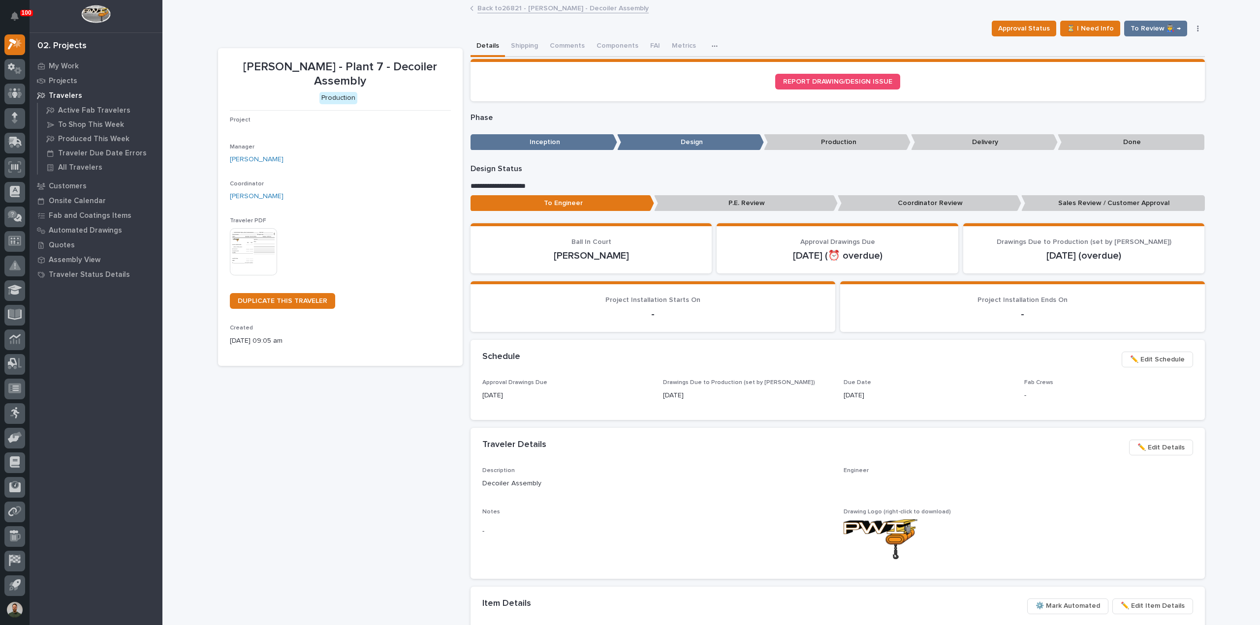
click at [628, 204] on p "Sales Review / Customer Approval" at bounding box center [1113, 203] width 184 height 16
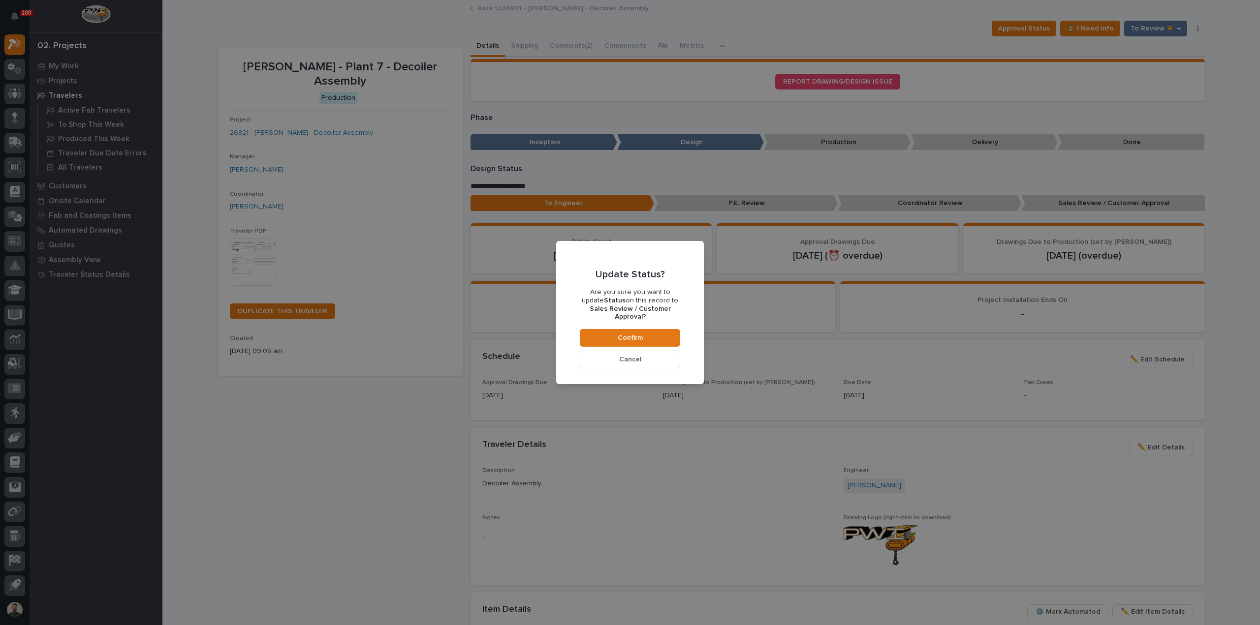
drag, startPoint x: 636, startPoint y: 334, endPoint x: 600, endPoint y: 217, distance: 122.0
click at [628, 334] on span "Confirm" at bounding box center [630, 338] width 25 height 9
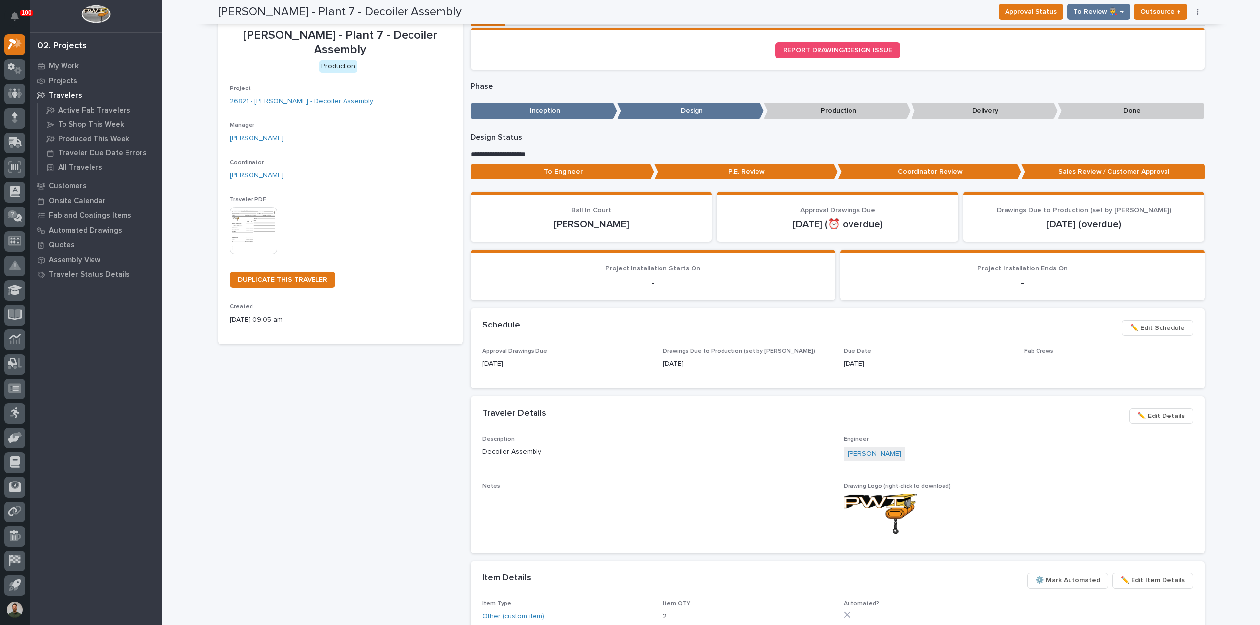
scroll to position [0, 0]
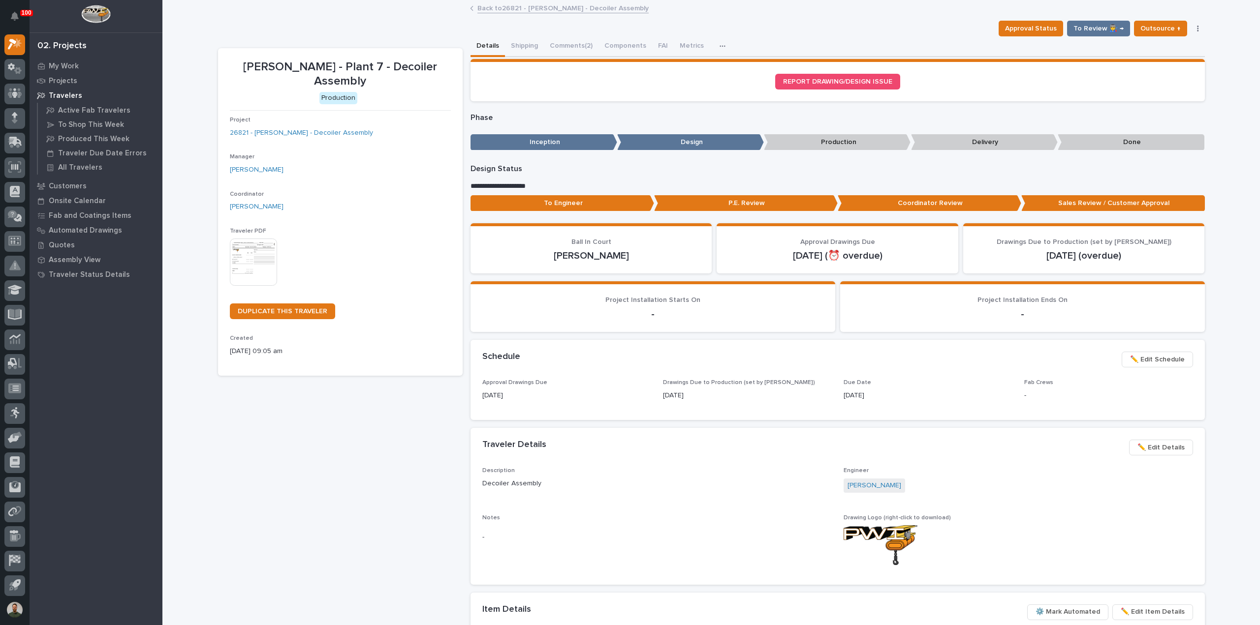
click at [563, 42] on button "Comments (2)" at bounding box center [571, 46] width 55 height 21
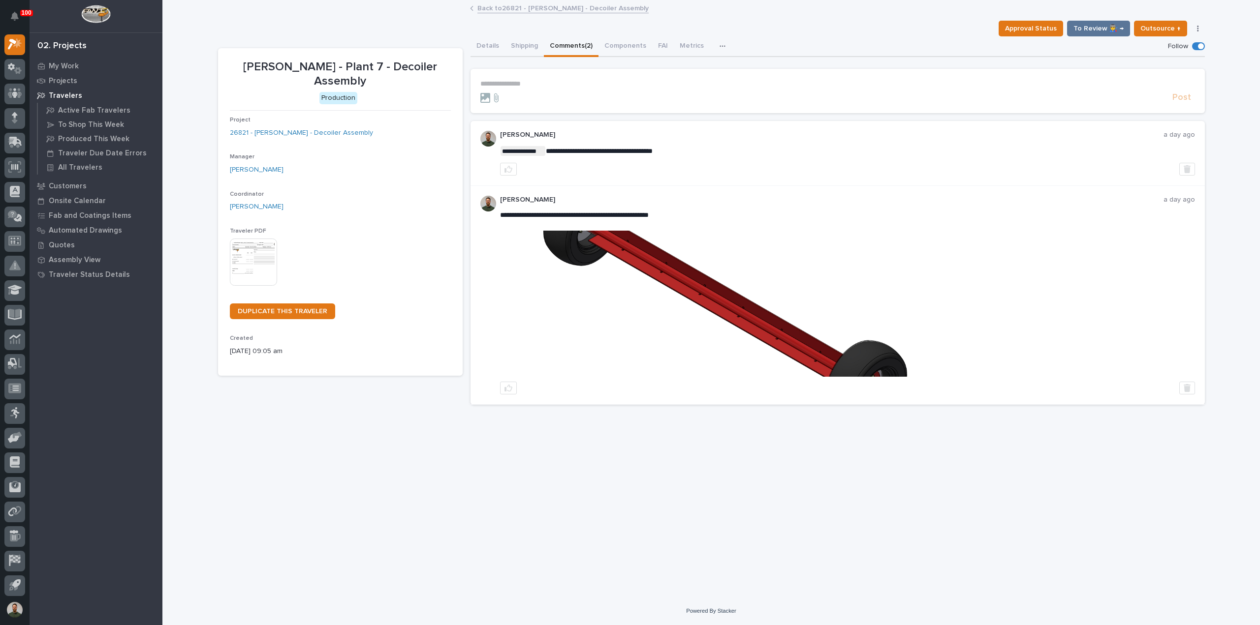
drag, startPoint x: 530, startPoint y: 89, endPoint x: 544, endPoint y: 85, distance: 14.8
click at [530, 89] on form "**********" at bounding box center [837, 92] width 715 height 24
click at [547, 82] on p "**********" at bounding box center [837, 84] width 715 height 8
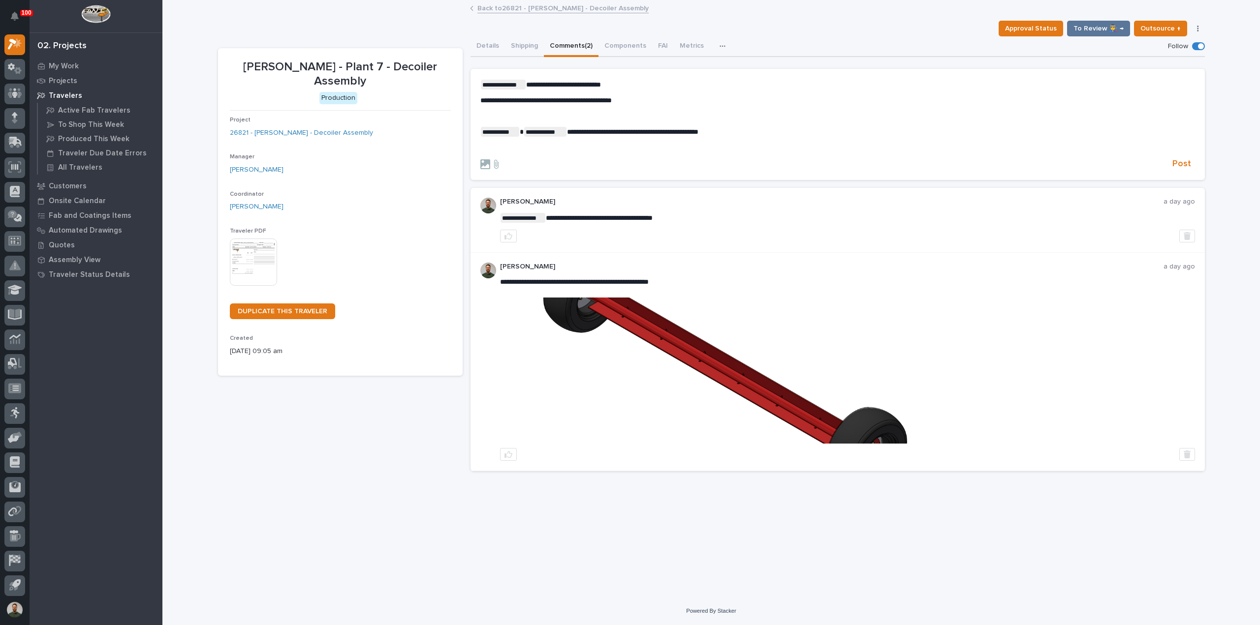
click at [521, 144] on p "﻿" at bounding box center [837, 148] width 715 height 8
click at [628, 163] on span "Post" at bounding box center [1181, 163] width 19 height 11
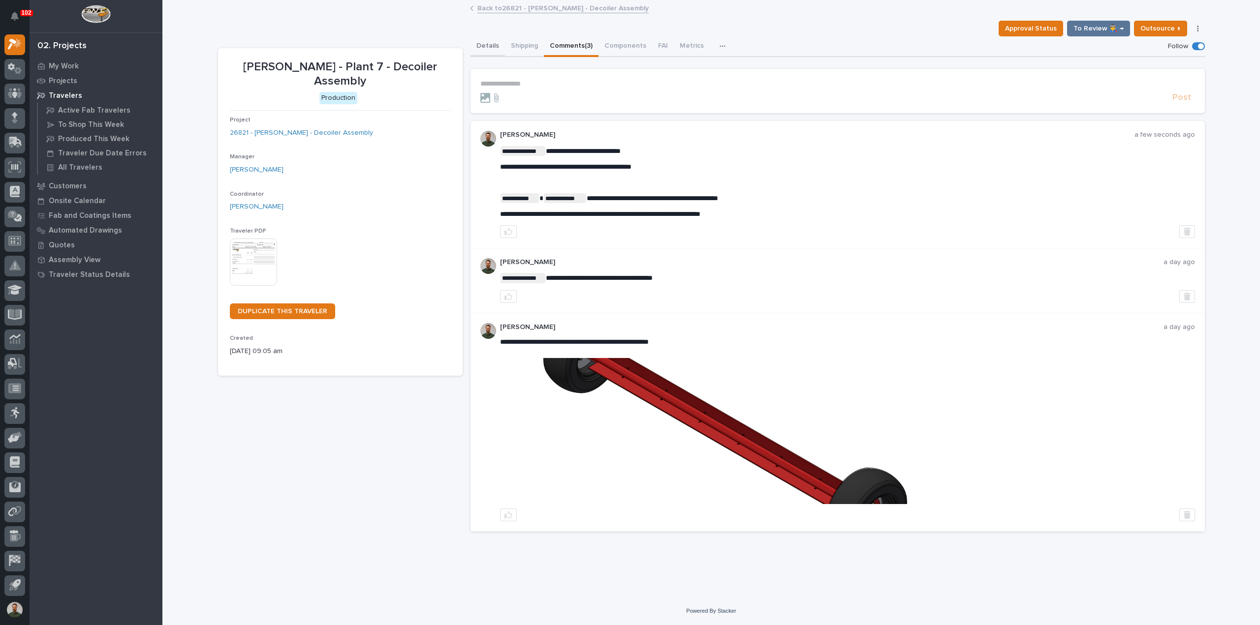
click at [493, 43] on button "Details" at bounding box center [487, 46] width 34 height 21
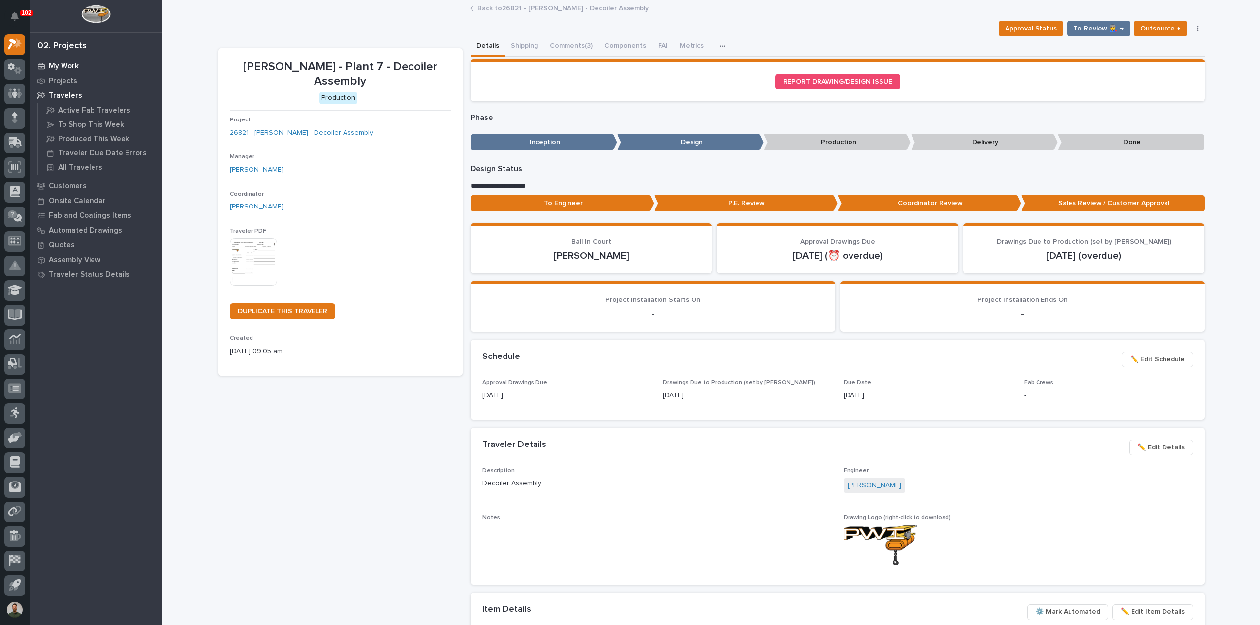
click at [67, 63] on p "My Work" at bounding box center [64, 66] width 30 height 9
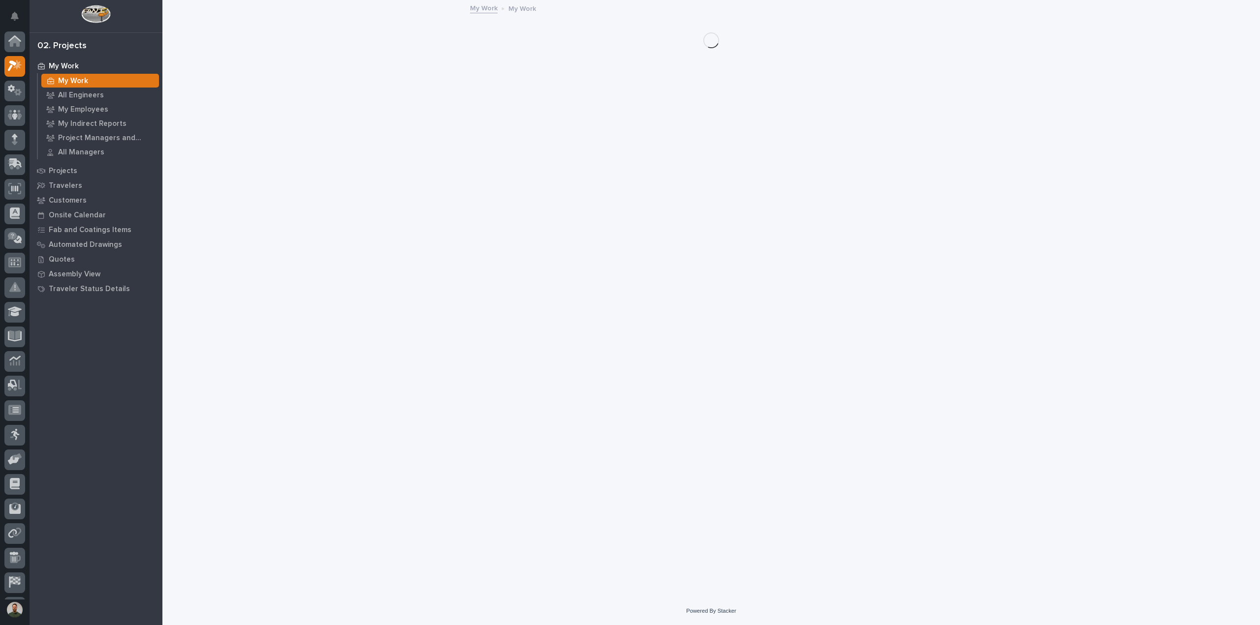
scroll to position [22, 0]
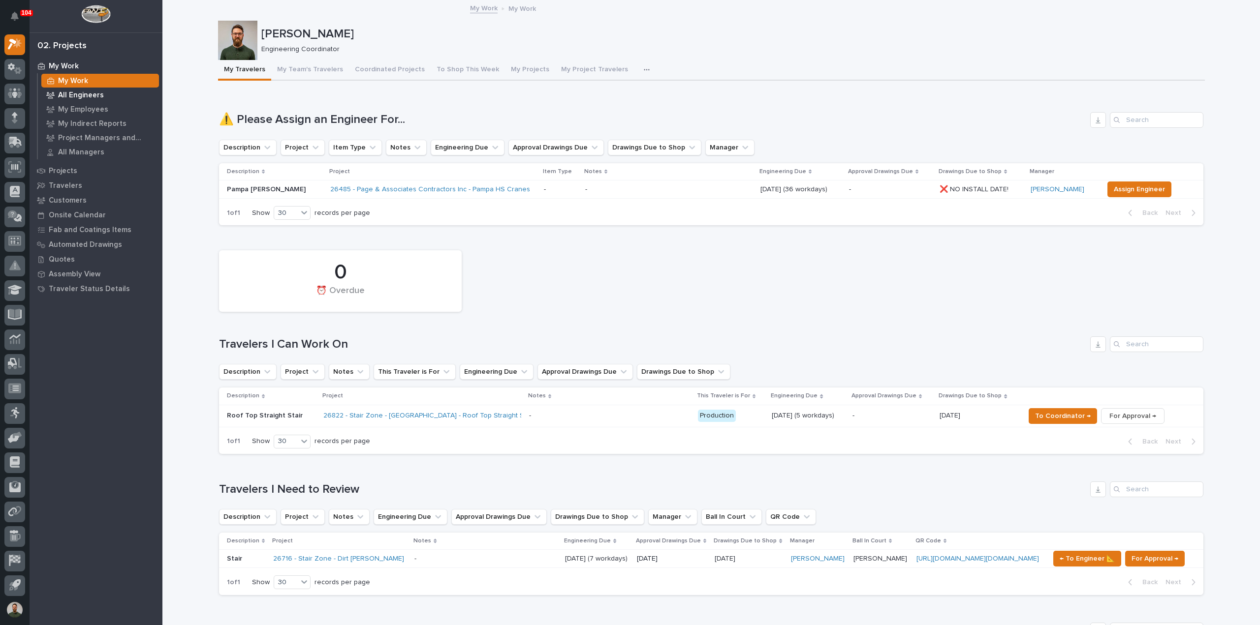
click at [84, 93] on p "All Engineers" at bounding box center [81, 95] width 46 height 9
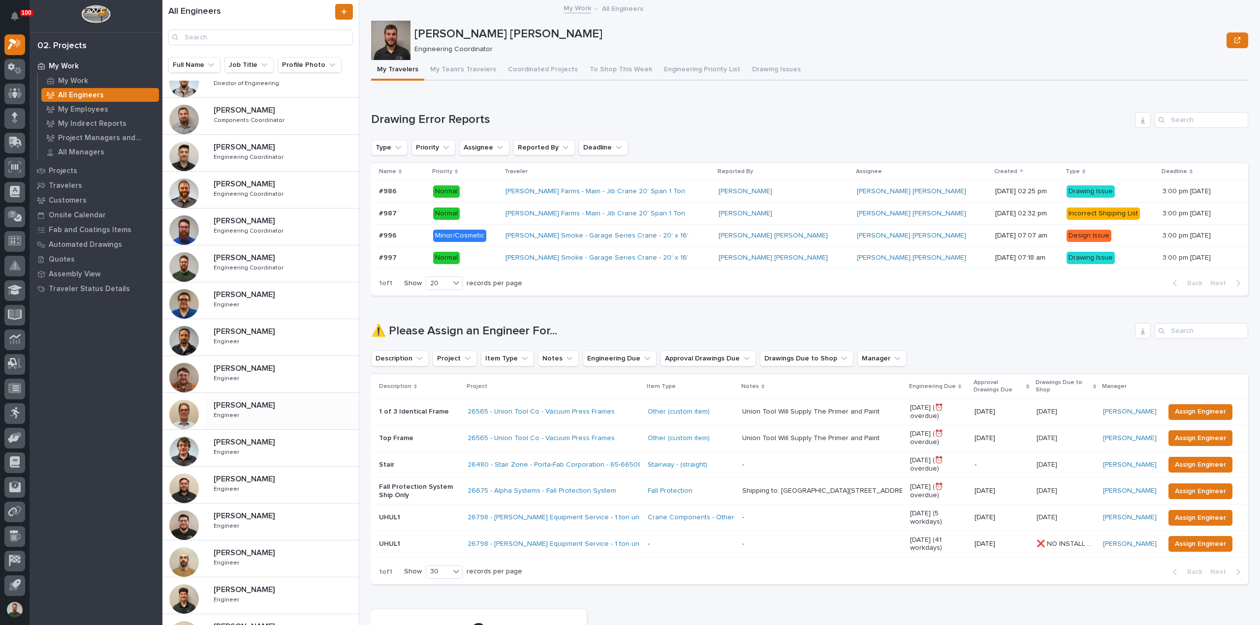
scroll to position [92, 0]
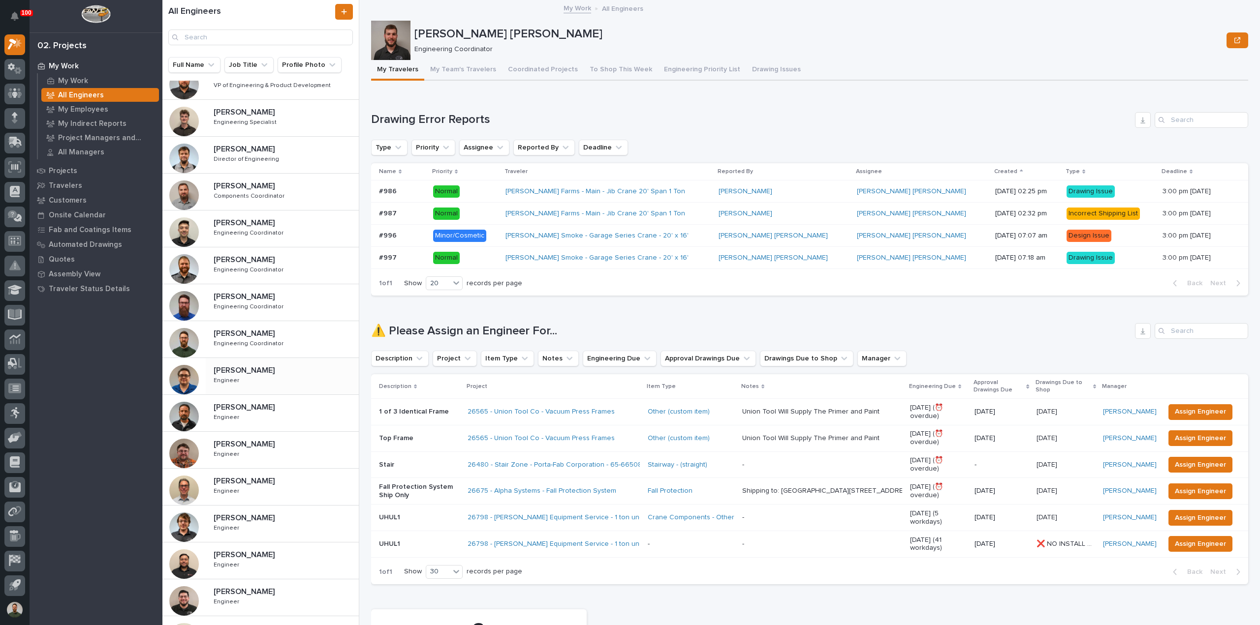
click at [235, 381] on p "Engineer" at bounding box center [228, 379] width 28 height 9
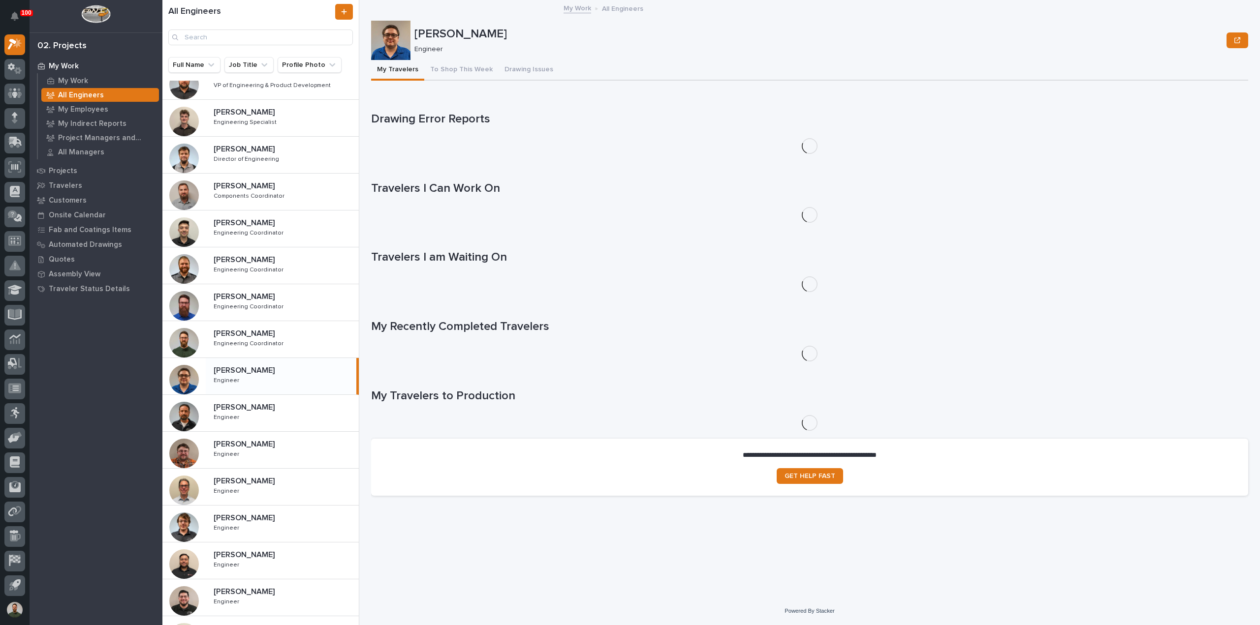
click at [467, 33] on p "Caleb Kaufman" at bounding box center [818, 34] width 808 height 14
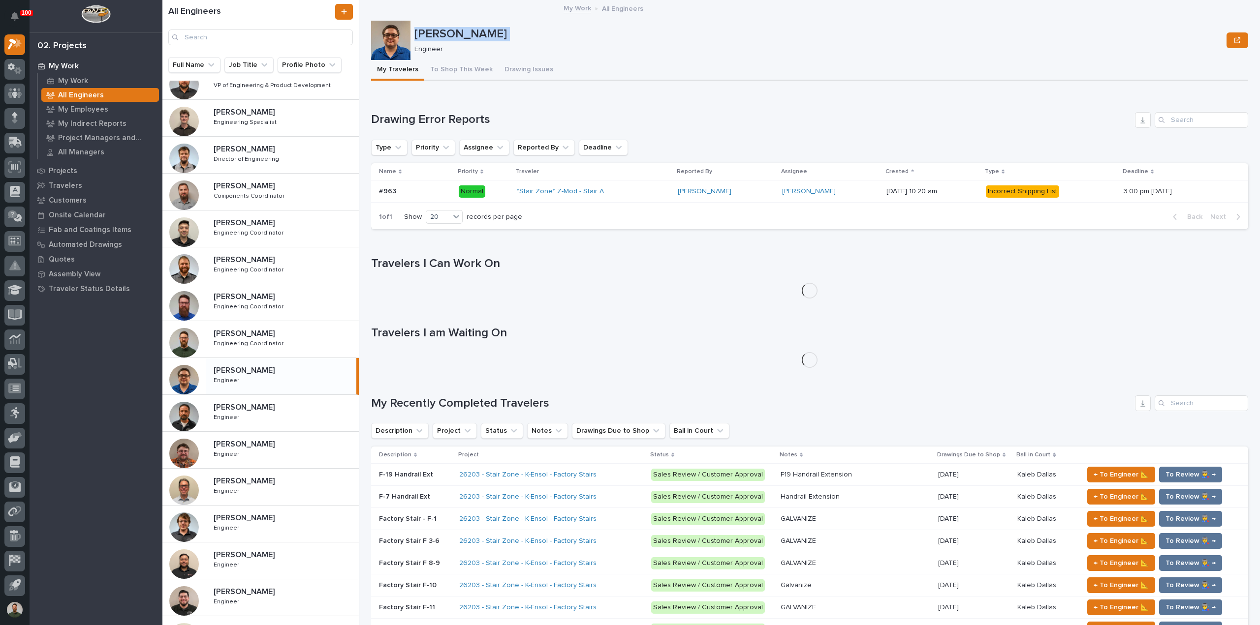
click at [459, 10] on div "My Work All Engineers" at bounding box center [809, 9] width 877 height 14
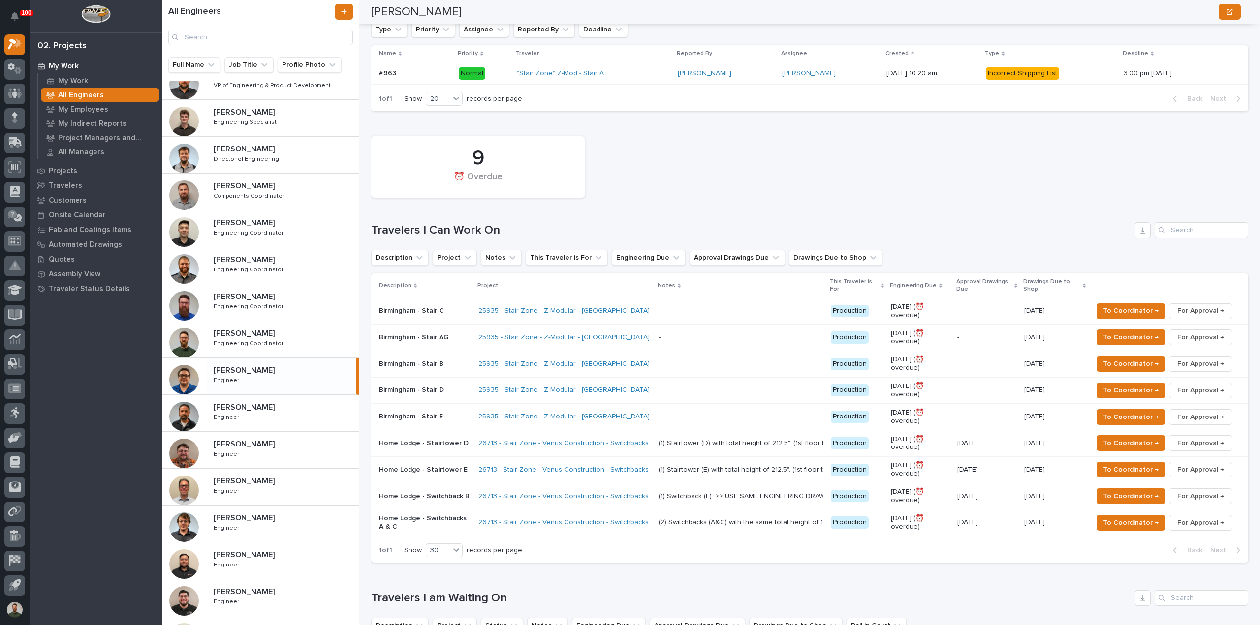
scroll to position [131, 0]
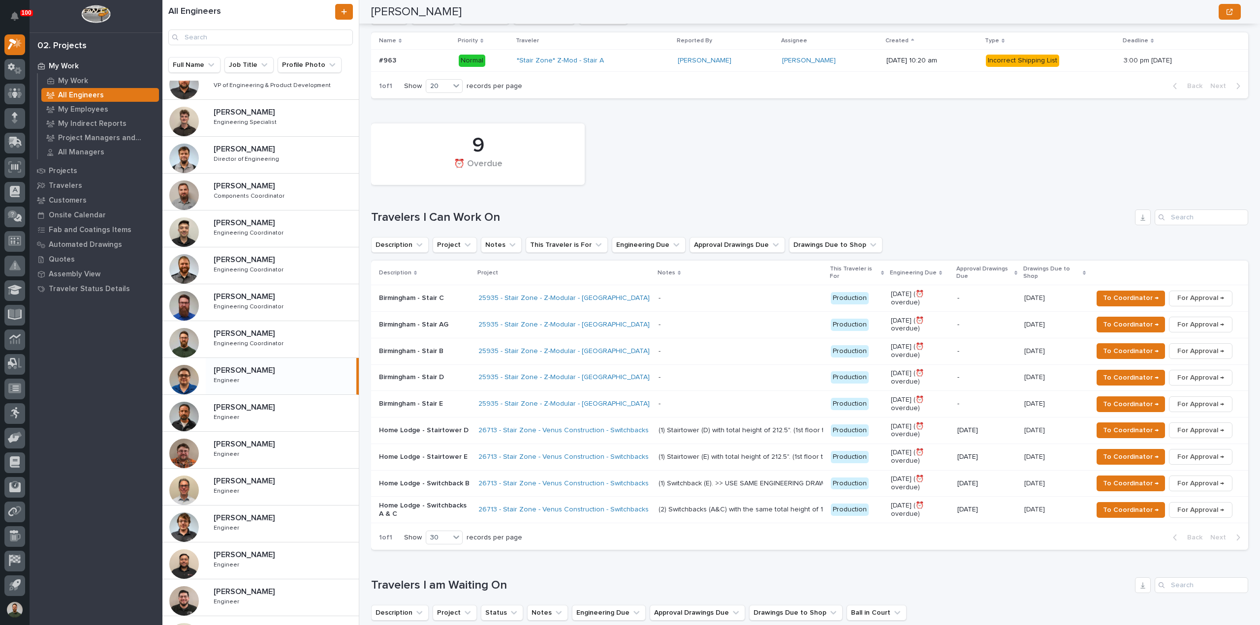
click at [427, 502] on p "Home Lodge - Switchbacks A & C" at bounding box center [425, 510] width 92 height 17
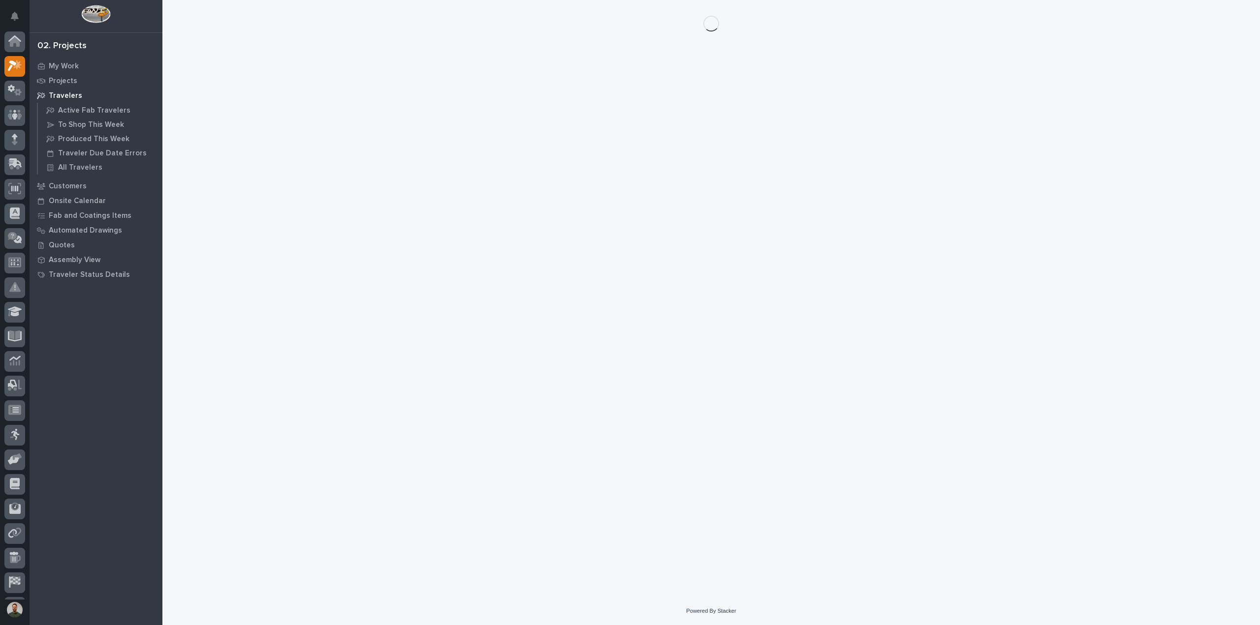
scroll to position [22, 0]
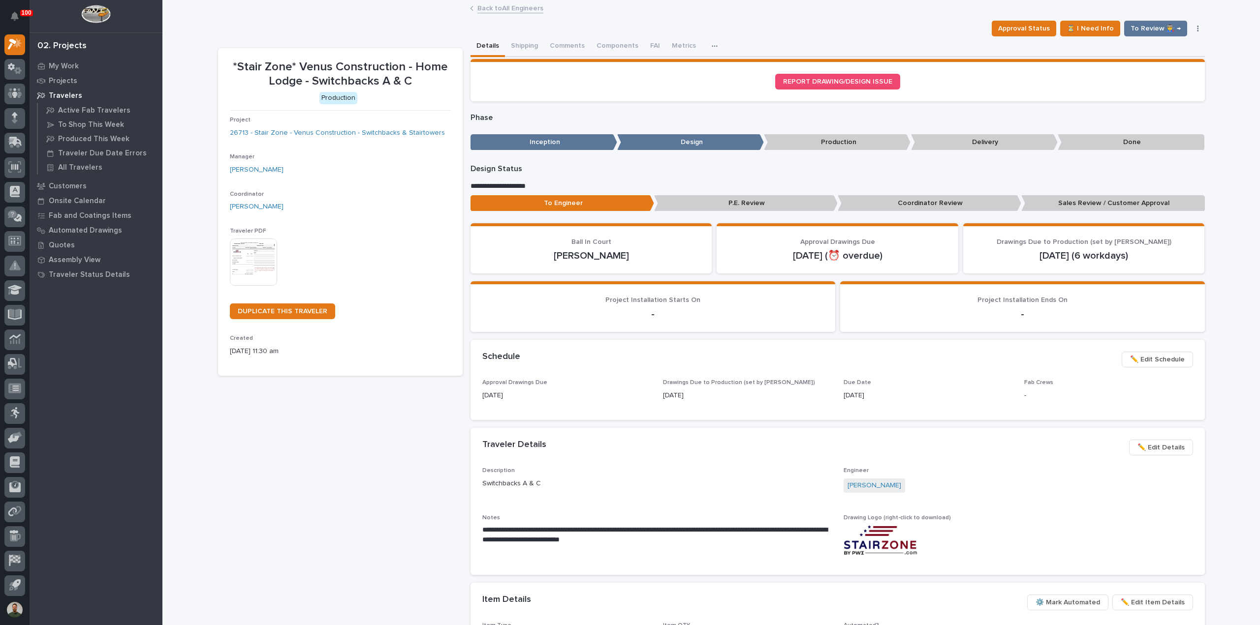
click at [628, 448] on span "✏️ Edit Details" at bounding box center [1160, 448] width 47 height 12
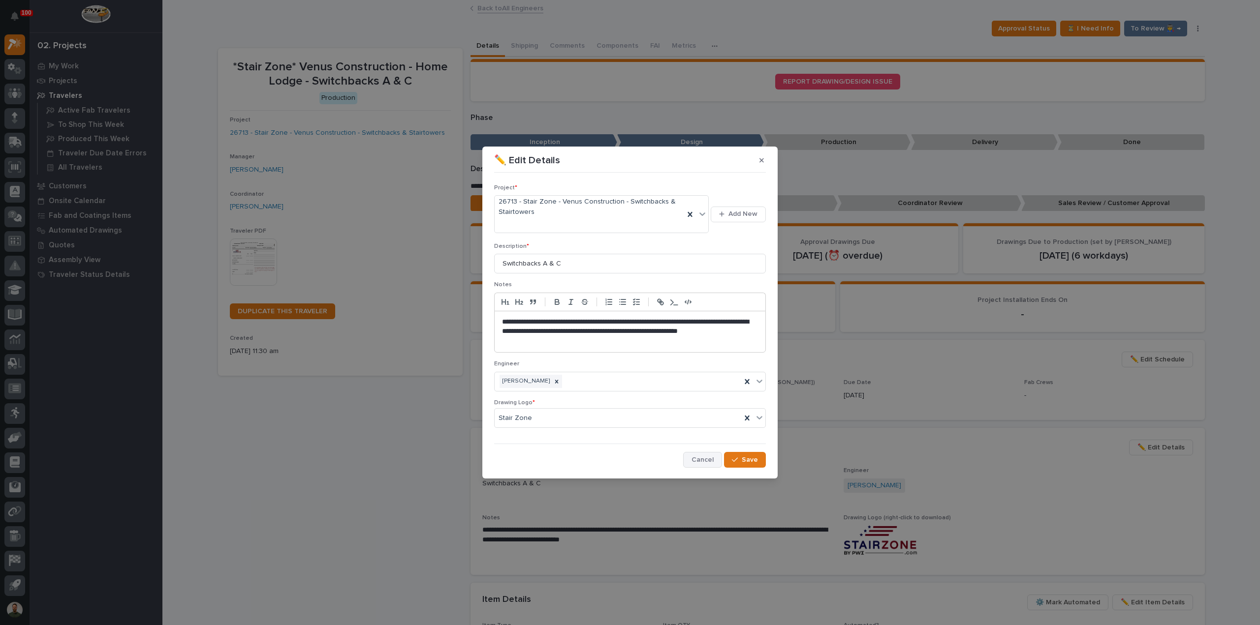
click at [628, 457] on span "Cancel" at bounding box center [702, 460] width 22 height 9
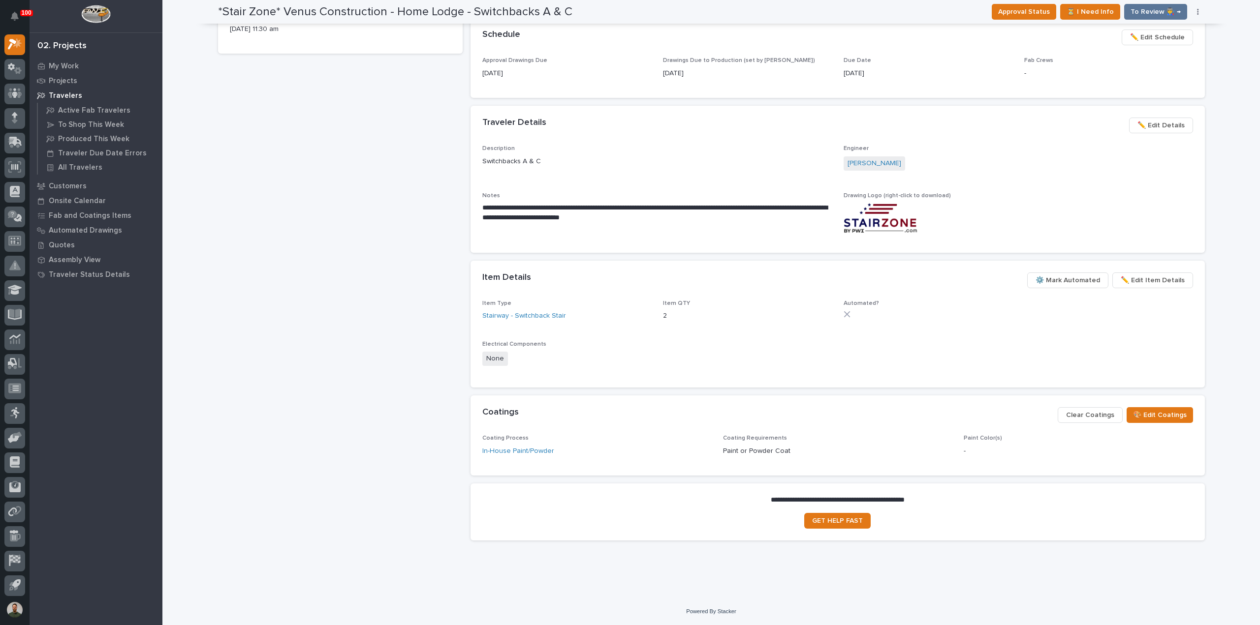
scroll to position [0, 0]
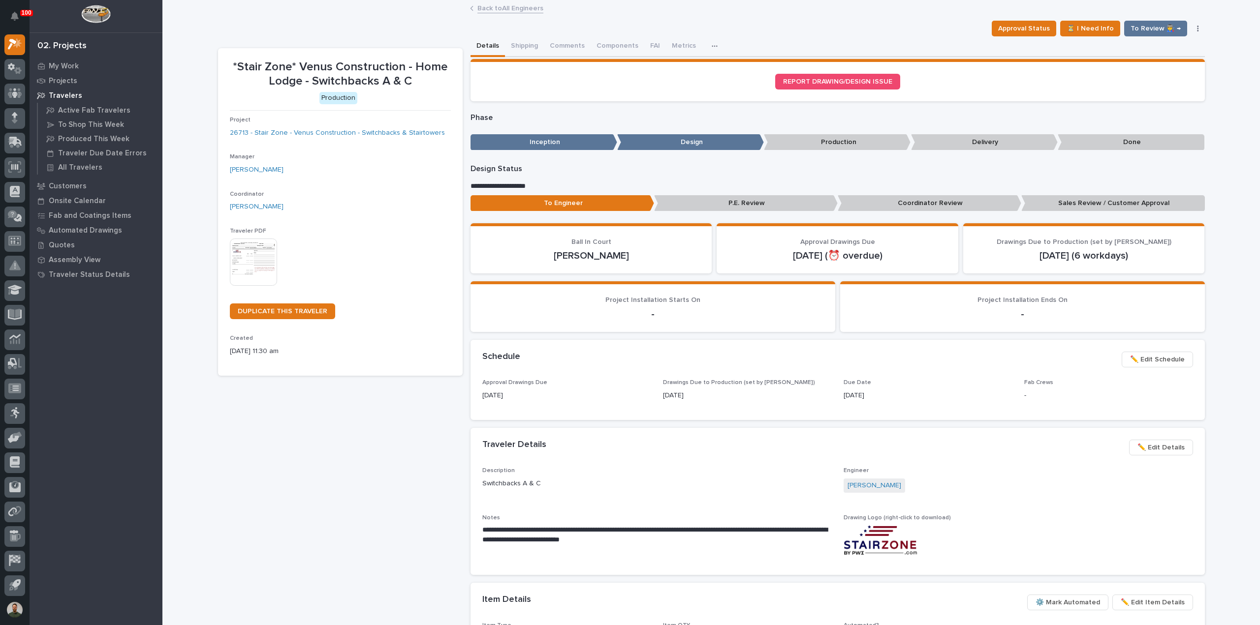
click at [628, 468] on span "Engineer" at bounding box center [855, 471] width 25 height 6
click at [628, 459] on div "Traveler Details ••• ✏️ Edit Details" at bounding box center [837, 447] width 734 height 39
click at [537, 445] on h2 "Traveler Details" at bounding box center [514, 445] width 64 height 11
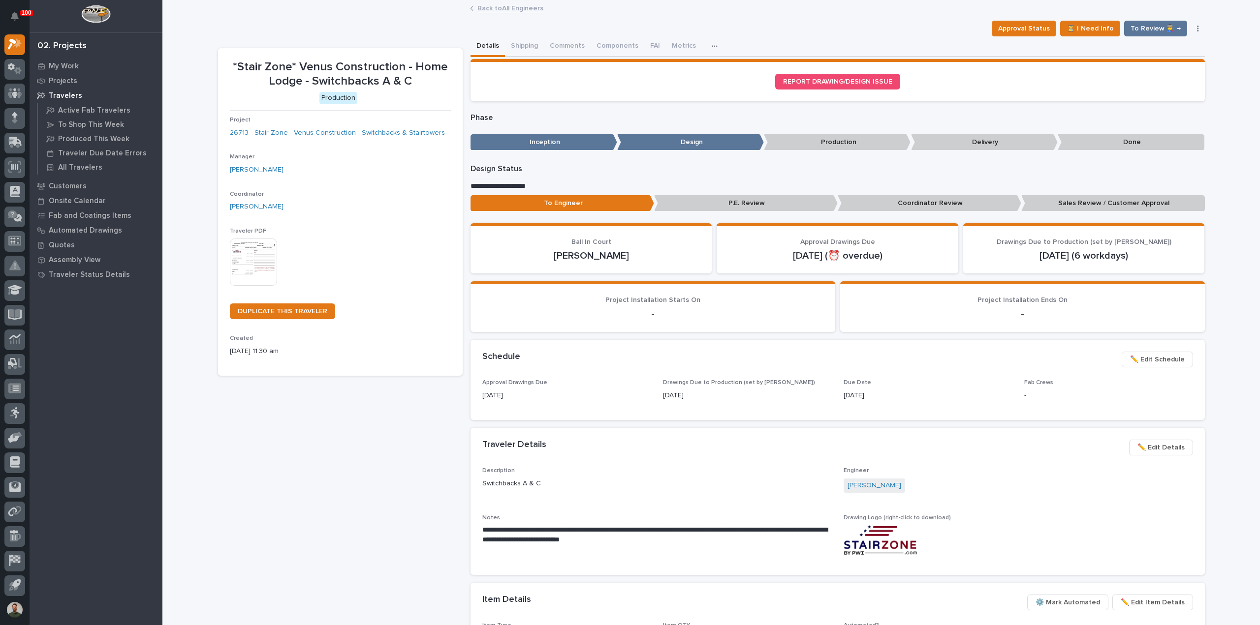
click at [537, 445] on h2 "Traveler Details" at bounding box center [514, 445] width 64 height 11
click at [538, 445] on h2 "Traveler Details" at bounding box center [514, 445] width 64 height 11
click at [583, 449] on div "Traveler Details •••" at bounding box center [801, 445] width 639 height 11
drag, startPoint x: 1067, startPoint y: 448, endPoint x: 1099, endPoint y: 451, distance: 31.6
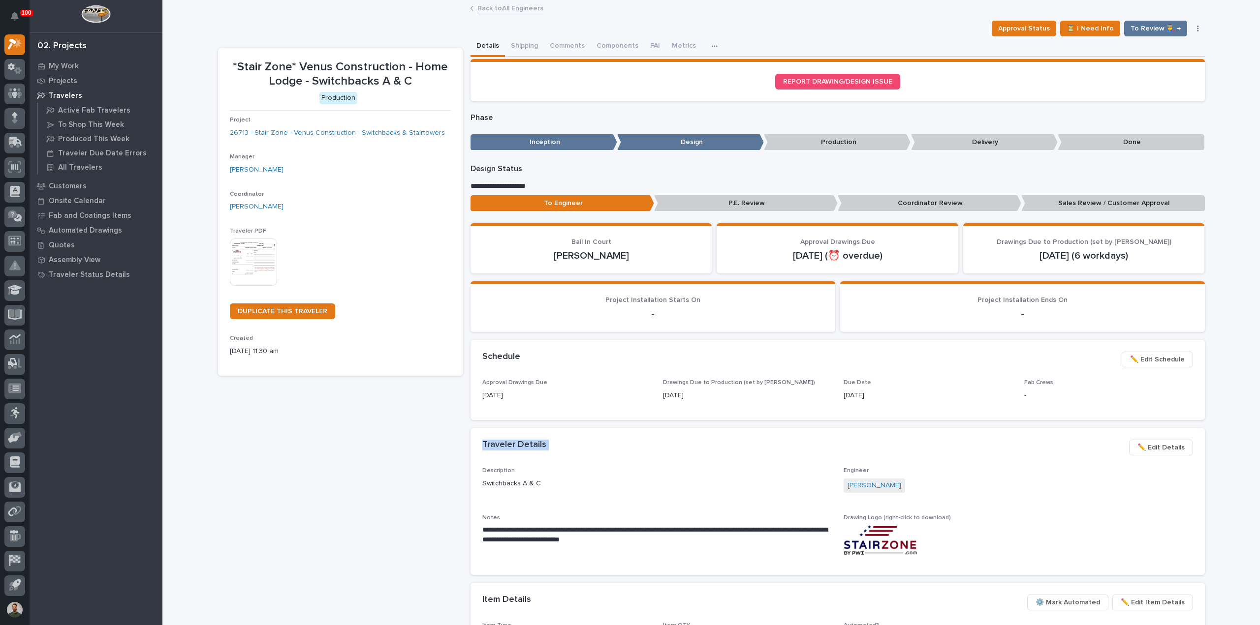
click at [628, 449] on div "Traveler Details •••" at bounding box center [801, 445] width 639 height 11
click at [628, 488] on div "Caleb Kaufman" at bounding box center [1017, 487] width 349 height 16
click at [628, 443] on span "✏️ Edit Details" at bounding box center [1160, 448] width 47 height 12
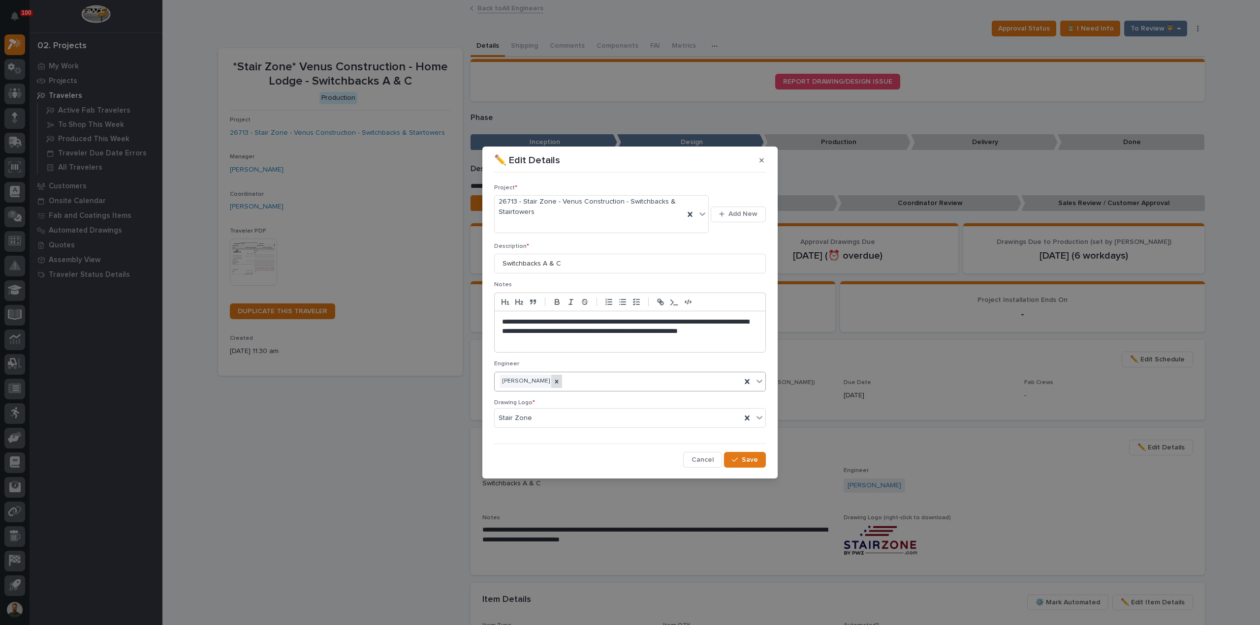
click at [552, 382] on div at bounding box center [556, 381] width 11 height 13
click at [560, 380] on div "Caleb Kaufman" at bounding box center [618, 381] width 247 height 17
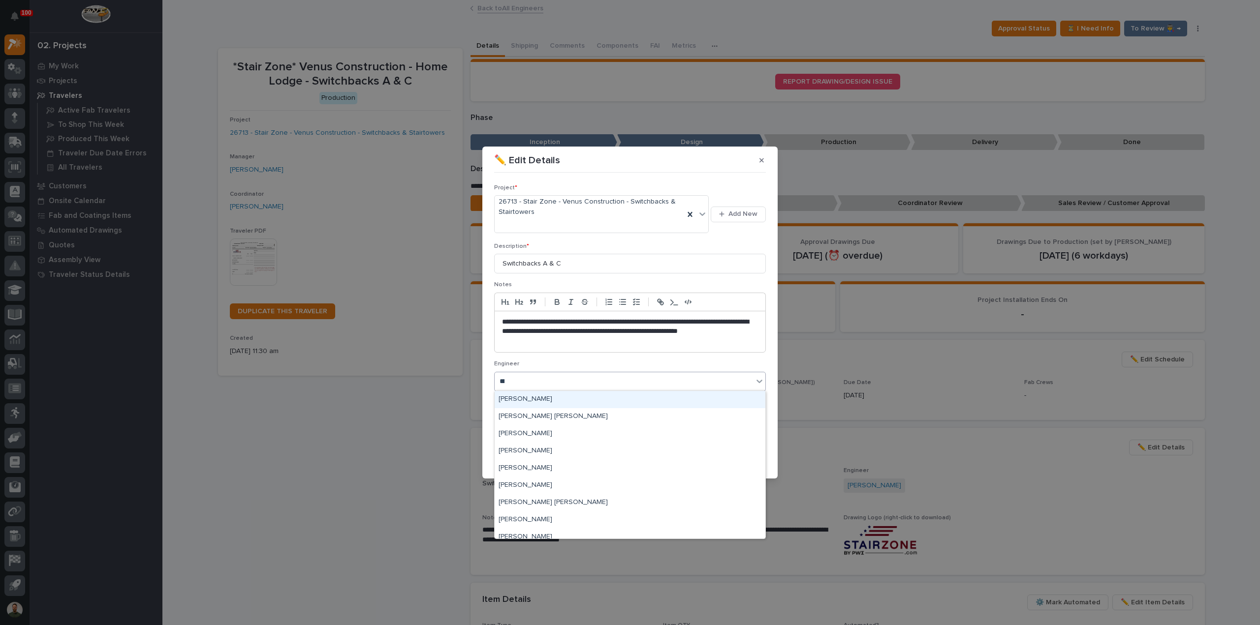
type input "****"
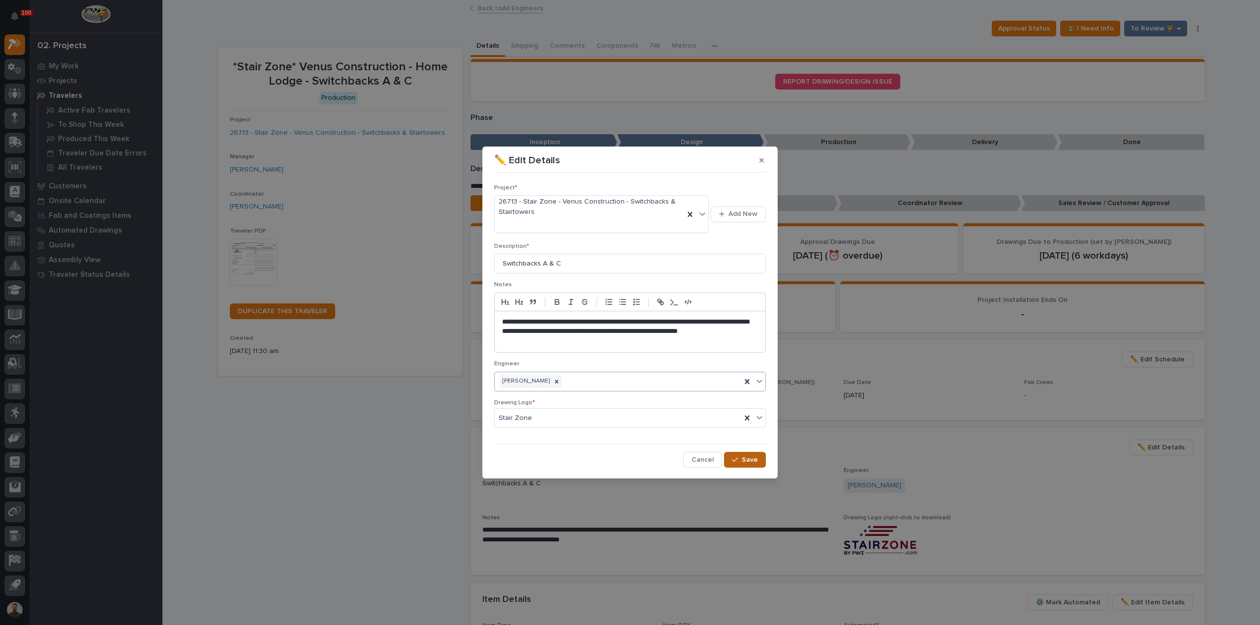
drag, startPoint x: 750, startPoint y: 460, endPoint x: 751, endPoint y: 451, distance: 8.9
click at [628, 460] on span "Save" at bounding box center [750, 460] width 16 height 9
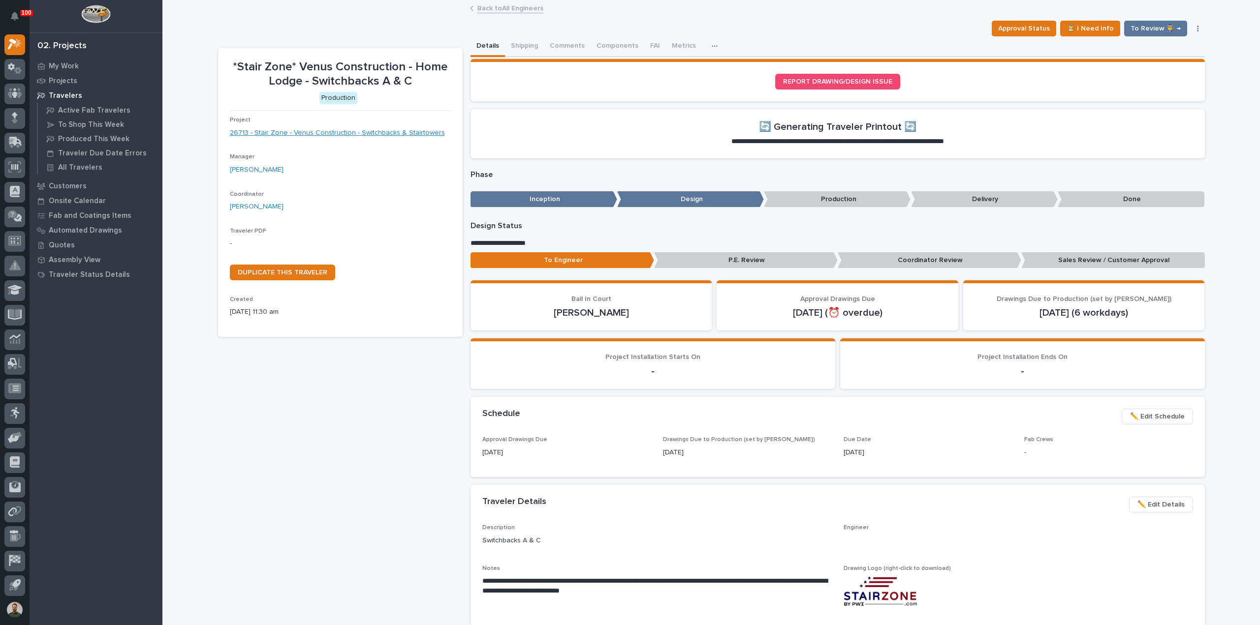
click at [372, 133] on link "26713 - Stair Zone - Venus Construction - Switchbacks & Stairtowers" at bounding box center [337, 133] width 215 height 10
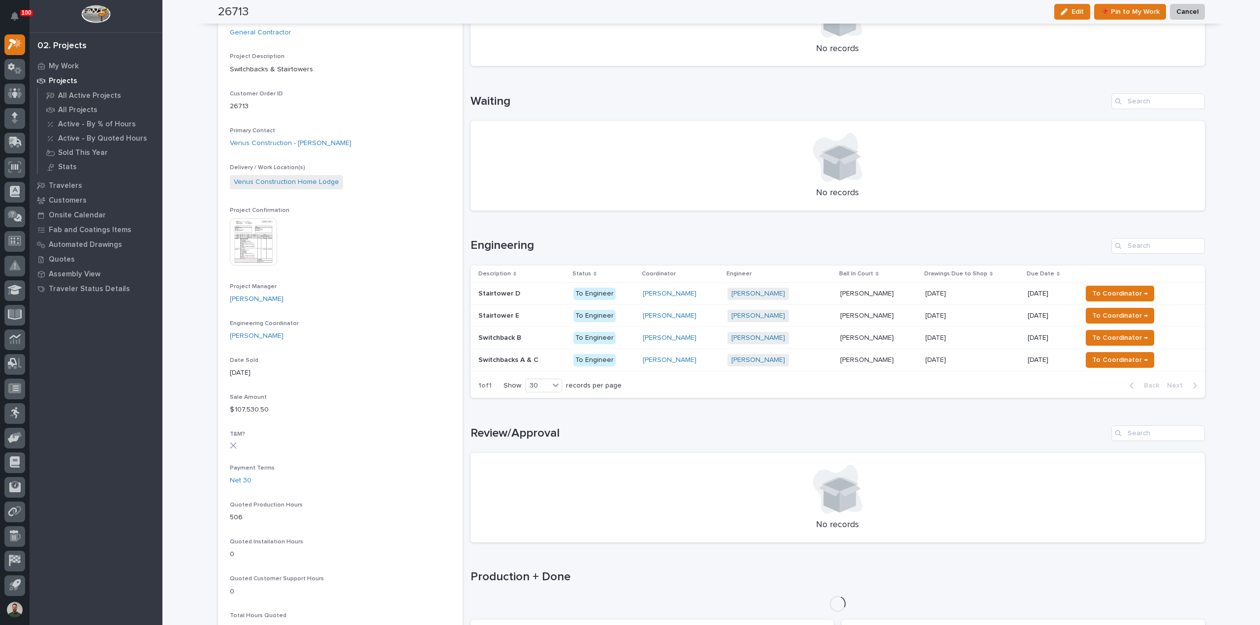
scroll to position [205, 0]
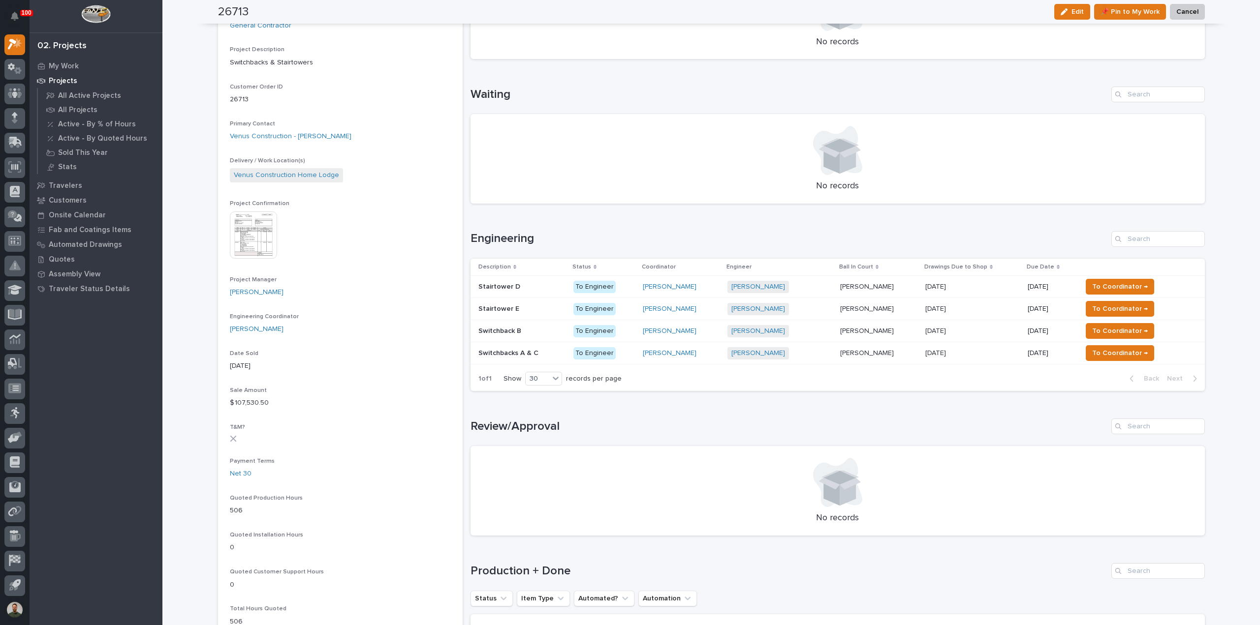
click at [516, 358] on div "Switchbacks A & C Switchbacks A & C" at bounding box center [521, 353] width 87 height 16
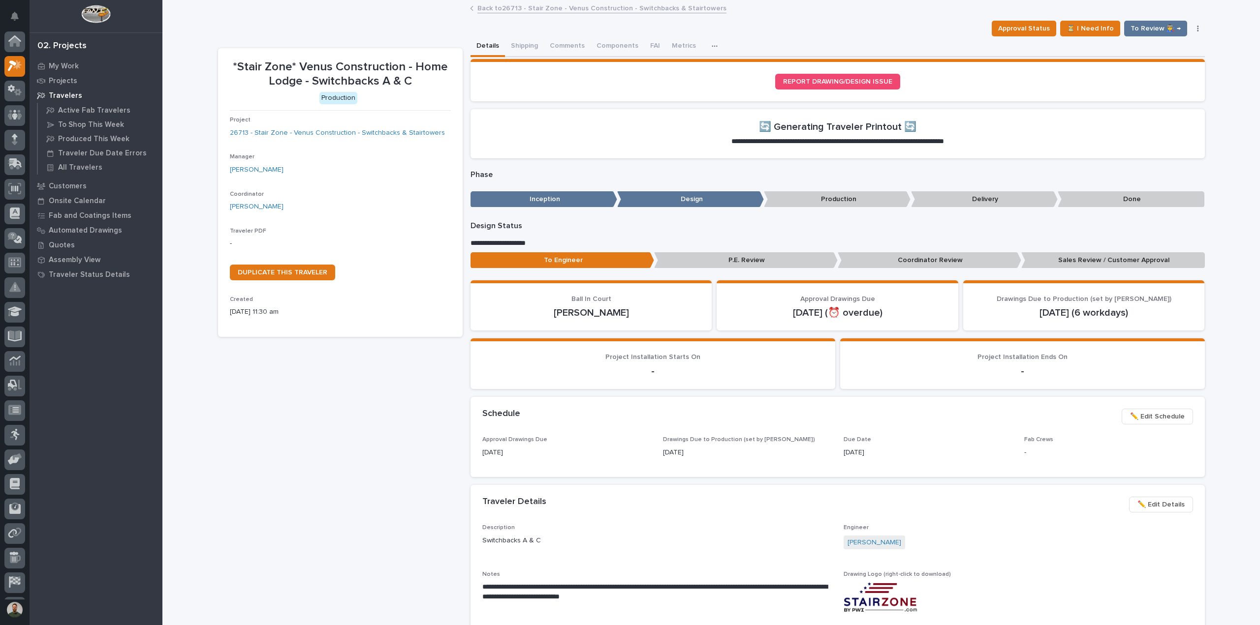
scroll to position [22, 0]
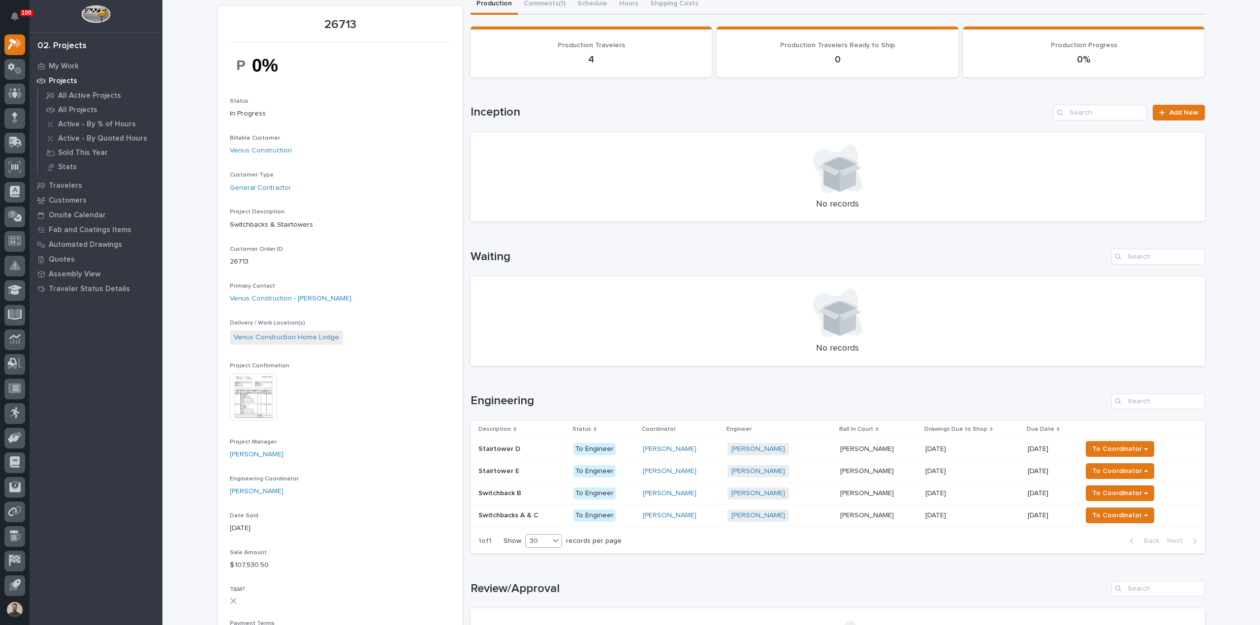
scroll to position [65, 0]
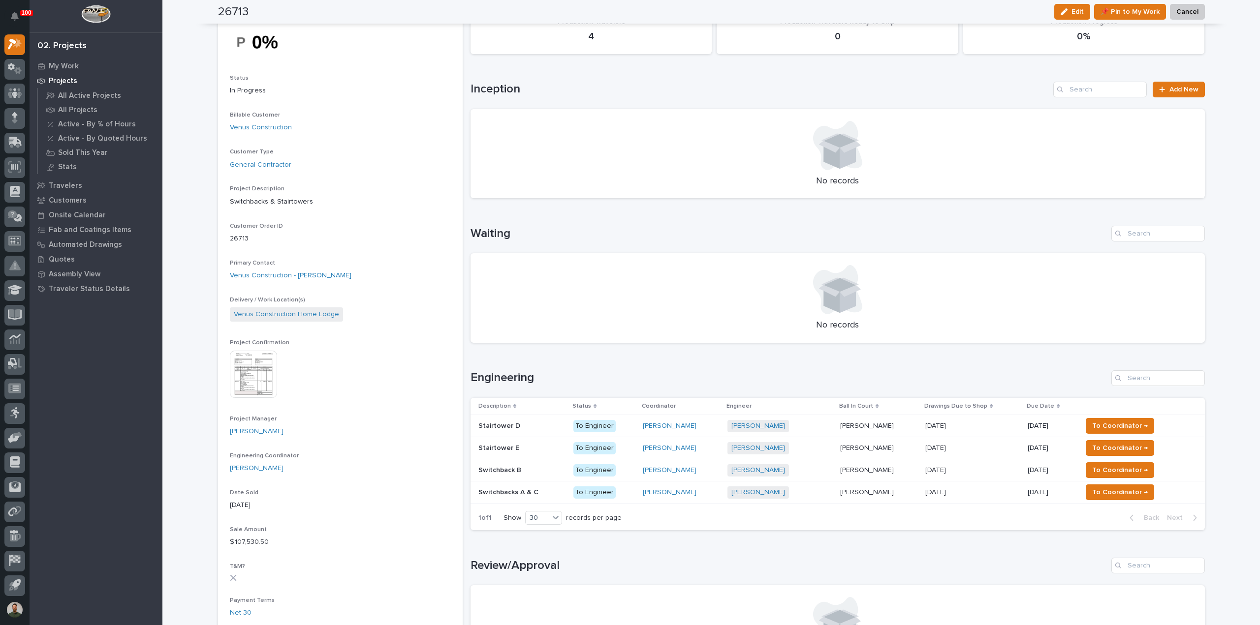
click at [526, 468] on p at bounding box center [521, 470] width 87 height 8
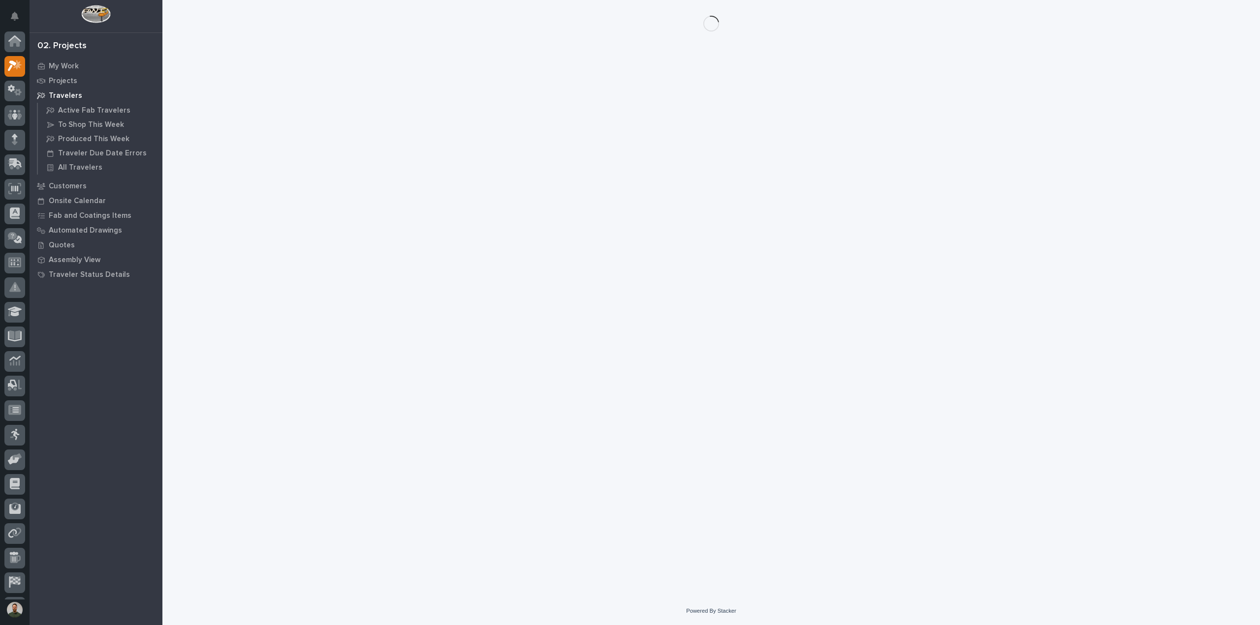
scroll to position [22, 0]
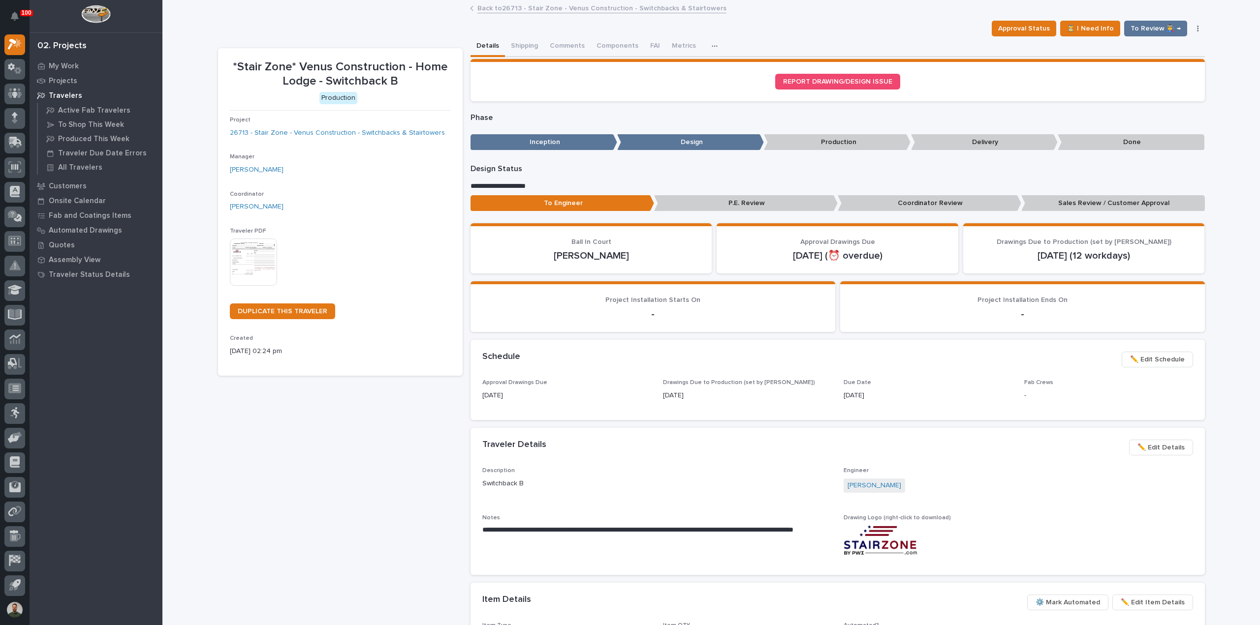
click at [628, 447] on span "✏️ Edit Details" at bounding box center [1160, 448] width 47 height 12
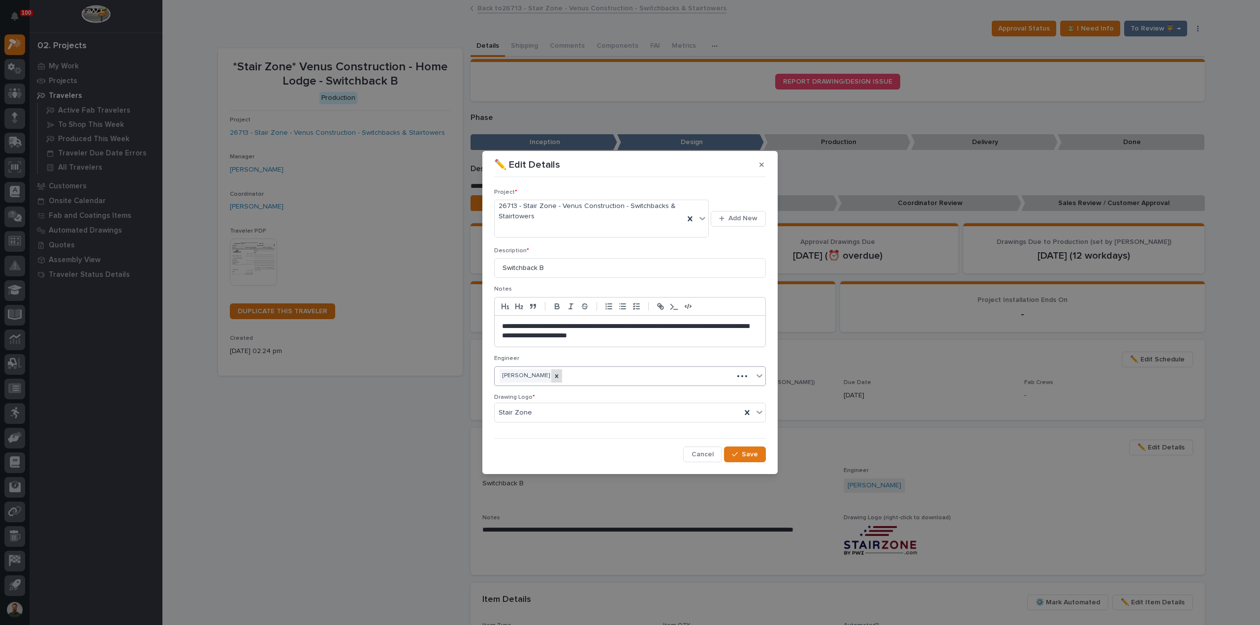
click at [553, 373] on icon at bounding box center [556, 376] width 7 height 7
click at [556, 376] on div "Select..." at bounding box center [624, 376] width 258 height 16
type input "****"
click at [628, 447] on button "Save" at bounding box center [745, 455] width 42 height 16
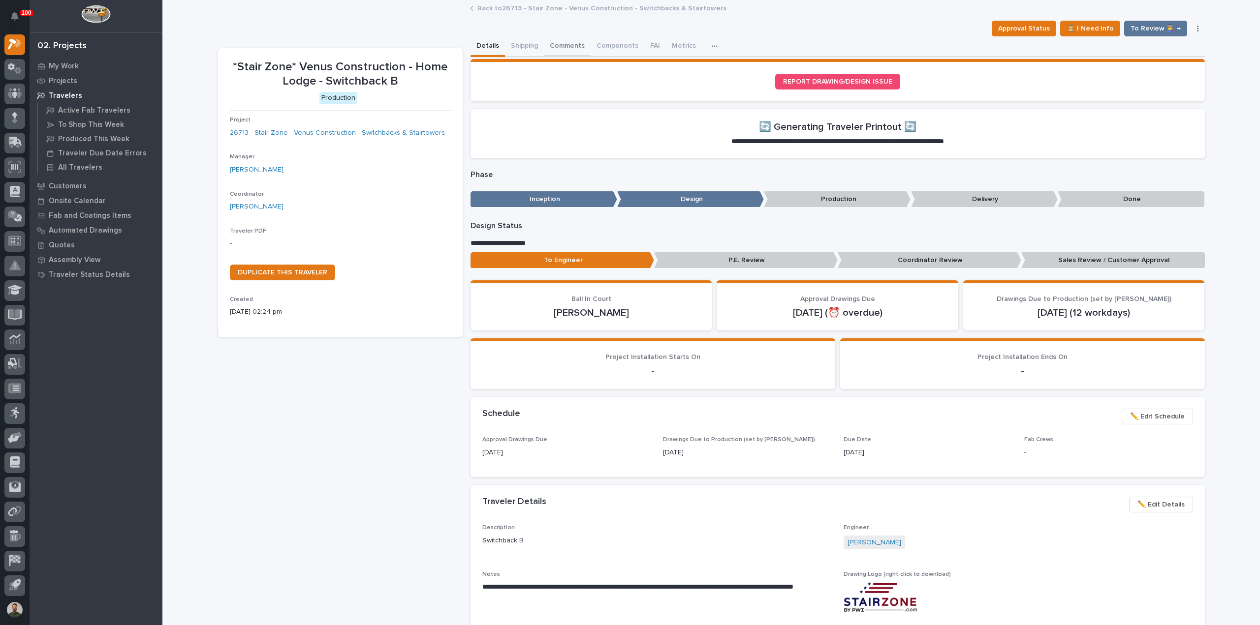
click at [570, 49] on button "Comments" at bounding box center [567, 46] width 47 height 21
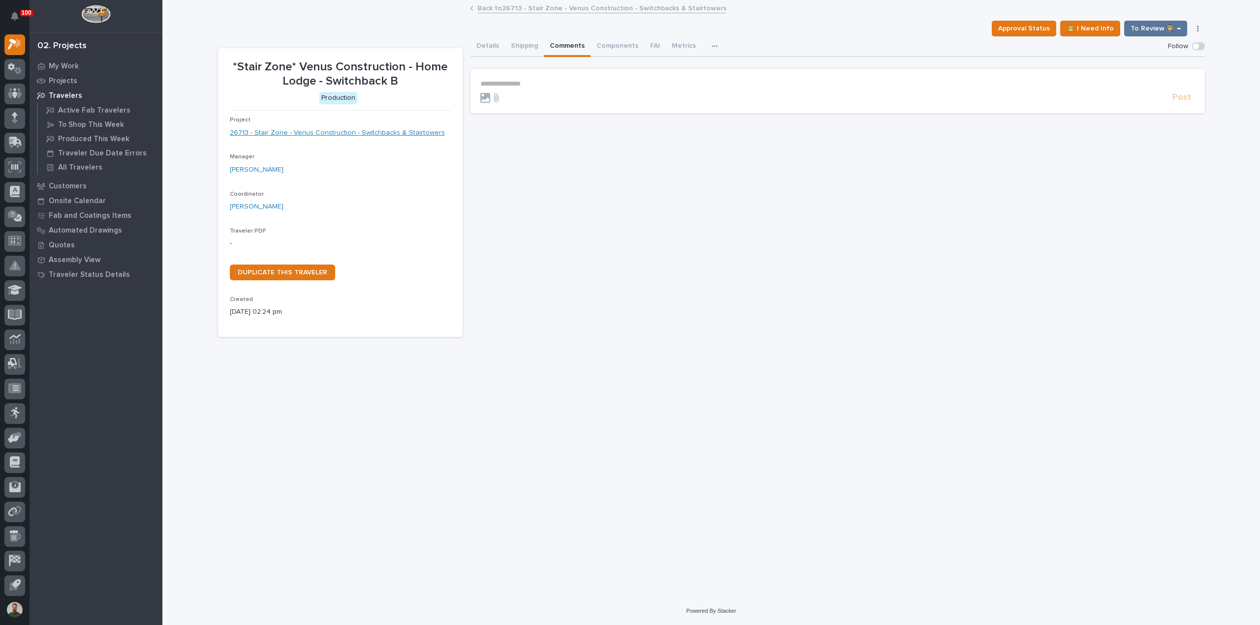
drag, startPoint x: 394, startPoint y: 131, endPoint x: 404, endPoint y: 129, distance: 10.6
click at [552, 84] on p "**********" at bounding box center [837, 84] width 715 height 8
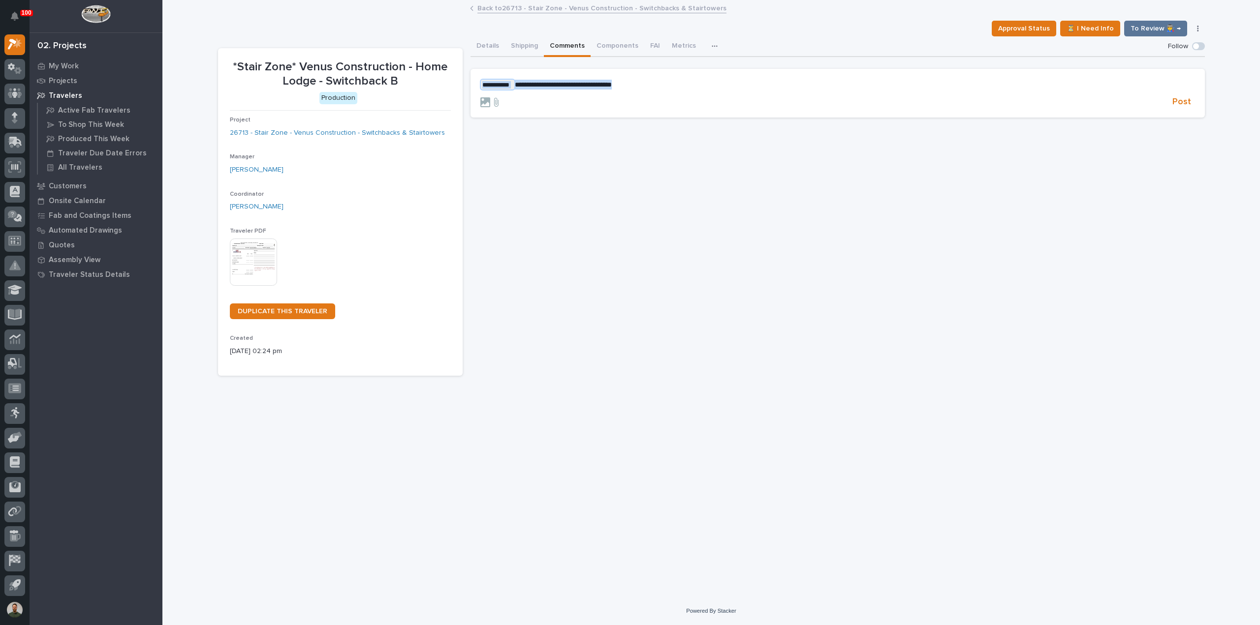
drag, startPoint x: 653, startPoint y: 82, endPoint x: 416, endPoint y: 81, distance: 236.2
click at [418, 82] on div "**********" at bounding box center [711, 206] width 987 height 340
click at [628, 86] on p "**********" at bounding box center [837, 85] width 715 height 10
click at [628, 107] on span "Post" at bounding box center [1181, 101] width 19 height 11
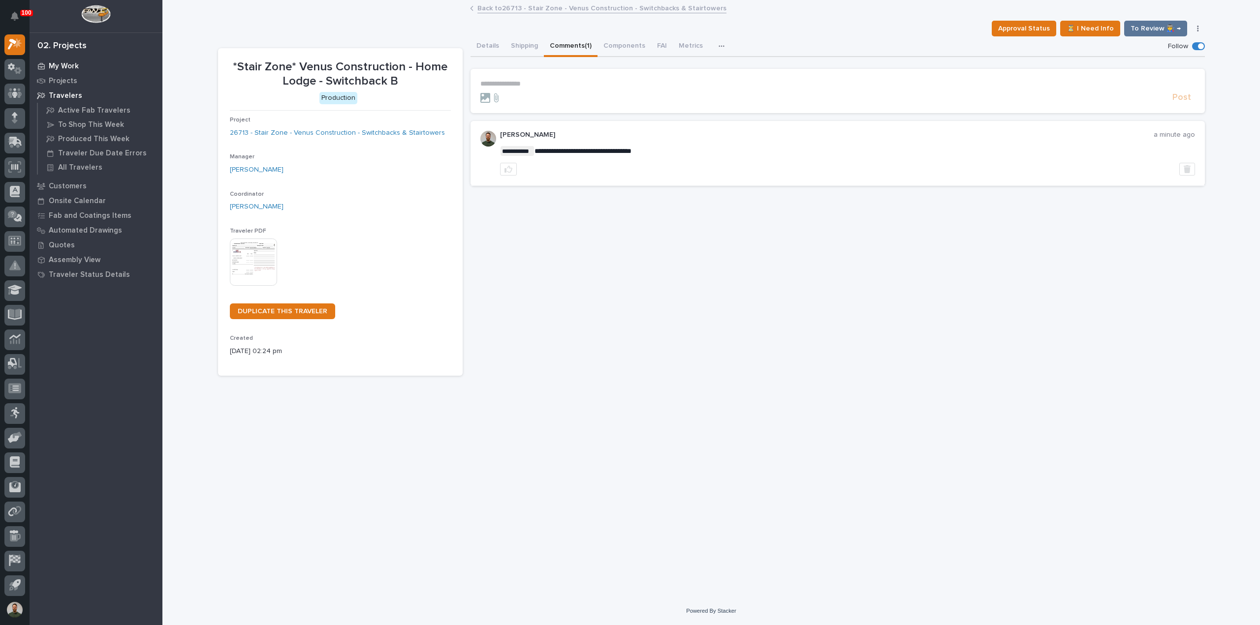
click at [69, 65] on p "My Work" at bounding box center [64, 66] width 30 height 9
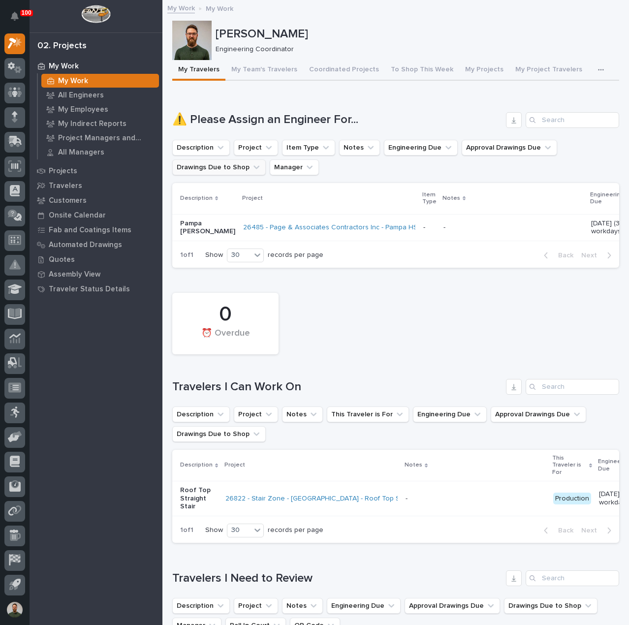
scroll to position [23, 0]
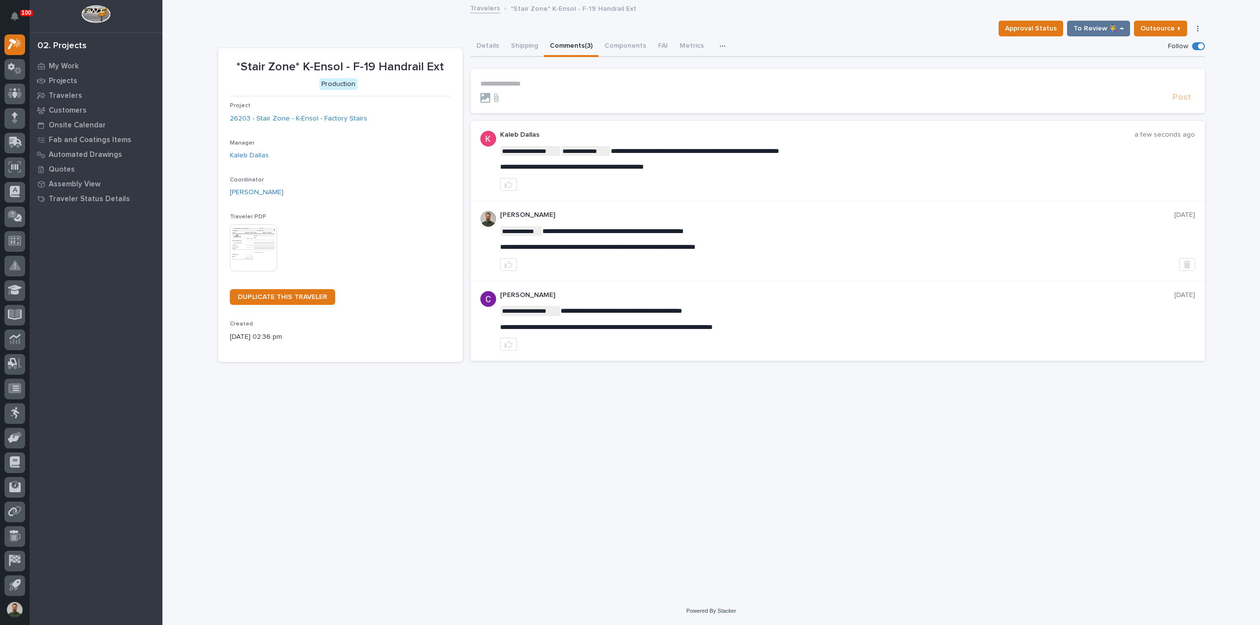
click at [528, 11] on p "*Stair Zone* K-Ensol - F-19 Handrail Ext" at bounding box center [573, 7] width 125 height 11
drag, startPoint x: 528, startPoint y: 11, endPoint x: 544, endPoint y: 23, distance: 20.5
click at [533, 16] on div "100 My Settings Log Out 02. Projects My Work Projects Travelers Customers Onsit…" at bounding box center [710, 312] width 1097 height 625
click at [546, 23] on div "Approval Status To Review 👨‍🏭 → Outsource ↑ Hold Cancel Change Traveler Type Re…" at bounding box center [711, 29] width 987 height 16
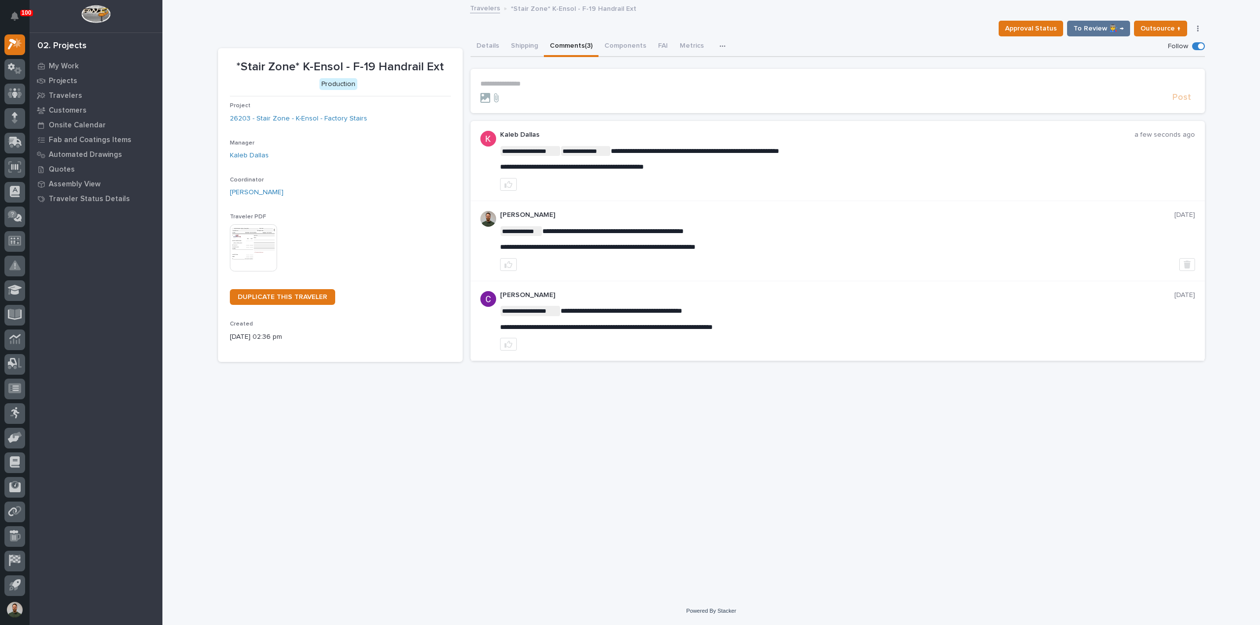
click at [549, 9] on p "*Stair Zone* K-Ensol - F-19 Handrail Ext" at bounding box center [573, 7] width 125 height 11
drag, startPoint x: 549, startPoint y: 9, endPoint x: 556, endPoint y: 23, distance: 14.7
click at [550, 12] on p "*Stair Zone* K-Ensol - F-19 Handrail Ext" at bounding box center [573, 7] width 125 height 11
click at [556, 23] on div "Approval Status To Review 👨‍🏭 → Outsource ↑ Hold Cancel Change Traveler Type Re…" at bounding box center [711, 29] width 987 height 16
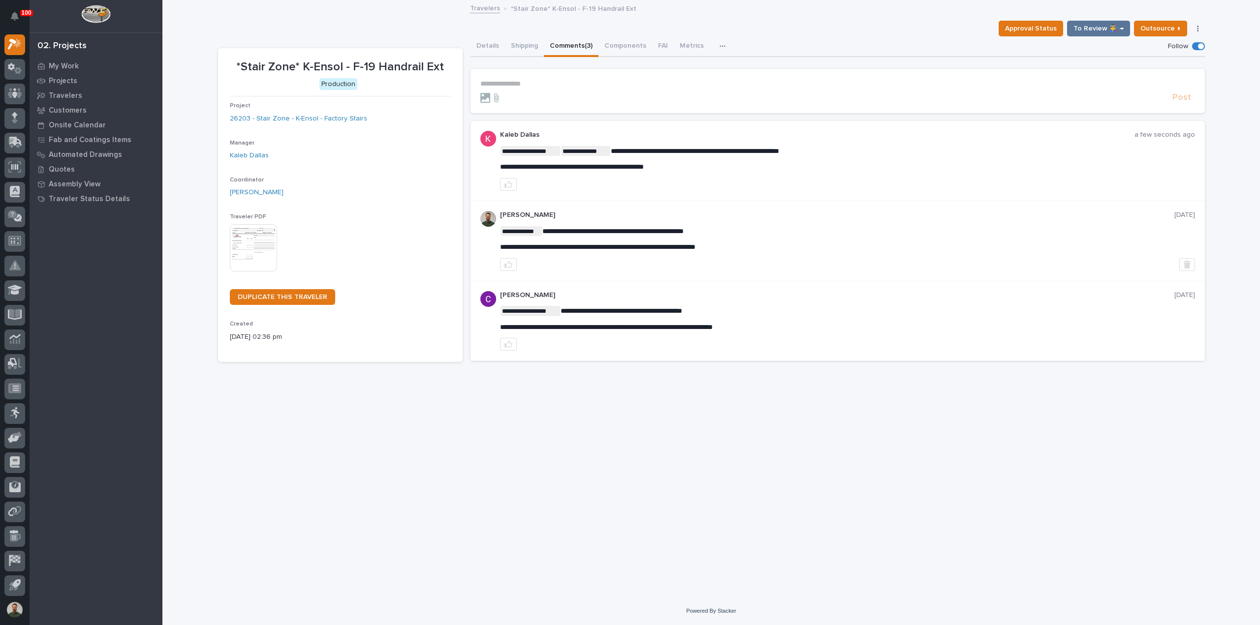
click at [357, 67] on p "*Stair Zone* K-Ensol - F-19 Handrail Ext" at bounding box center [340, 67] width 221 height 14
drag, startPoint x: 357, startPoint y: 67, endPoint x: 365, endPoint y: 45, distance: 24.1
click at [357, 67] on p "*Stair Zone* K-Ensol - F-19 Handrail Ext" at bounding box center [340, 67] width 221 height 14
click at [365, 44] on div "**********" at bounding box center [711, 202] width 987 height 333
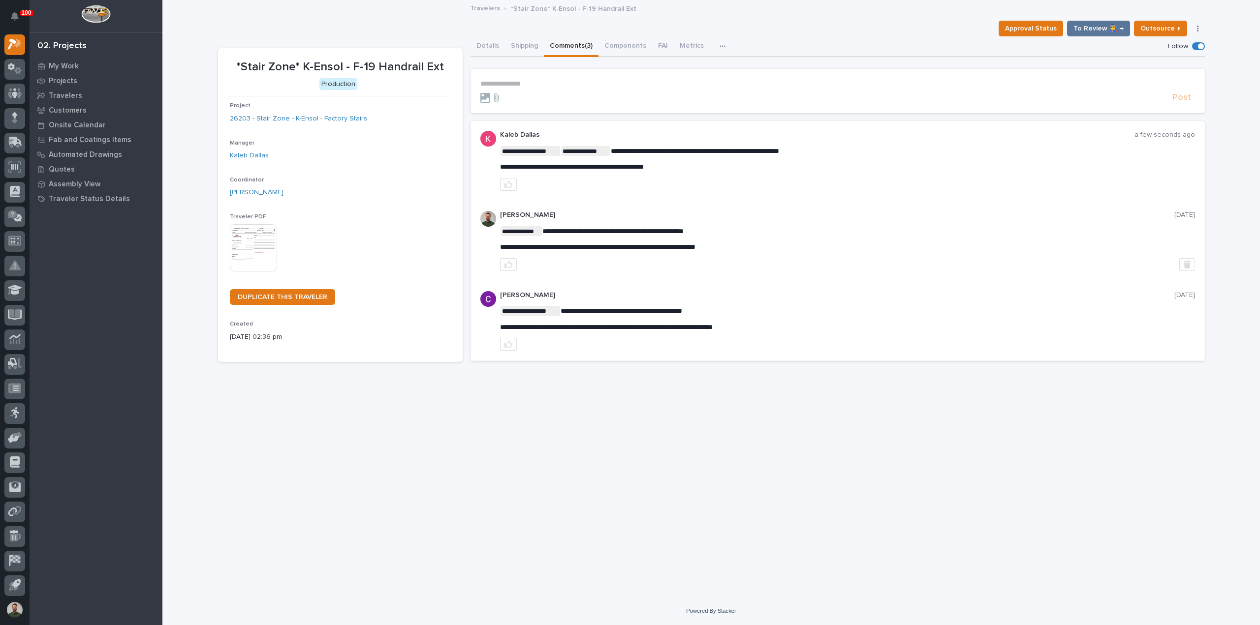
click at [372, 62] on p "*Stair Zone* K-Ensol - F-19 Handrail Ext" at bounding box center [340, 67] width 221 height 14
click at [377, 38] on div "**********" at bounding box center [711, 202] width 987 height 333
click at [615, 302] on div "**********" at bounding box center [847, 321] width 695 height 60
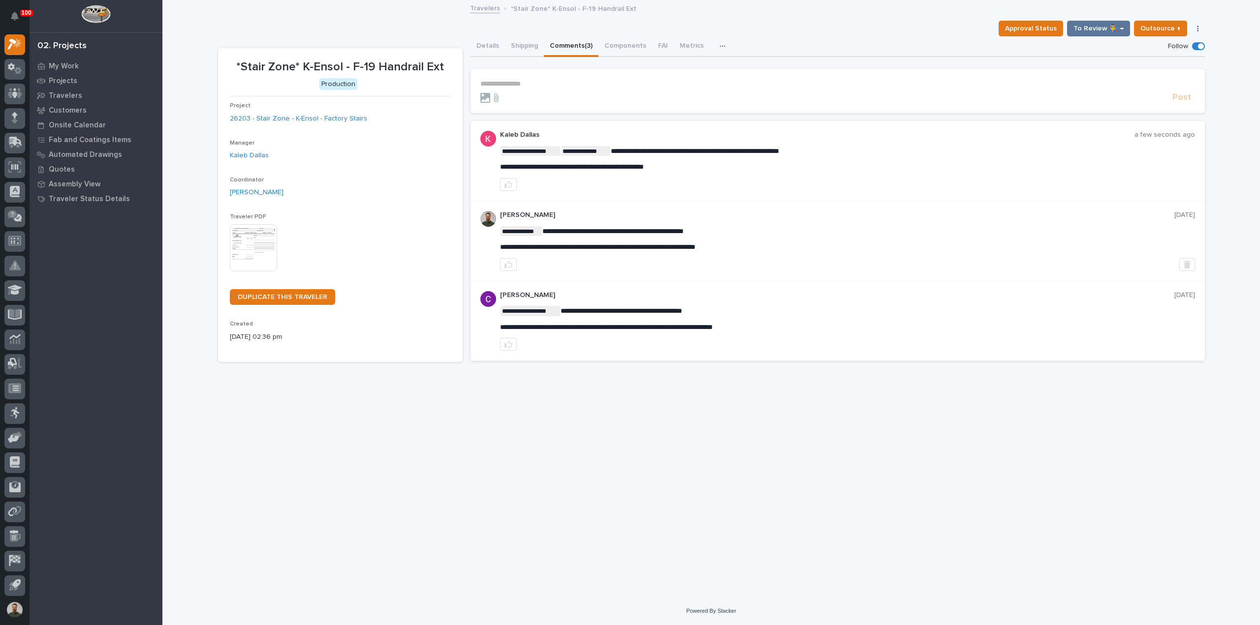
click at [522, 396] on div "**********" at bounding box center [711, 287] width 996 height 572
click at [506, 182] on icon "button" at bounding box center [508, 185] width 8 height 8
click at [499, 49] on button "Details" at bounding box center [487, 46] width 34 height 21
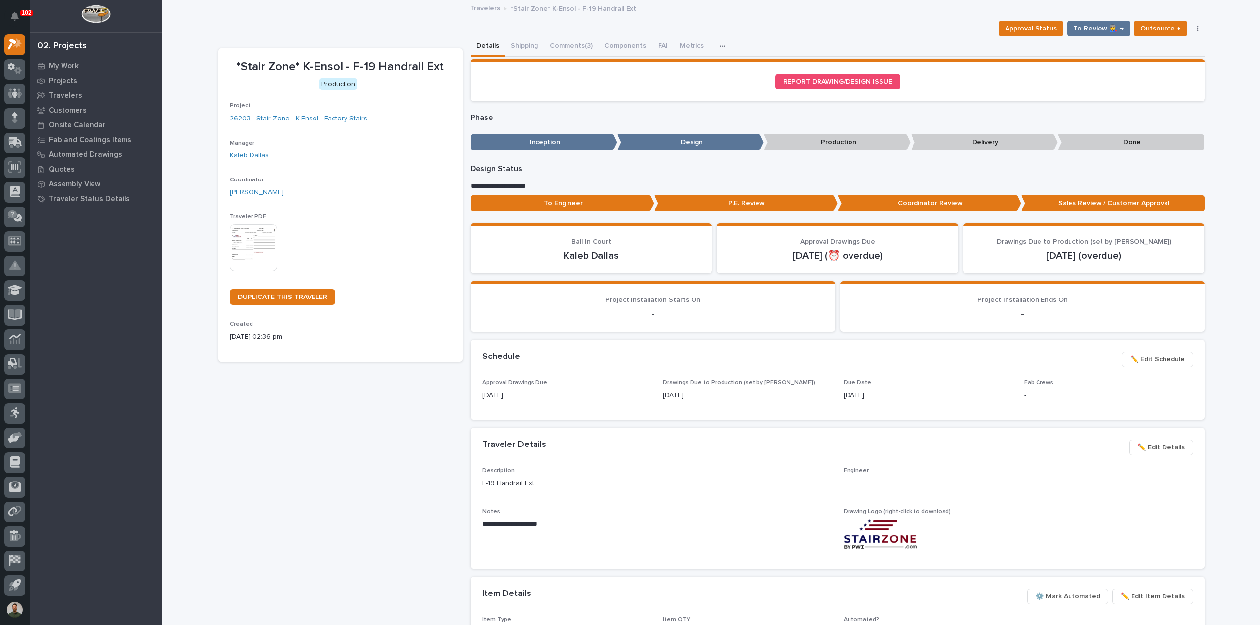
click at [555, 204] on p "To Engineer" at bounding box center [562, 203] width 184 height 16
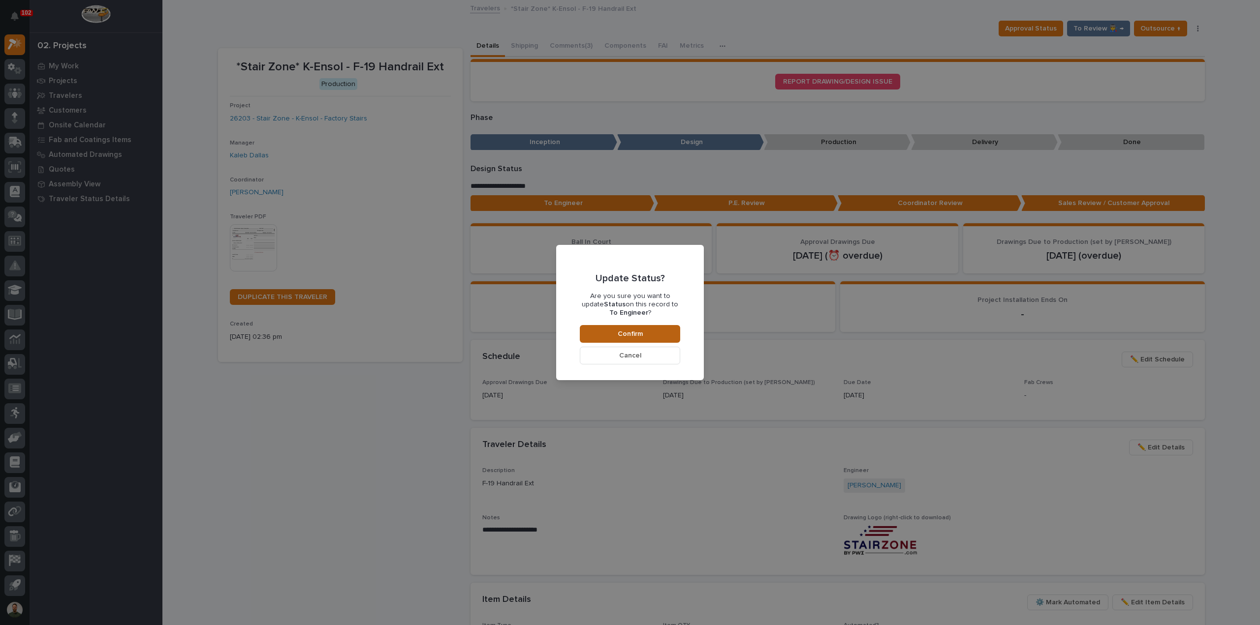
click at [641, 335] on span "Confirm" at bounding box center [630, 334] width 25 height 9
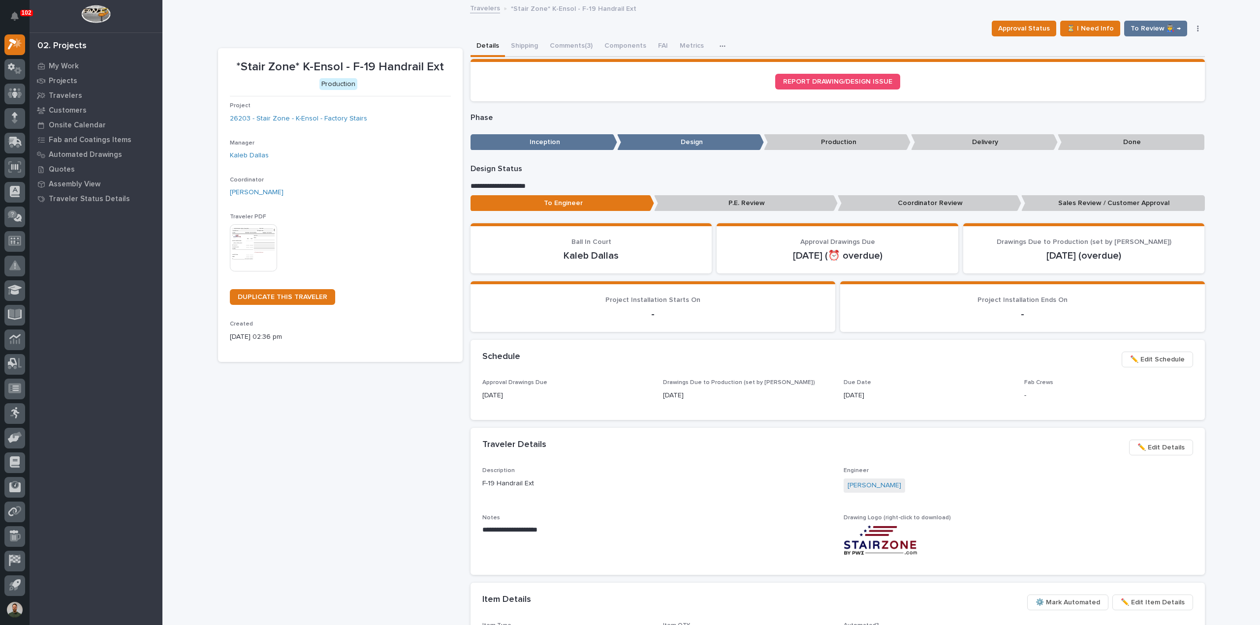
scroll to position [59, 0]
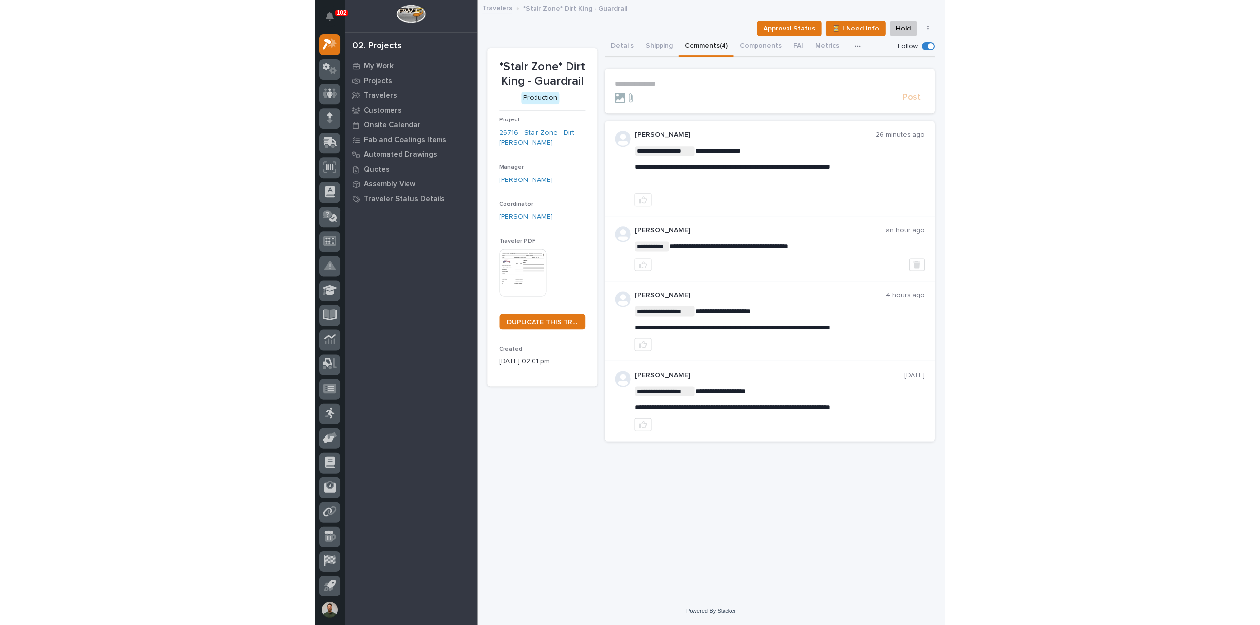
scroll to position [23, 0]
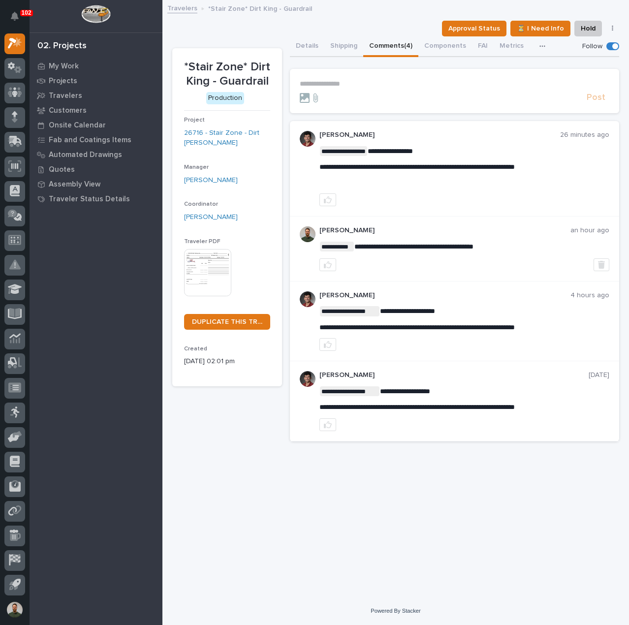
click at [411, 170] on p "**********" at bounding box center [464, 167] width 290 height 8
drag, startPoint x: 489, startPoint y: 153, endPoint x: 497, endPoint y: 156, distance: 9.0
click at [489, 152] on p "**********" at bounding box center [464, 151] width 290 height 10
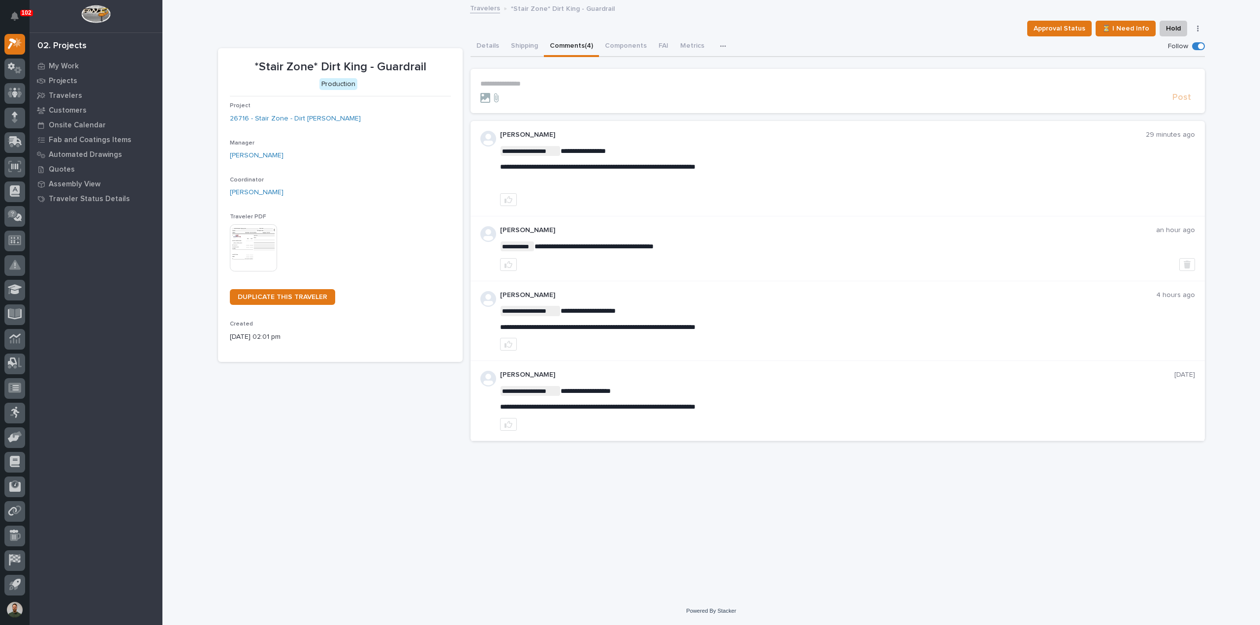
scroll to position [22, 0]
click at [491, 45] on button "Details" at bounding box center [487, 46] width 34 height 21
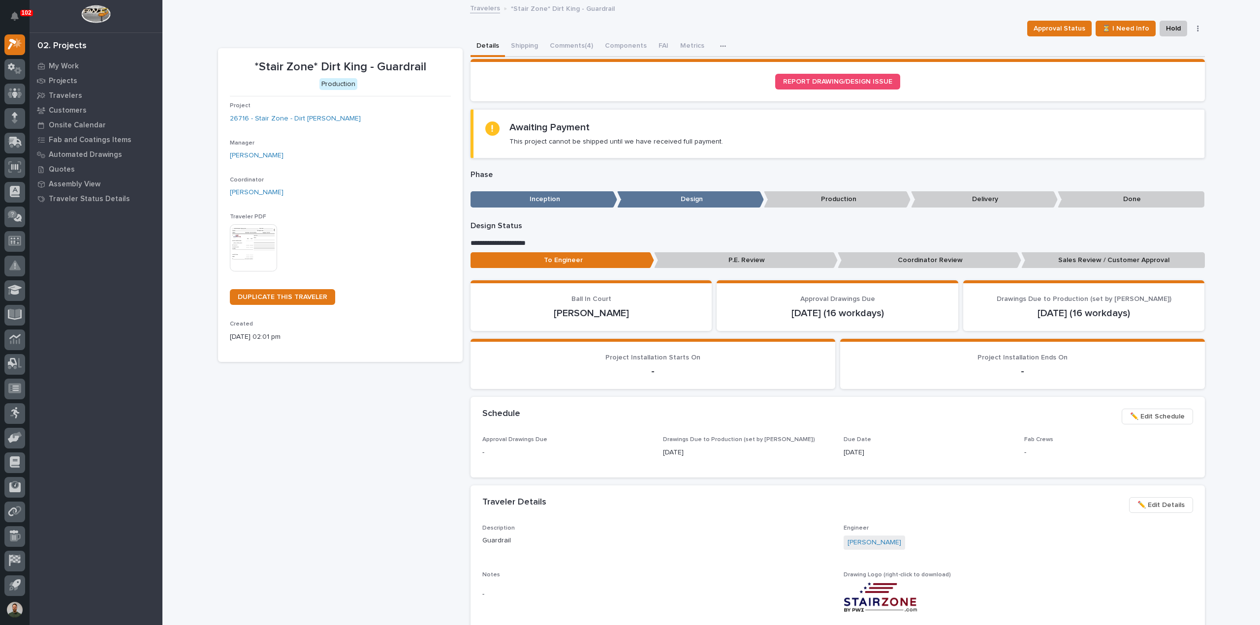
click at [783, 258] on p "P.E. Review" at bounding box center [746, 260] width 184 height 16
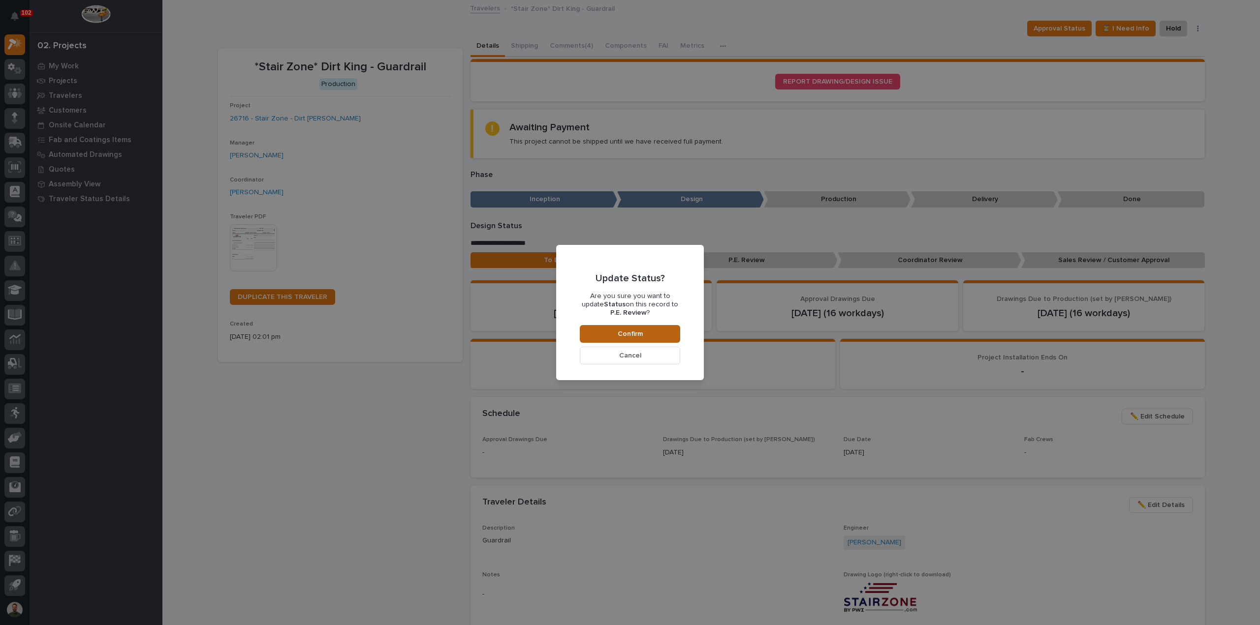
click at [646, 339] on button "Confirm" at bounding box center [630, 334] width 100 height 18
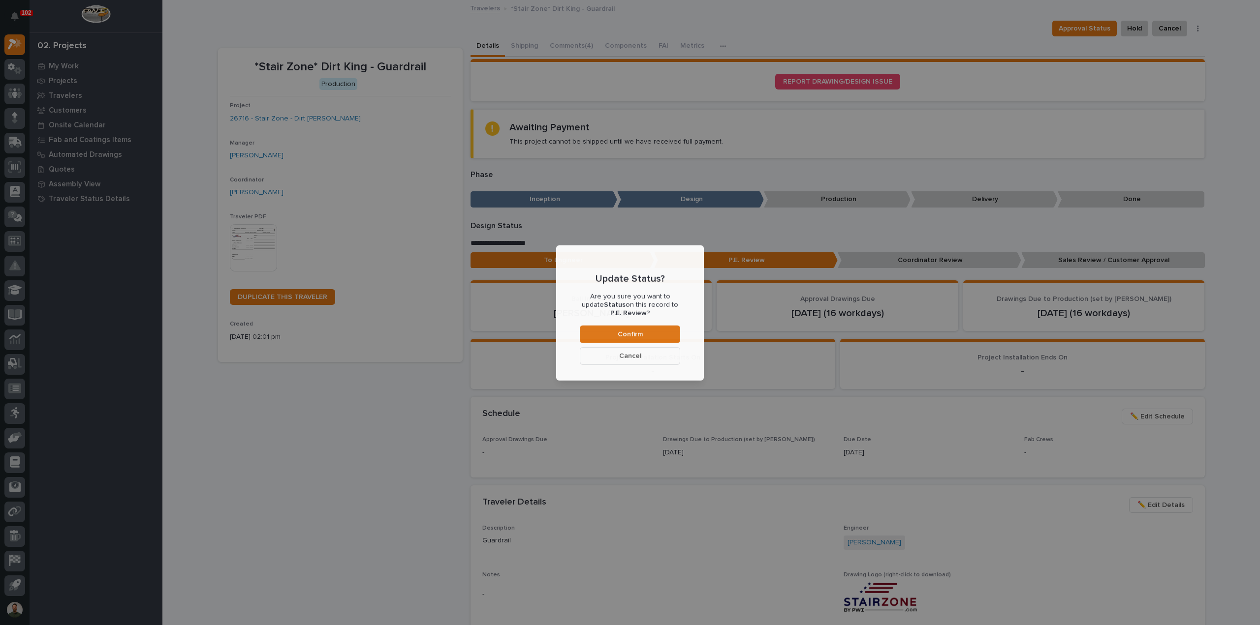
scroll to position [59, 0]
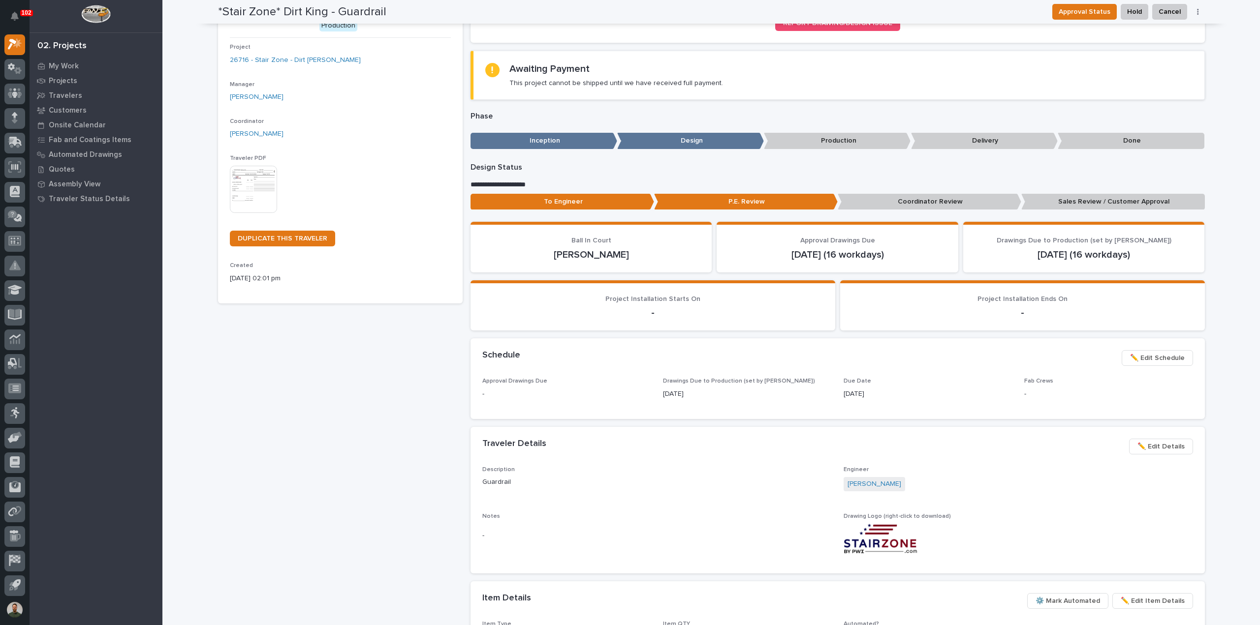
click at [286, 53] on div "Project 26716 - Stair Zone - Dirt King - Stair" at bounding box center [340, 58] width 221 height 29
click at [290, 62] on link "26716 - Stair Zone - Dirt King - Stair" at bounding box center [295, 60] width 131 height 10
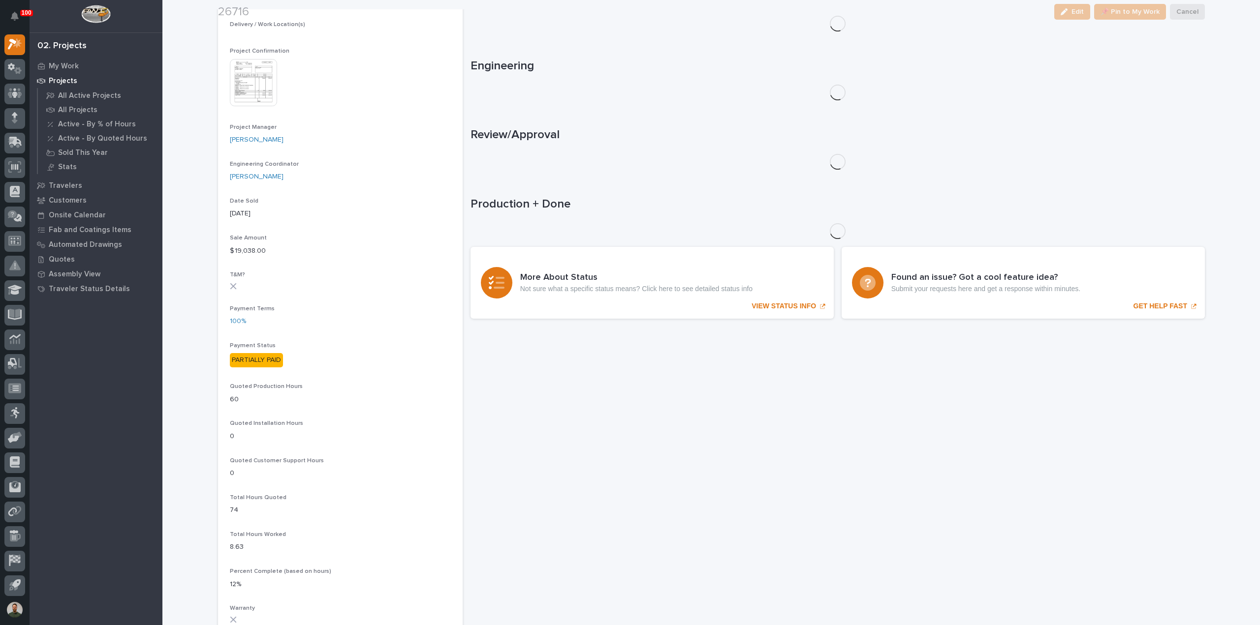
scroll to position [346, 0]
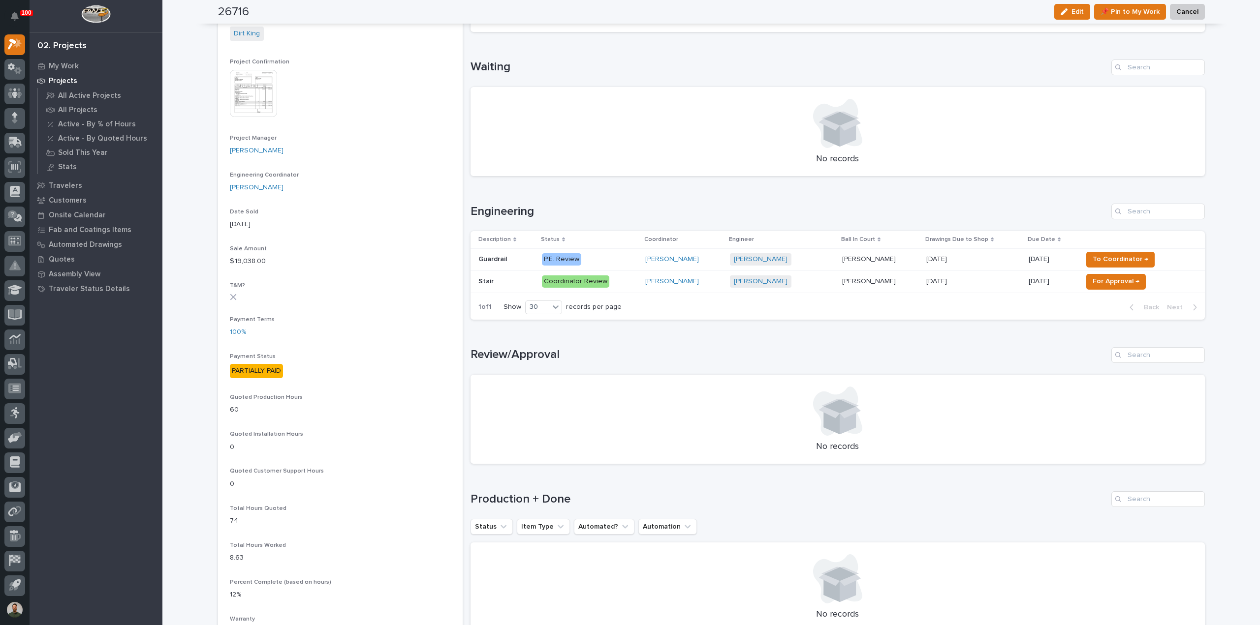
click at [504, 259] on p "Guardrail" at bounding box center [493, 258] width 31 height 10
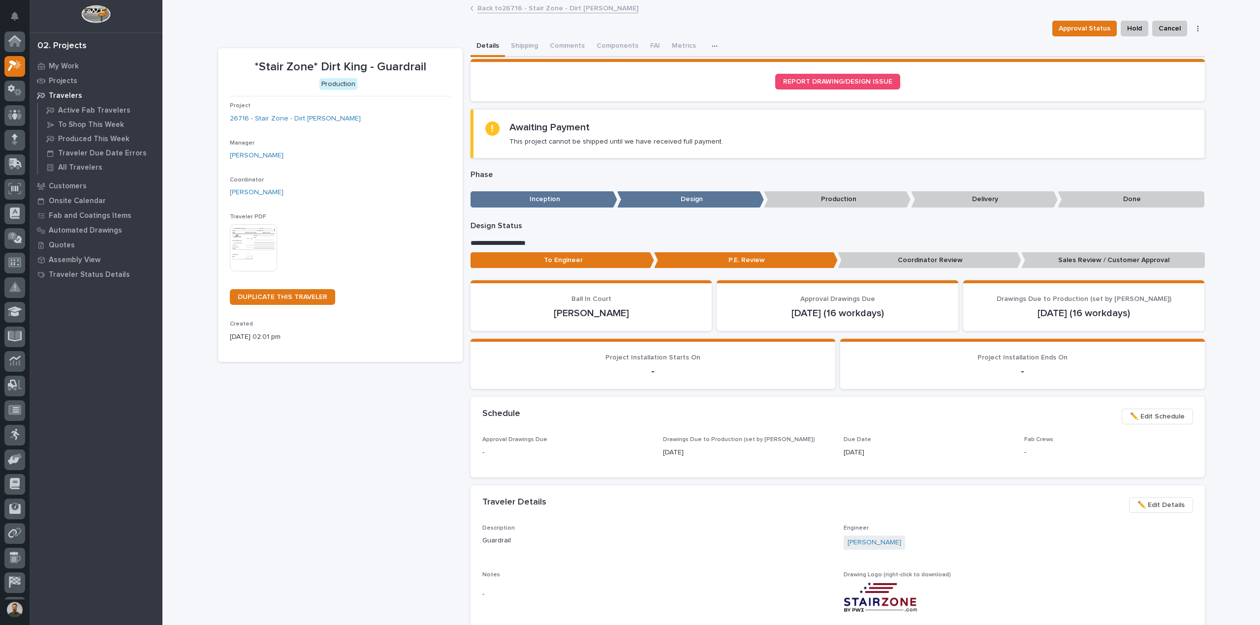
scroll to position [22, 0]
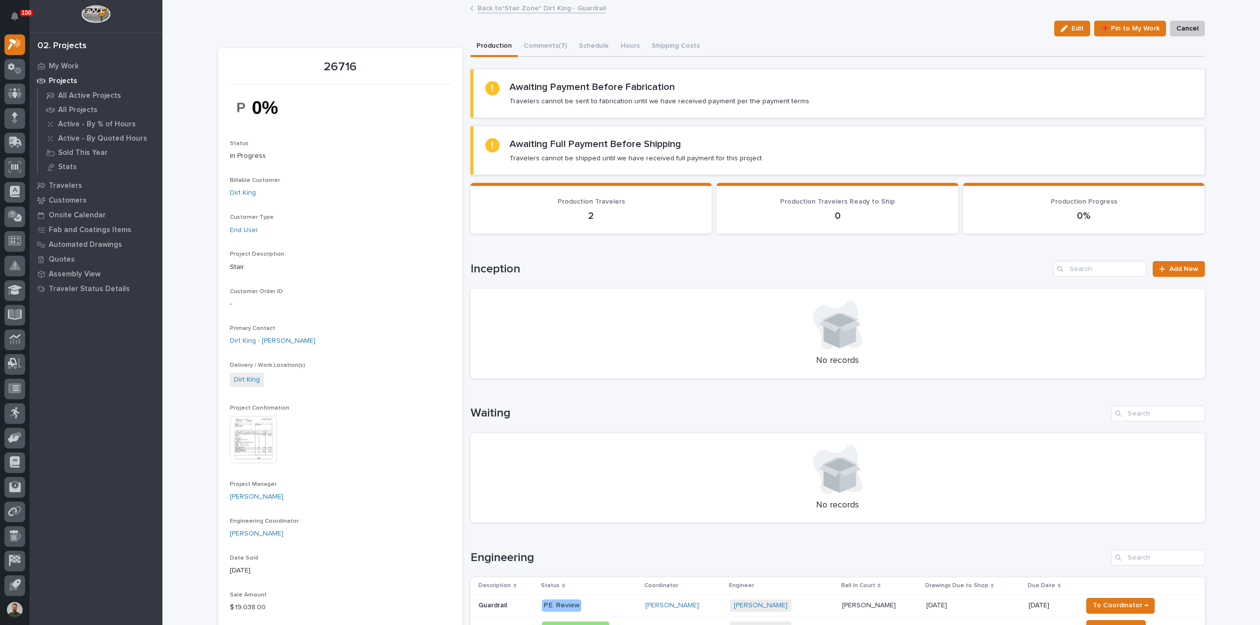
scroll to position [197, 0]
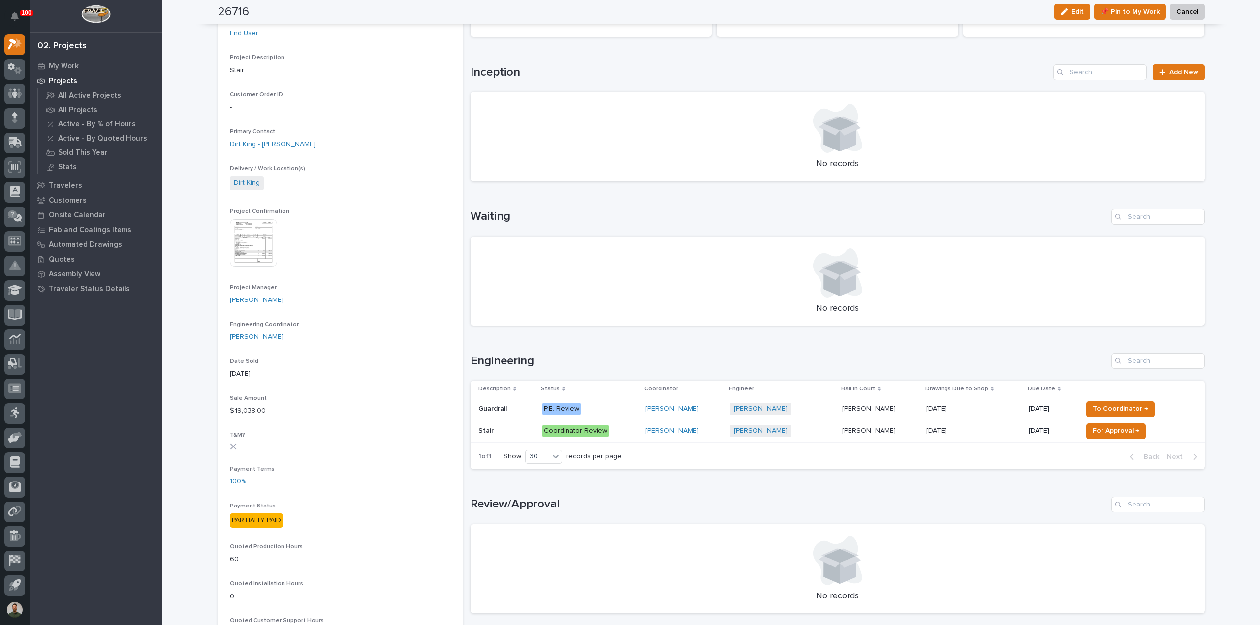
click at [512, 427] on p at bounding box center [506, 431] width 56 height 8
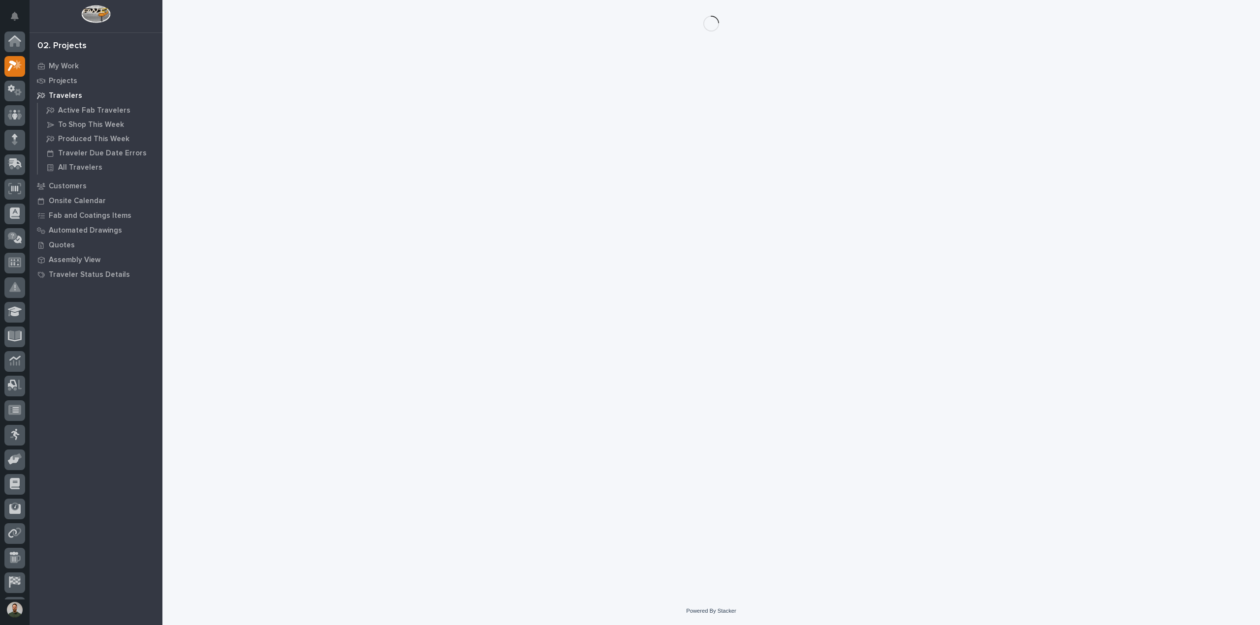
scroll to position [22, 0]
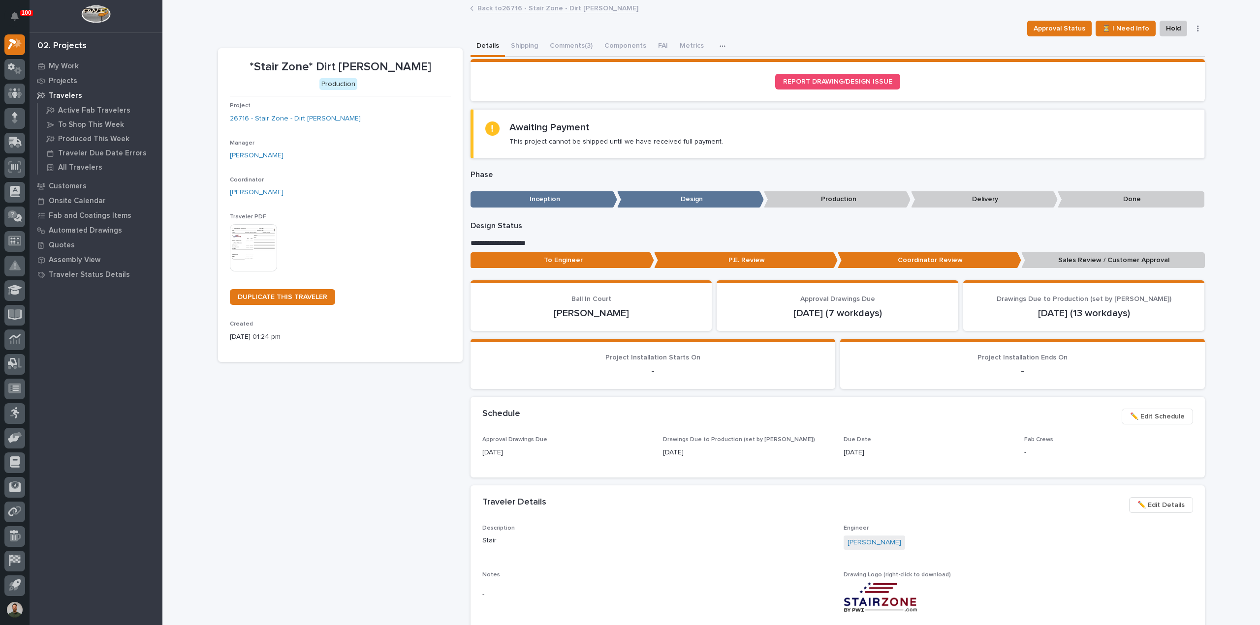
click at [767, 262] on p "P.E. Review" at bounding box center [746, 260] width 184 height 16
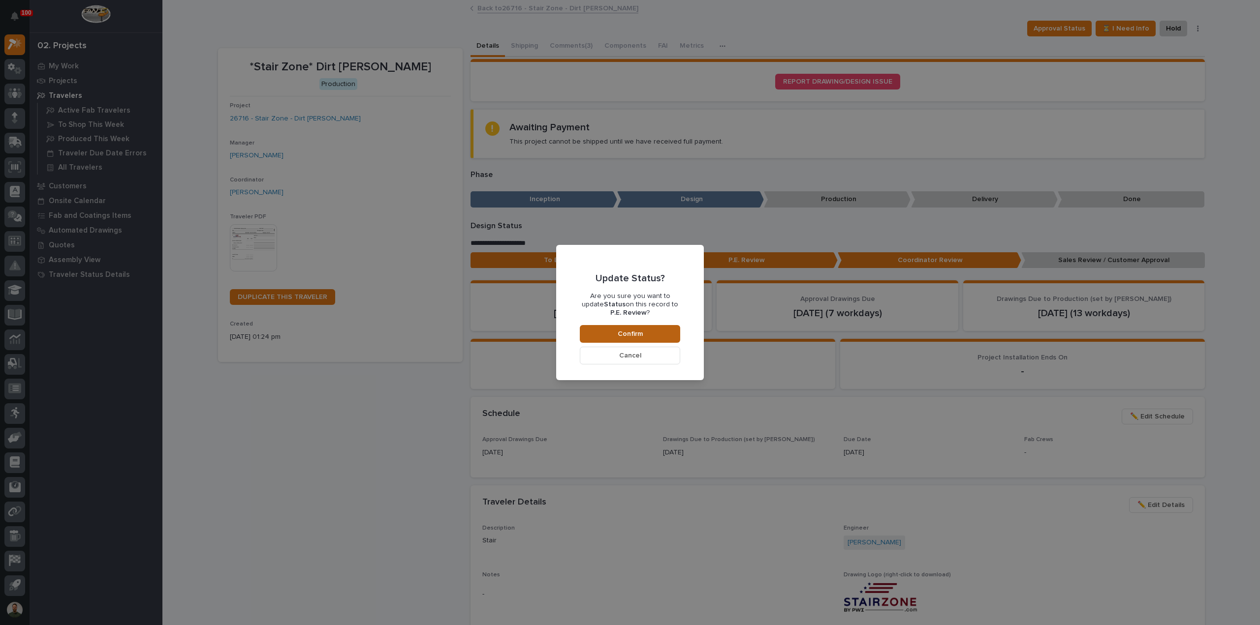
click at [653, 335] on button "Confirm" at bounding box center [630, 334] width 100 height 18
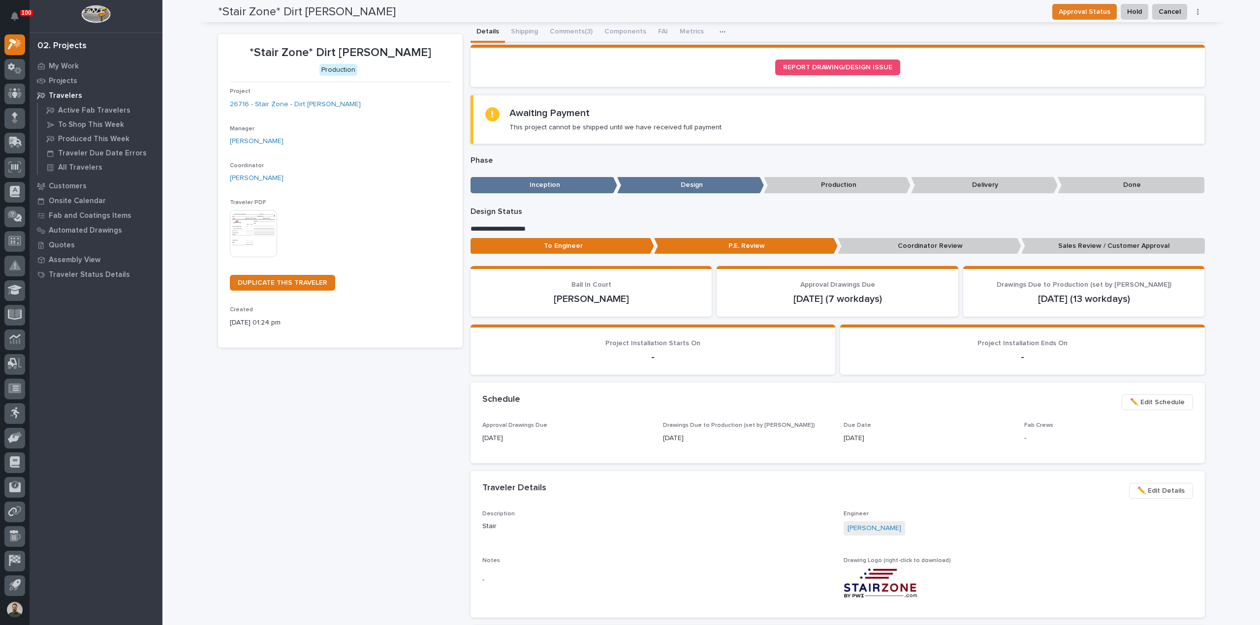
scroll to position [0, 0]
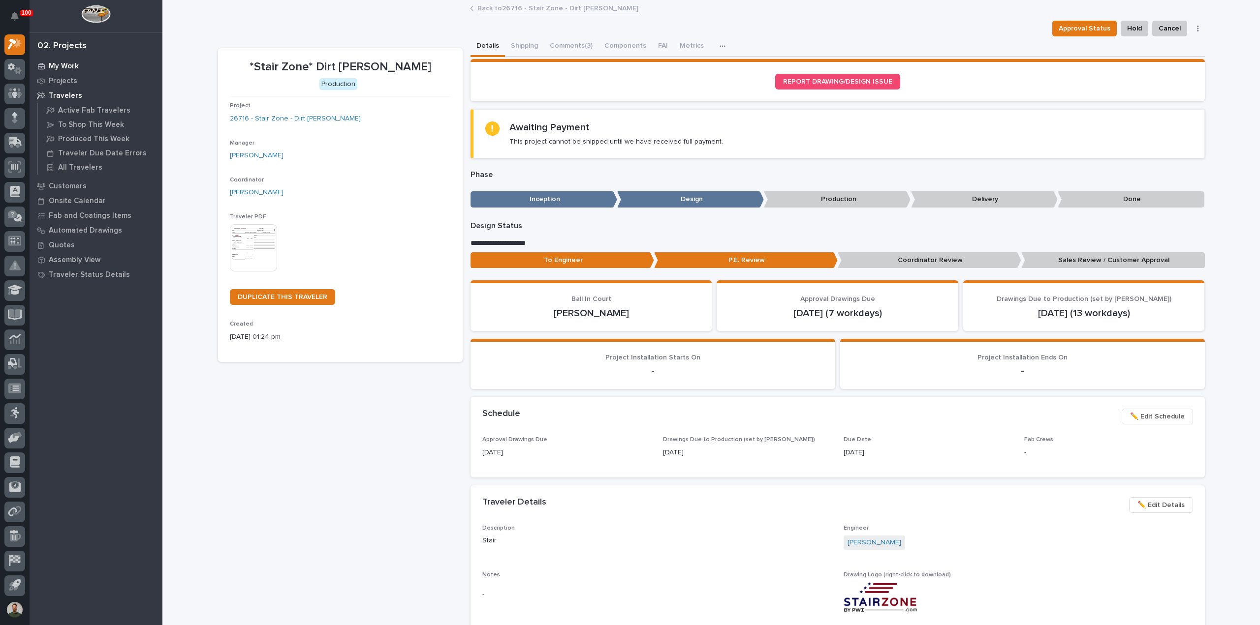
click at [52, 66] on p "My Work" at bounding box center [64, 66] width 30 height 9
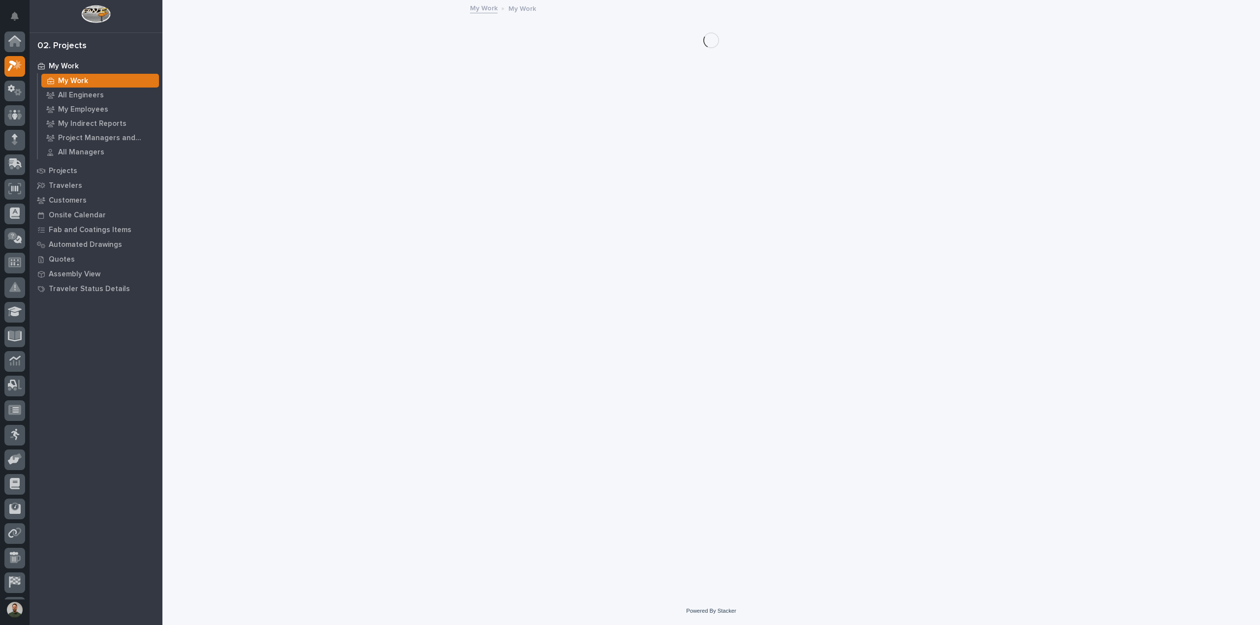
scroll to position [22, 0]
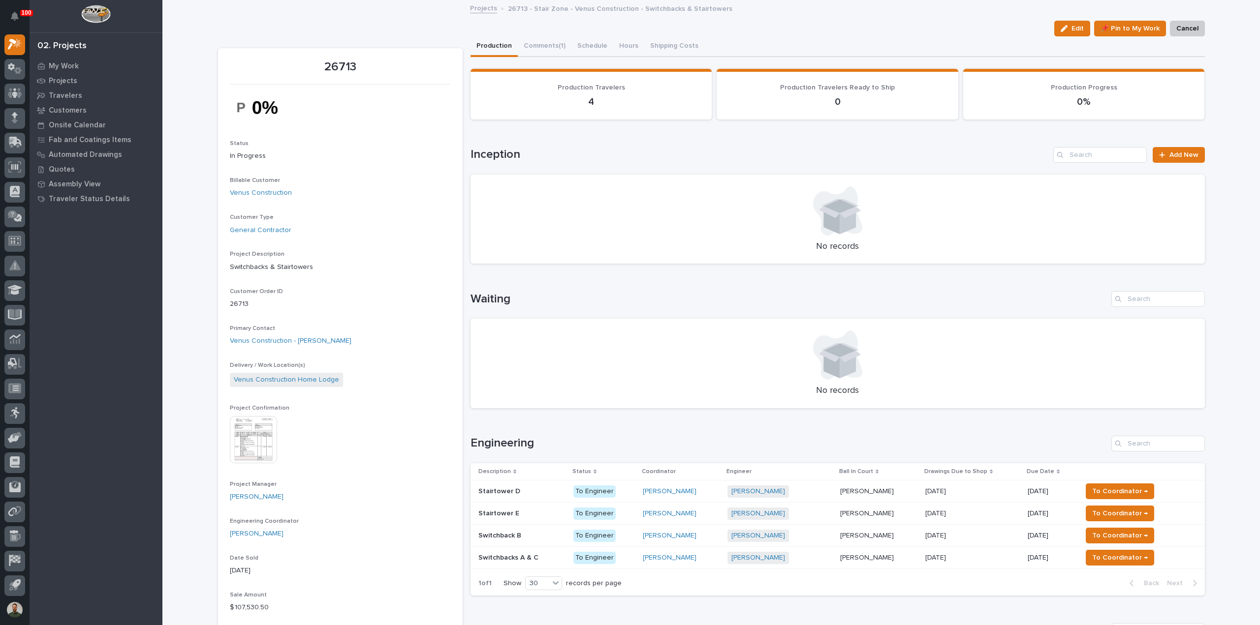
click at [534, 561] on div "Switchbacks A & C Switchbacks A & C" at bounding box center [521, 558] width 87 height 16
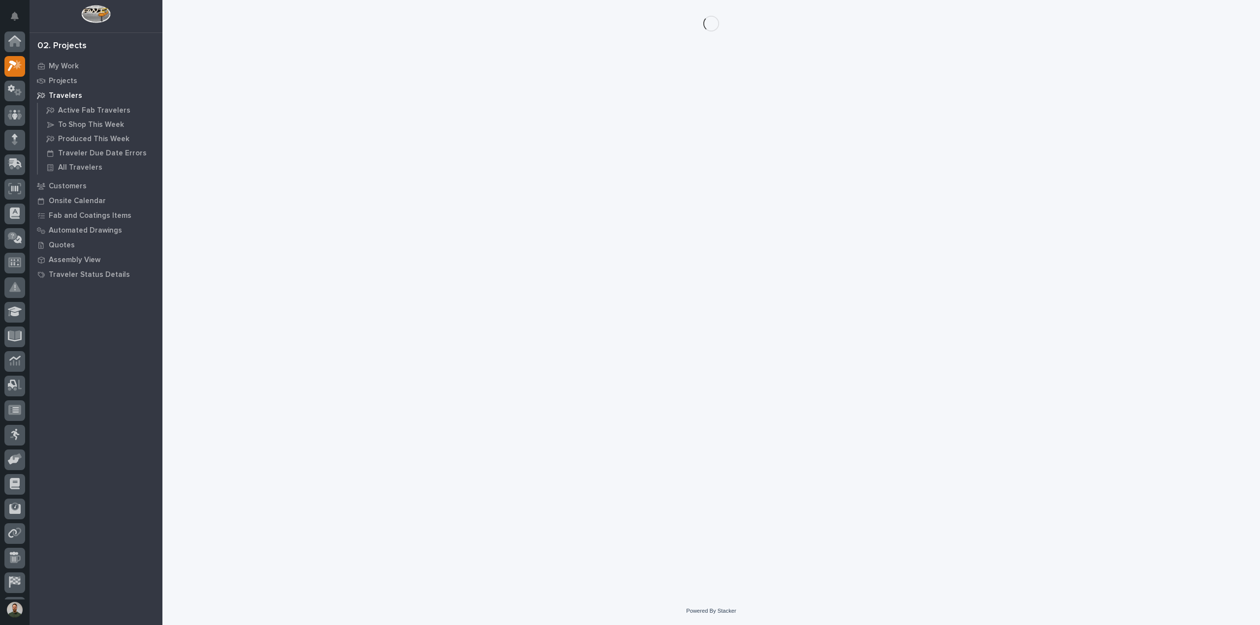
scroll to position [22, 0]
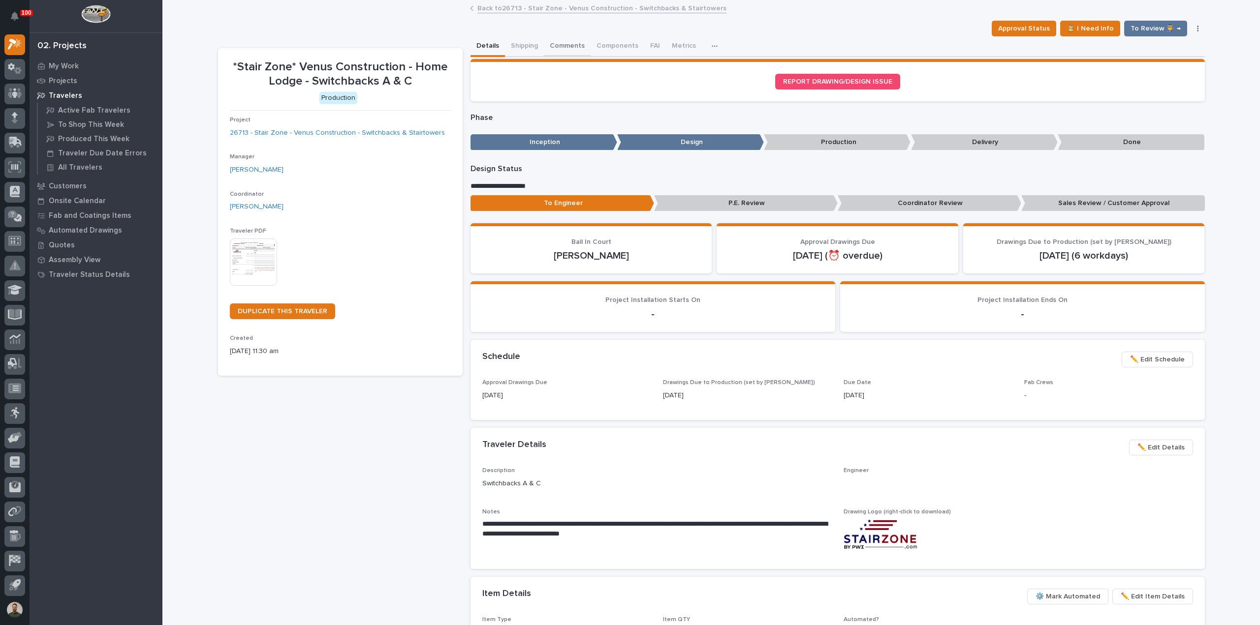
click at [566, 46] on button "Comments" at bounding box center [567, 46] width 47 height 21
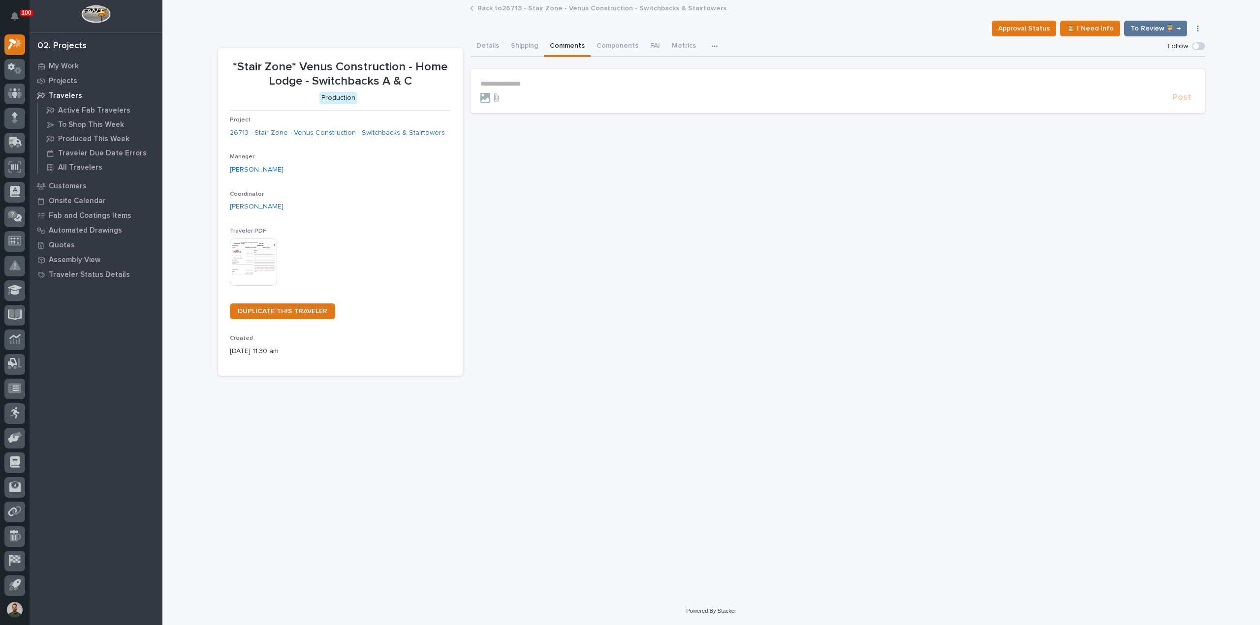
drag, startPoint x: 554, startPoint y: 83, endPoint x: 558, endPoint y: 85, distance: 5.1
click at [554, 83] on p "**********" at bounding box center [837, 84] width 715 height 8
drag, startPoint x: 731, startPoint y: 223, endPoint x: 1163, endPoint y: 162, distance: 436.3
click at [733, 223] on div "**********" at bounding box center [837, 206] width 734 height 340
click at [1178, 101] on span "Post" at bounding box center [1181, 101] width 19 height 11
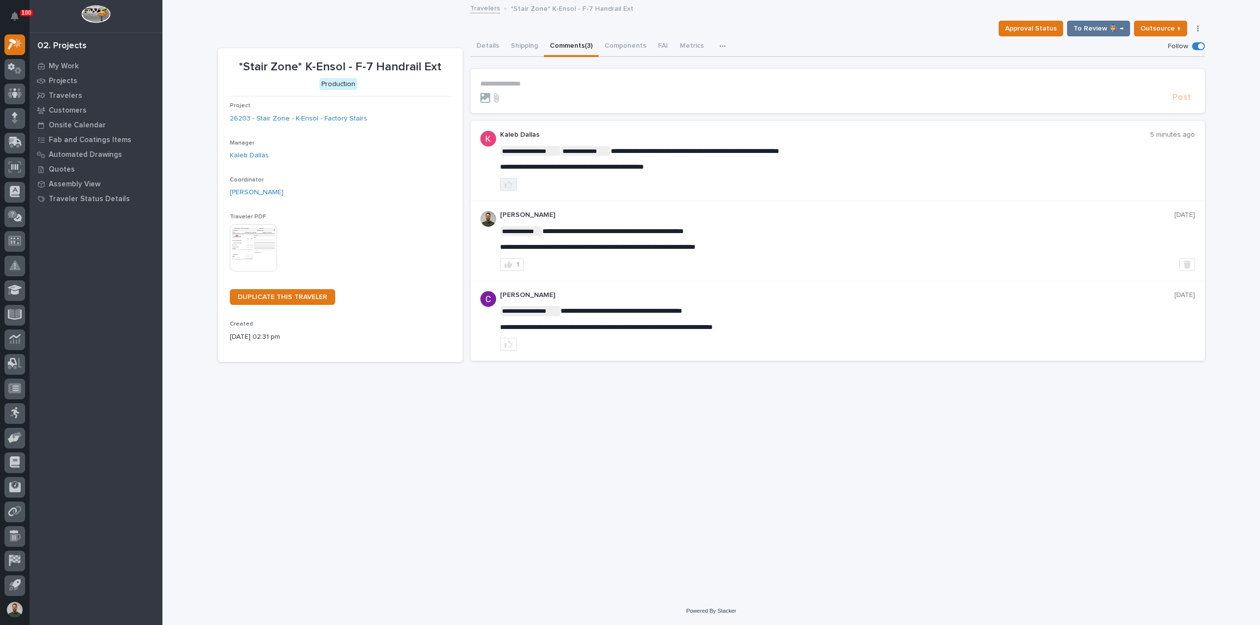
click at [508, 180] on button "button" at bounding box center [508, 184] width 17 height 13
click at [487, 51] on button "Details" at bounding box center [487, 46] width 34 height 21
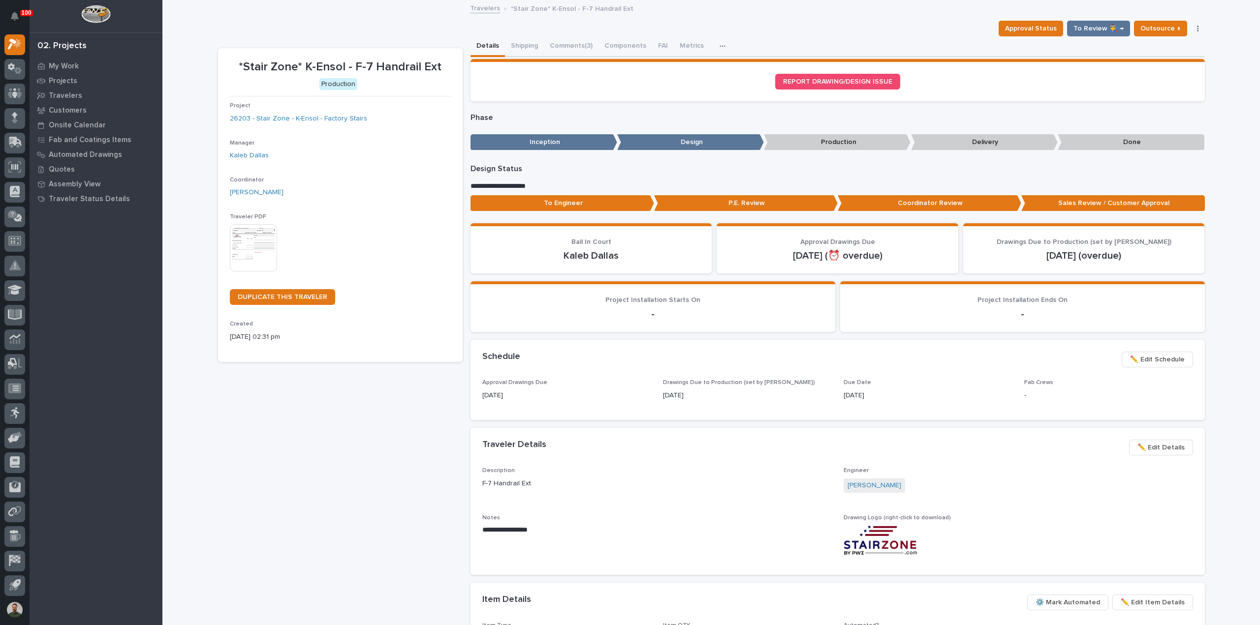
click at [565, 214] on div "To Engineer P.E. Review Coordinator Review Sales Review / Customer Approval" at bounding box center [837, 205] width 734 height 20
click at [575, 203] on p "To Engineer" at bounding box center [562, 203] width 184 height 16
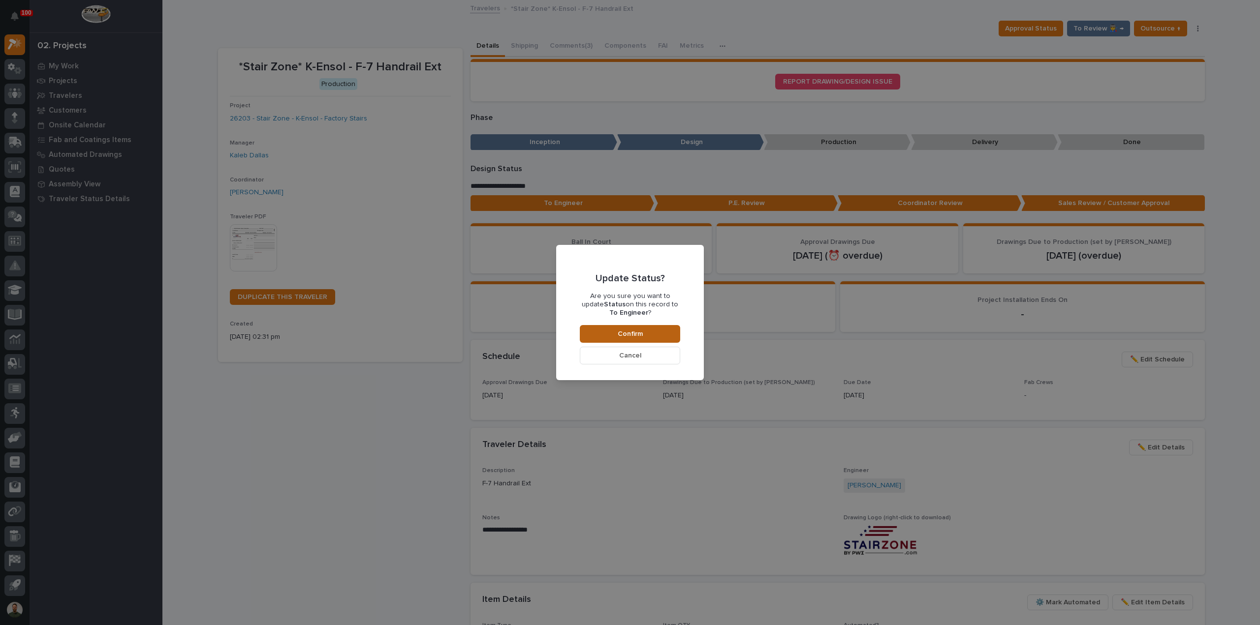
click at [622, 337] on span "Confirm" at bounding box center [630, 334] width 25 height 9
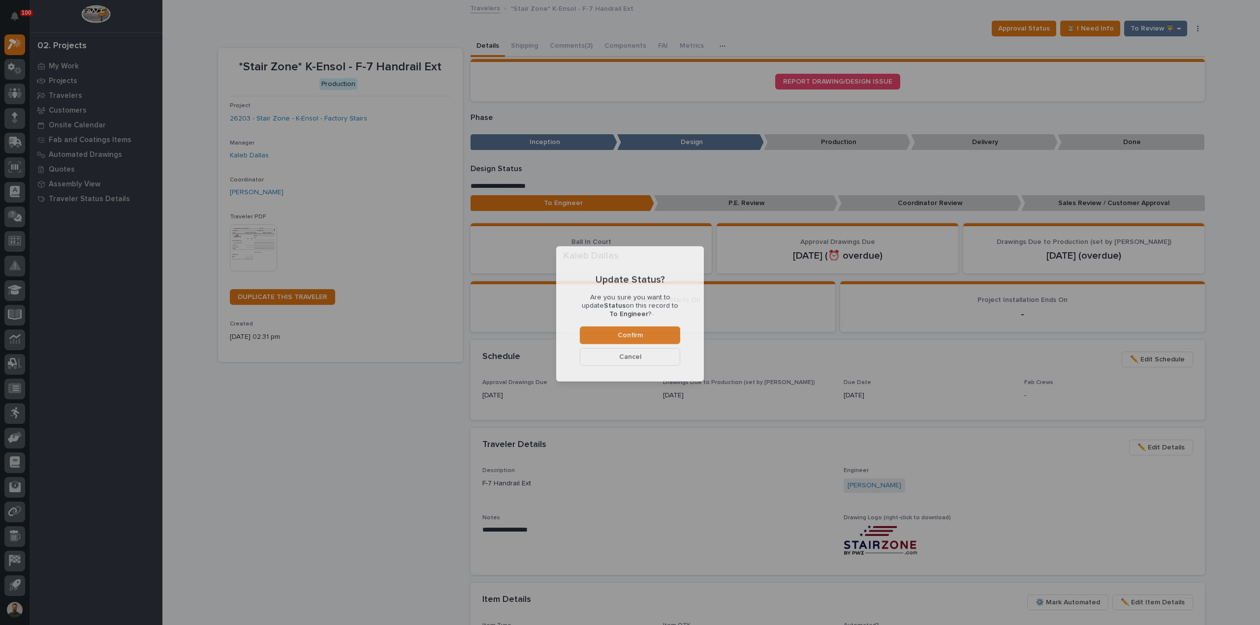
scroll to position [59, 0]
